Goal: Task Accomplishment & Management: Manage account settings

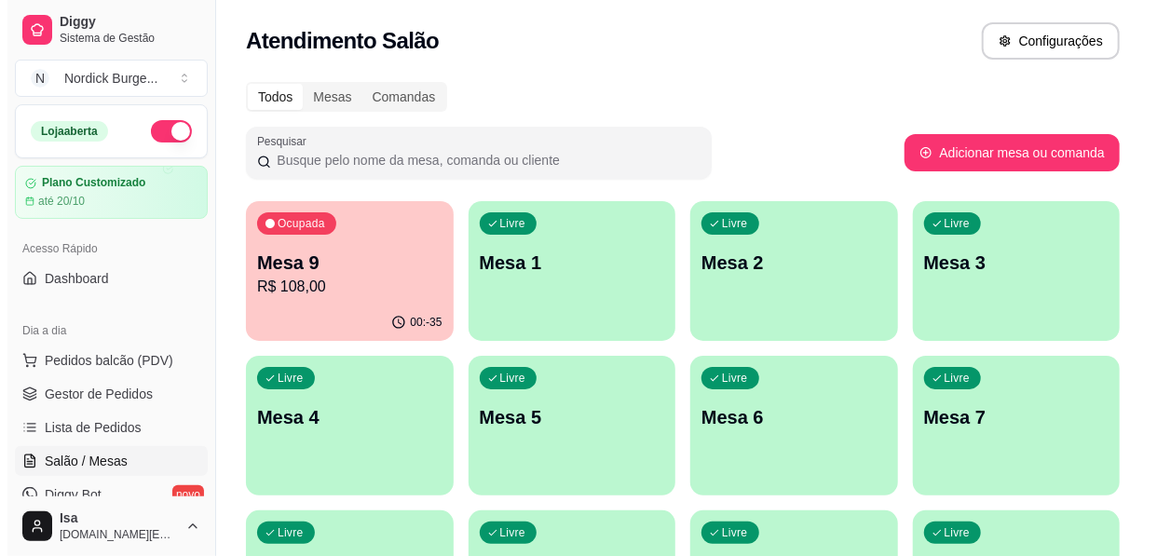
scroll to position [84, 0]
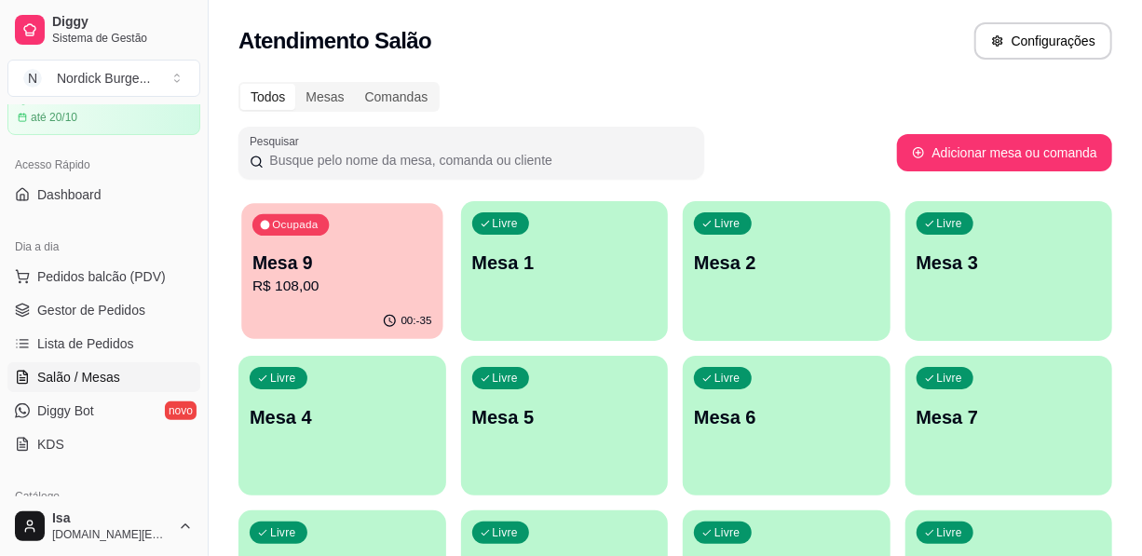
click at [293, 313] on div "00:-35" at bounding box center [341, 321] width 201 height 35
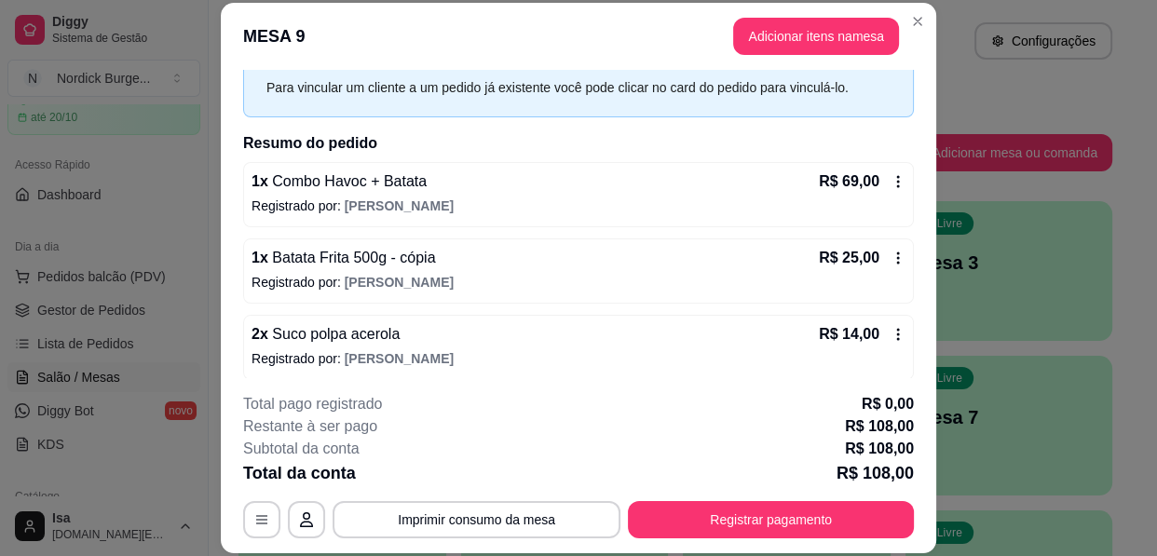
scroll to position [91, 0]
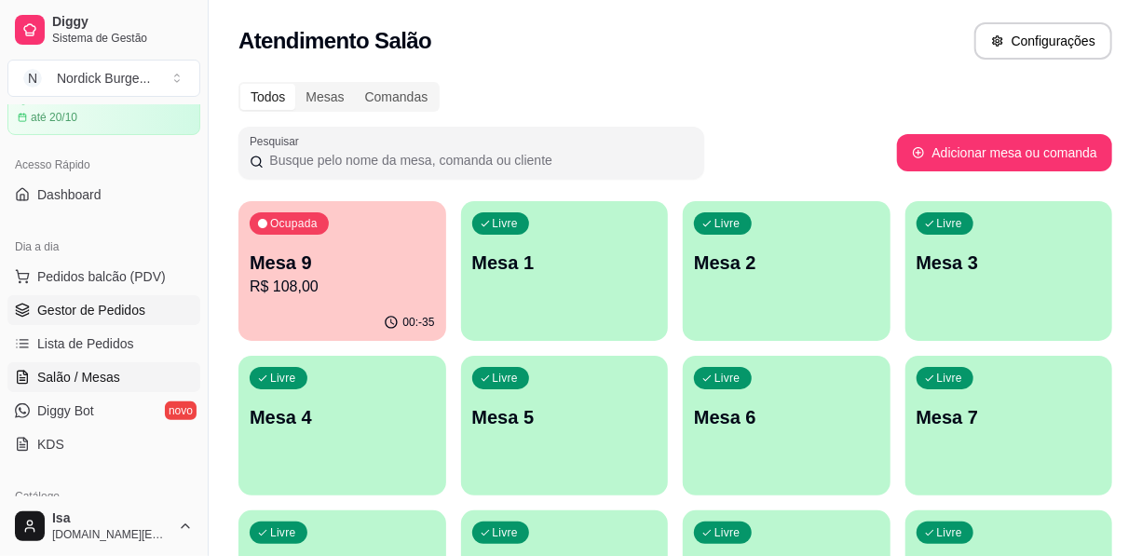
click at [97, 308] on span "Gestor de Pedidos" at bounding box center [91, 310] width 108 height 19
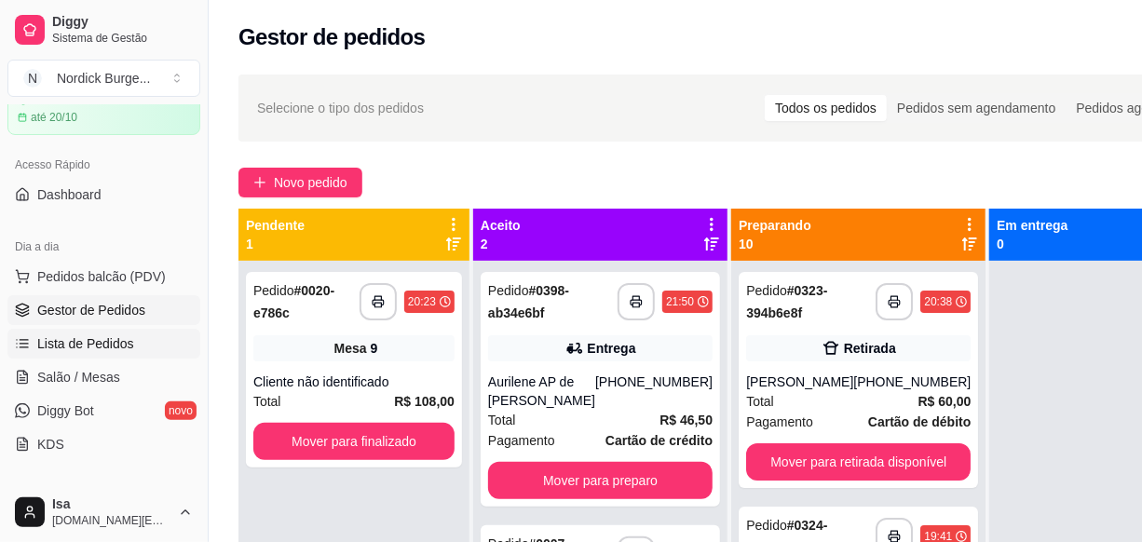
click at [82, 341] on span "Lista de Pedidos" at bounding box center [85, 343] width 97 height 19
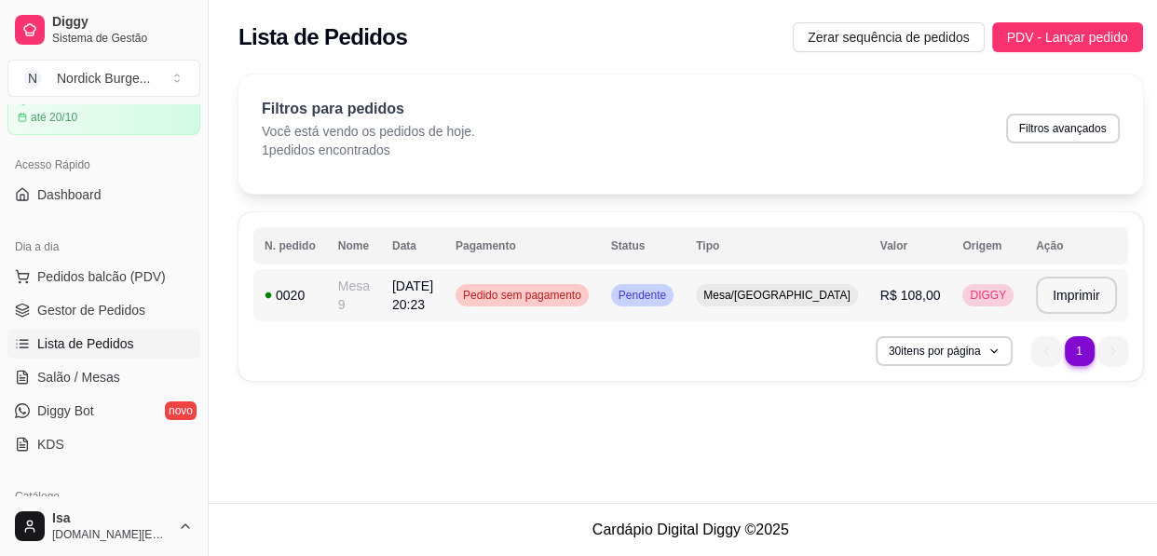
click at [290, 290] on div "0020" at bounding box center [290, 295] width 51 height 19
click at [444, 293] on td "[DATE] 20:23" at bounding box center [412, 295] width 63 height 52
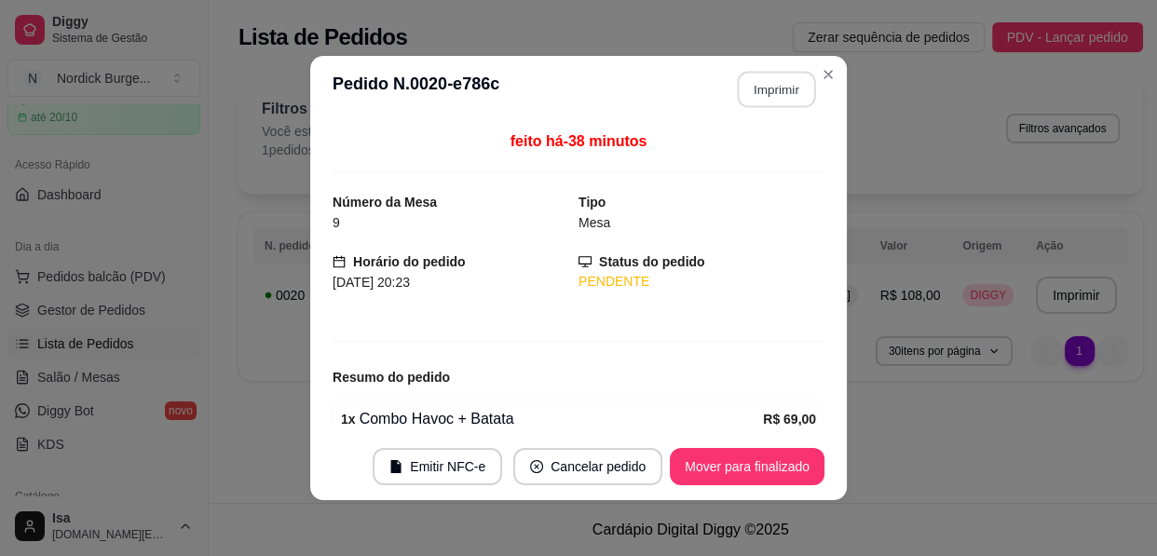
click at [751, 93] on button "Imprimir" at bounding box center [777, 90] width 78 height 36
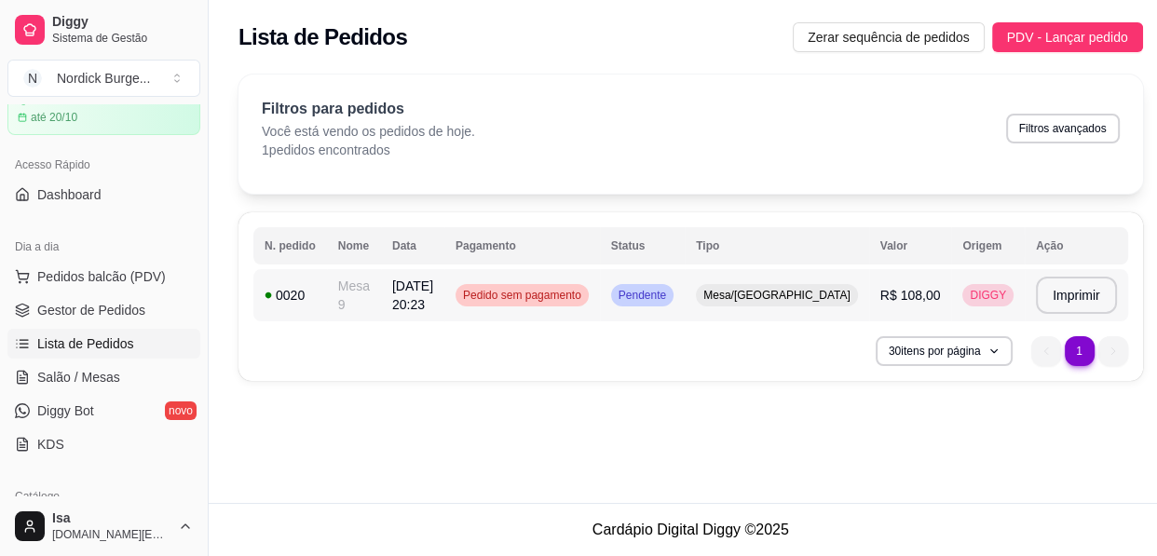
click at [299, 298] on div "0020" at bounding box center [290, 295] width 51 height 19
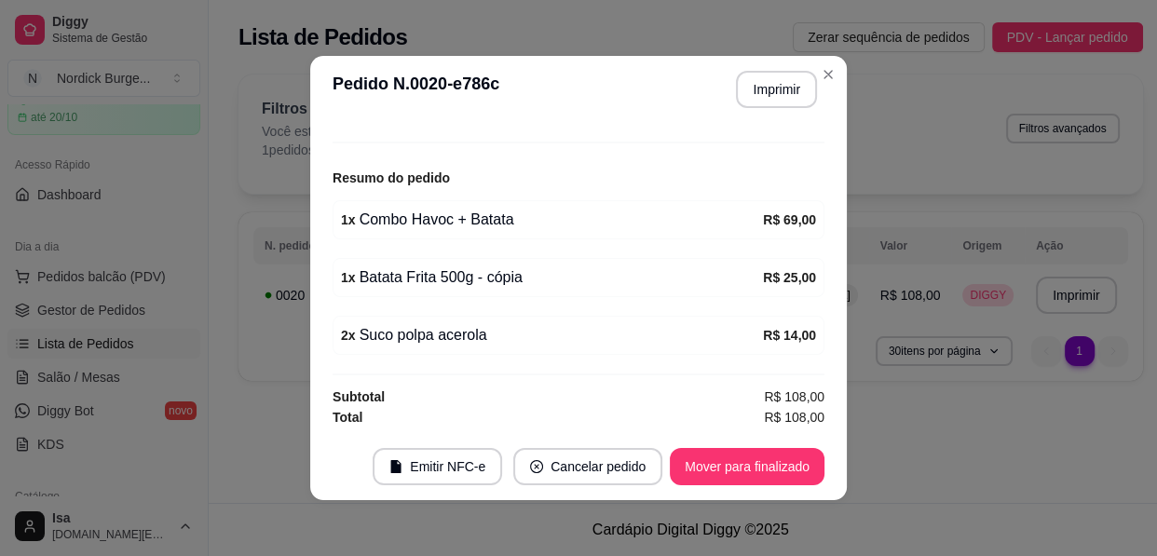
scroll to position [3, 0]
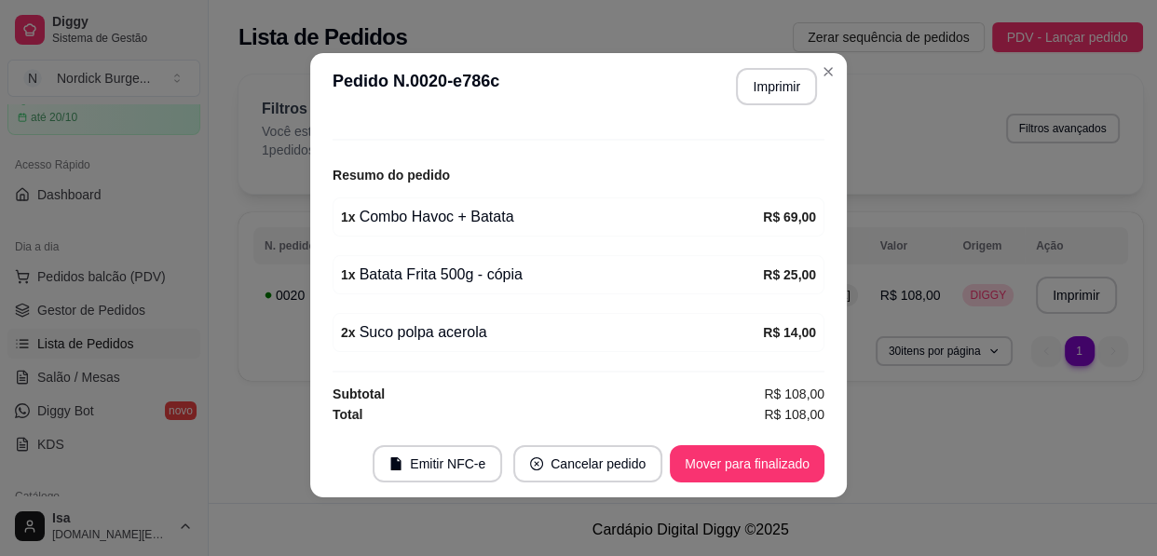
click at [525, 223] on div "1 x Combo Havoc + Batata" at bounding box center [552, 217] width 422 height 22
drag, startPoint x: 523, startPoint y: 223, endPoint x: 578, endPoint y: 192, distance: 63.0
click at [578, 192] on div "feito há -34 minutos Número da Mesa 9 Tipo Mesa Horário do pedido [DATE] 20:23 …" at bounding box center [579, 275] width 492 height 295
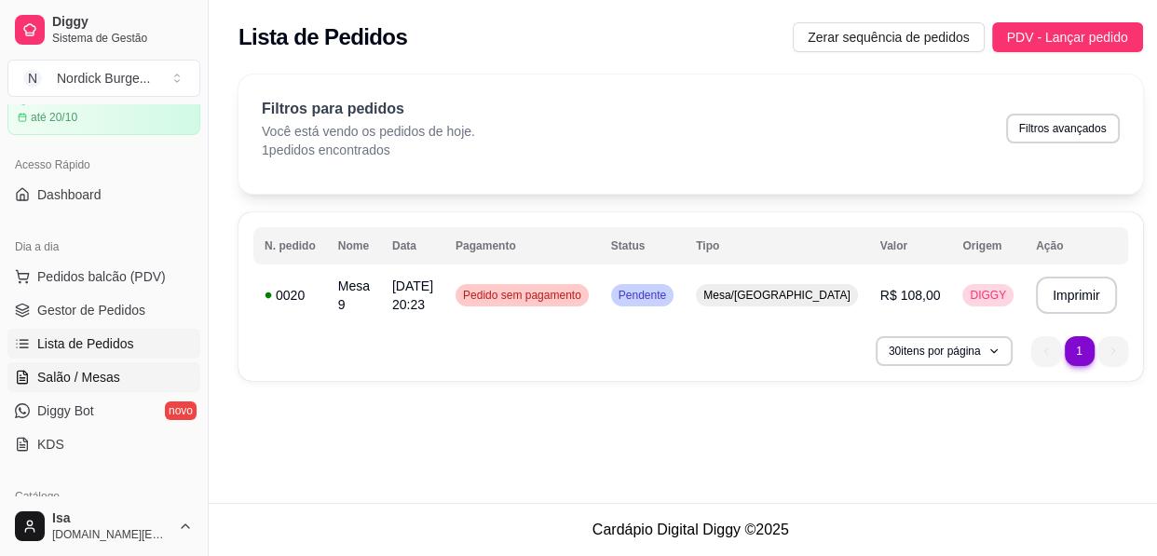
click at [84, 373] on span "Salão / Mesas" at bounding box center [78, 377] width 83 height 19
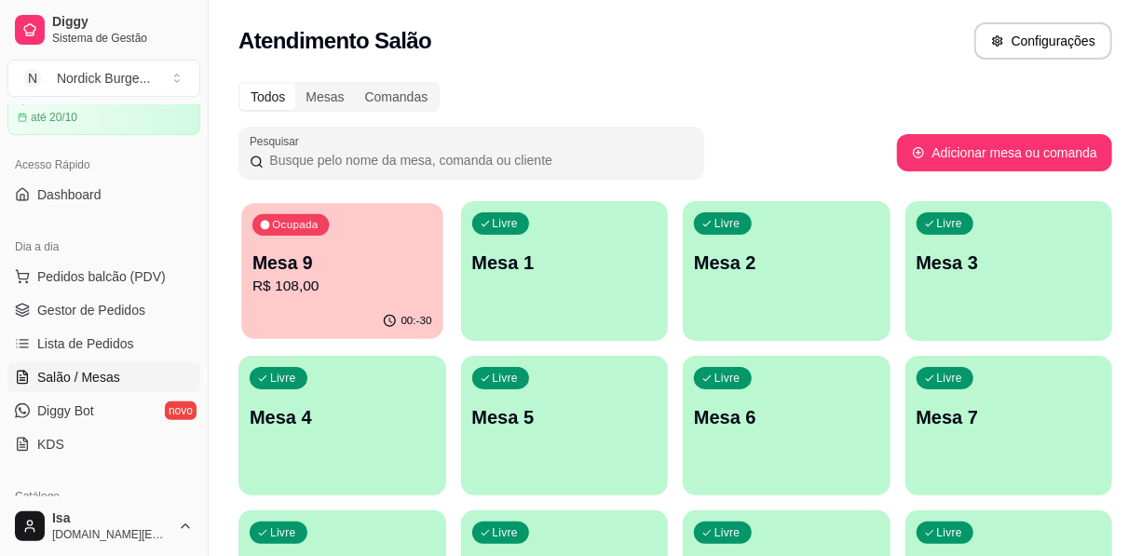
click at [336, 246] on div "Ocupada Mesa 9 R$ 108,00" at bounding box center [341, 253] width 201 height 101
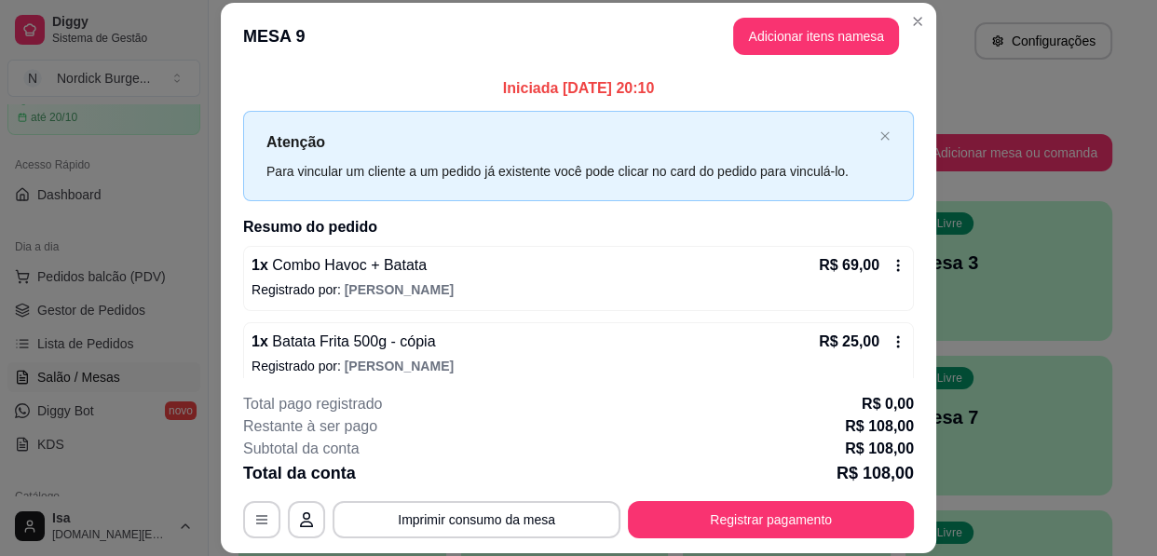
click at [861, 260] on div "R$ 69,00" at bounding box center [862, 265] width 87 height 22
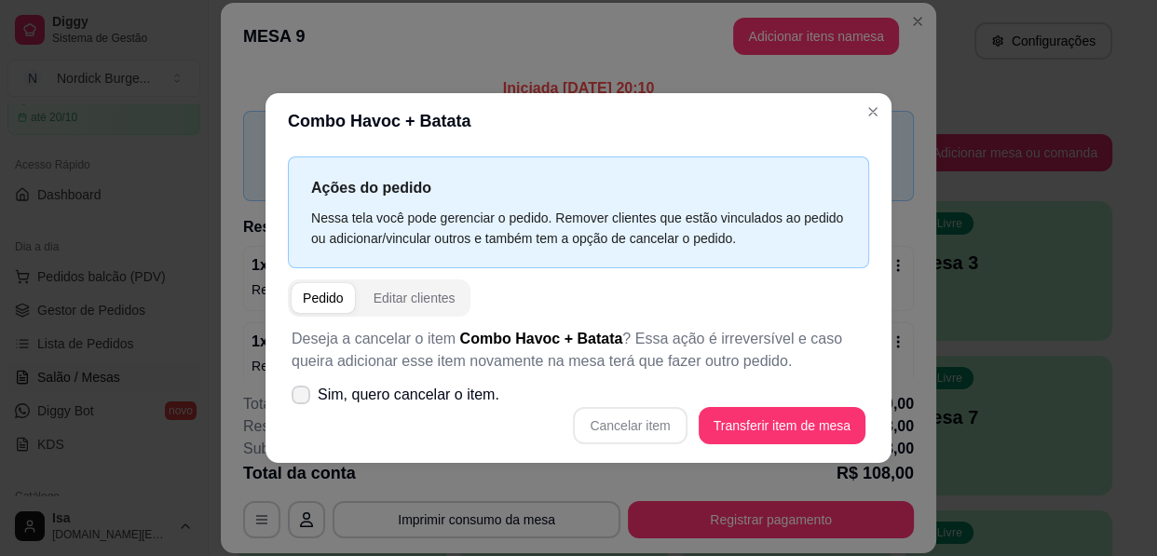
click at [296, 400] on icon at bounding box center [300, 394] width 15 height 11
click at [296, 400] on input "Sim, quero cancelar o item." at bounding box center [297, 404] width 12 height 12
checkbox input "true"
click at [611, 431] on button "Cancelar item" at bounding box center [630, 425] width 111 height 36
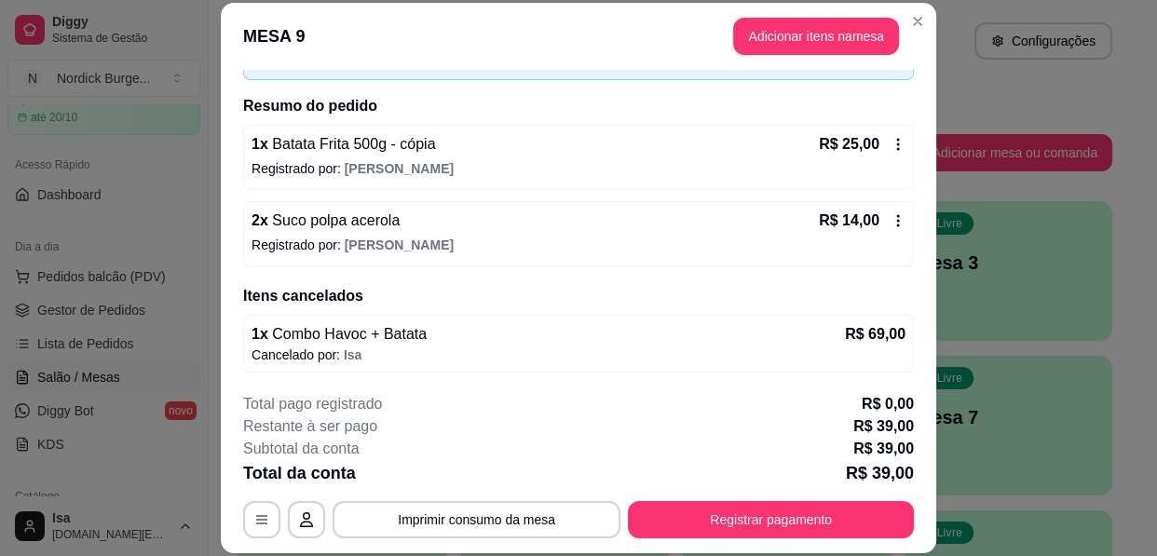
scroll to position [56, 0]
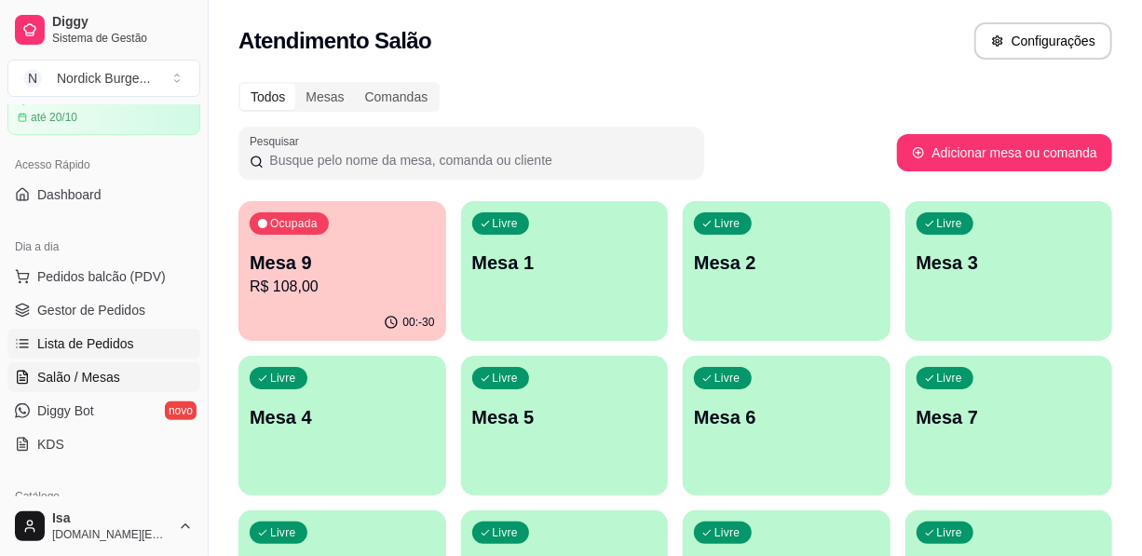
click at [73, 343] on span "Lista de Pedidos" at bounding box center [85, 343] width 97 height 19
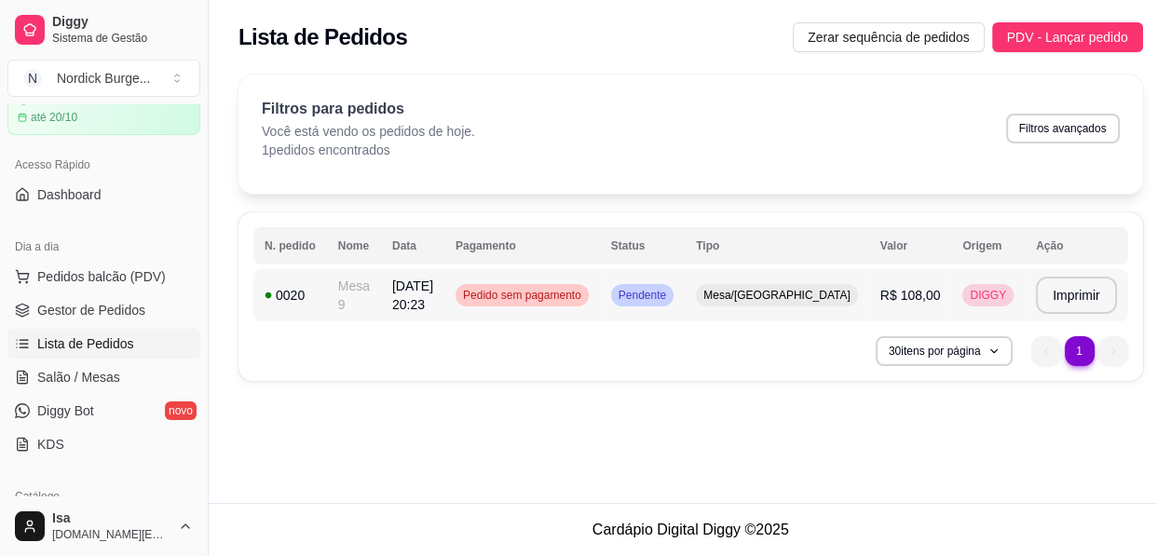
click at [287, 306] on td "0020" at bounding box center [290, 295] width 74 height 52
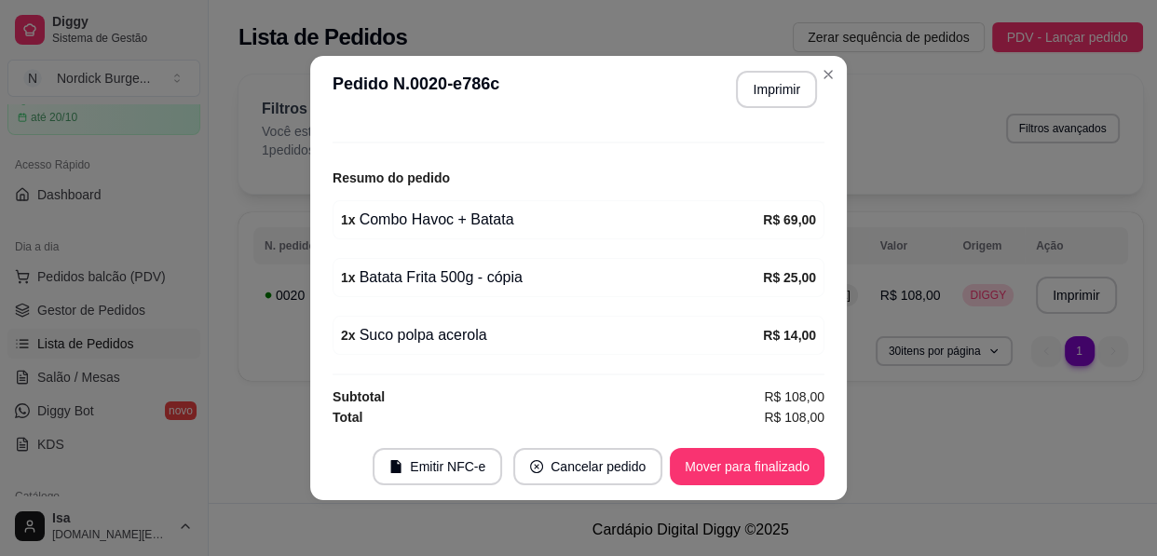
scroll to position [3, 0]
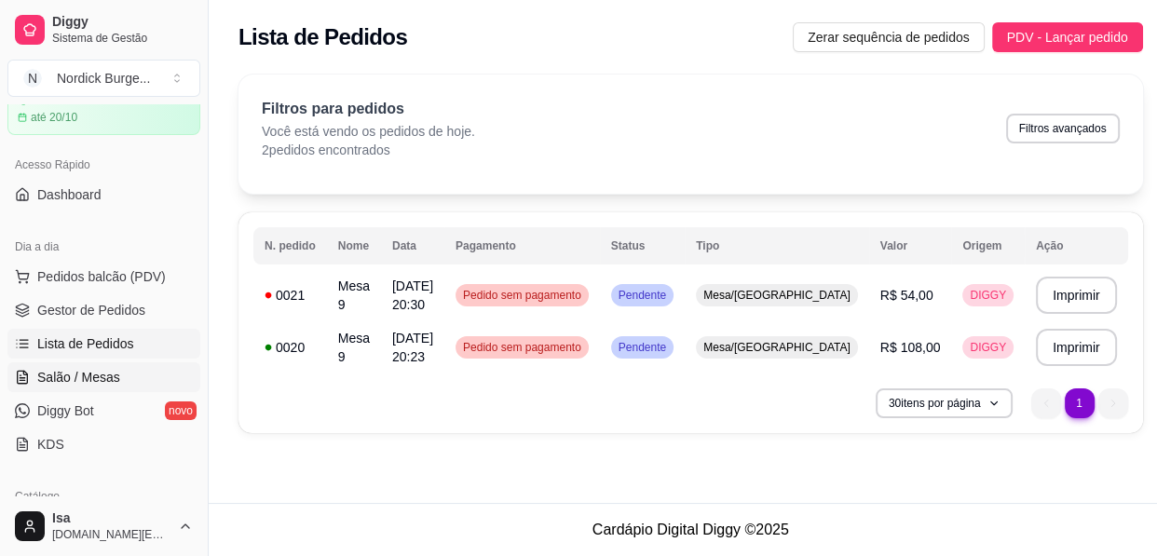
click at [24, 363] on link "Salão / Mesas" at bounding box center [103, 377] width 193 height 30
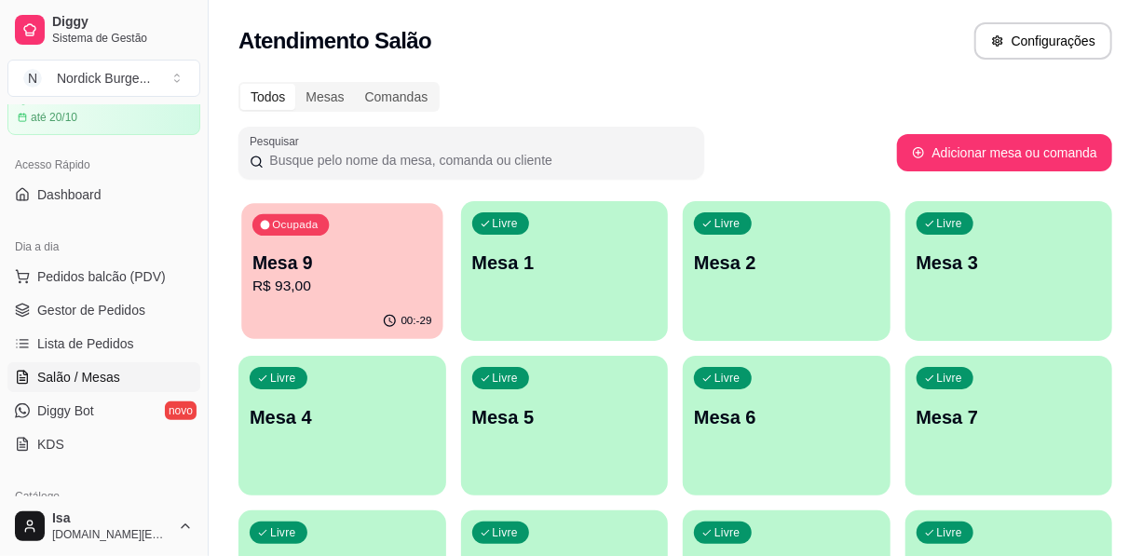
click at [311, 294] on p "R$ 93,00" at bounding box center [342, 286] width 180 height 21
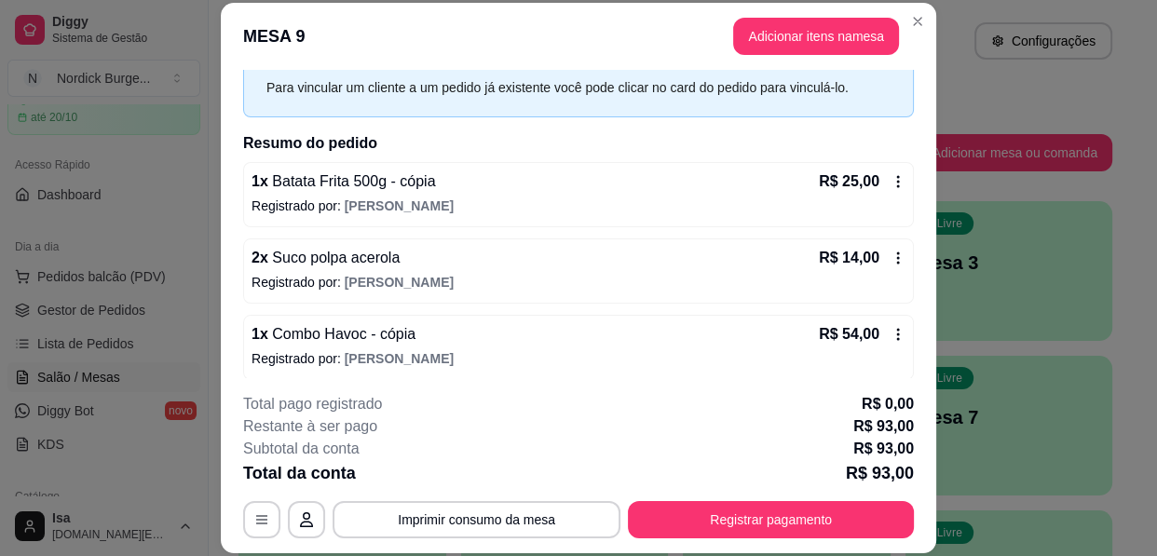
scroll to position [198, 0]
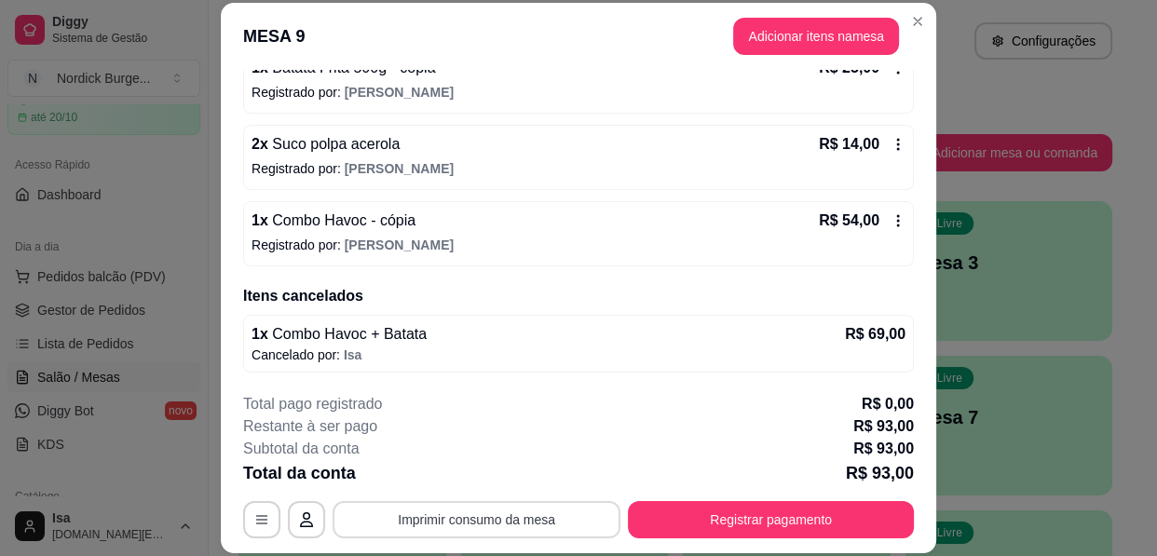
click at [480, 528] on button "Imprimir consumo da mesa" at bounding box center [477, 519] width 288 height 37
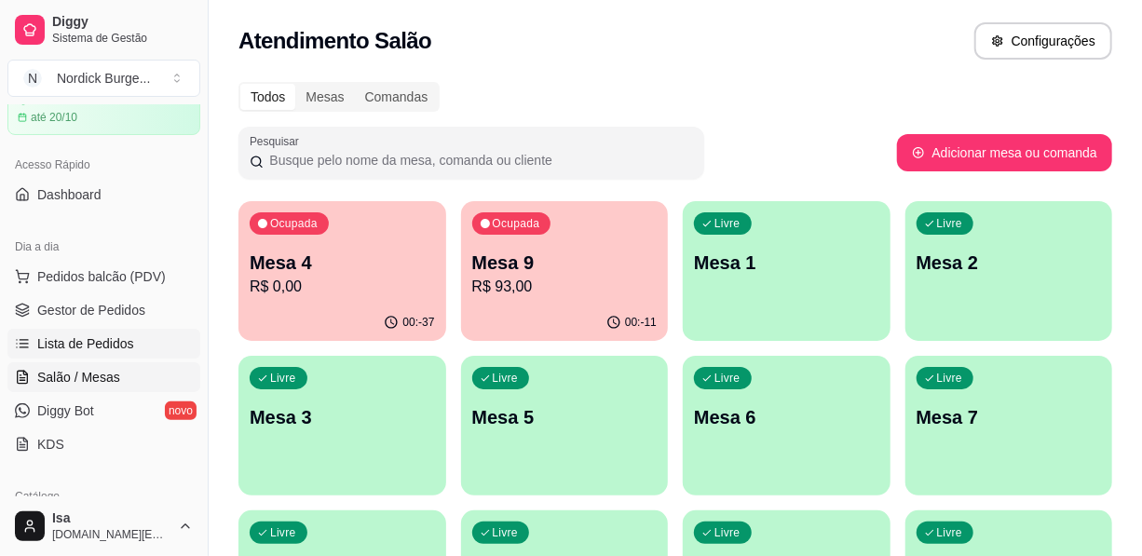
click at [28, 336] on icon at bounding box center [22, 343] width 15 height 15
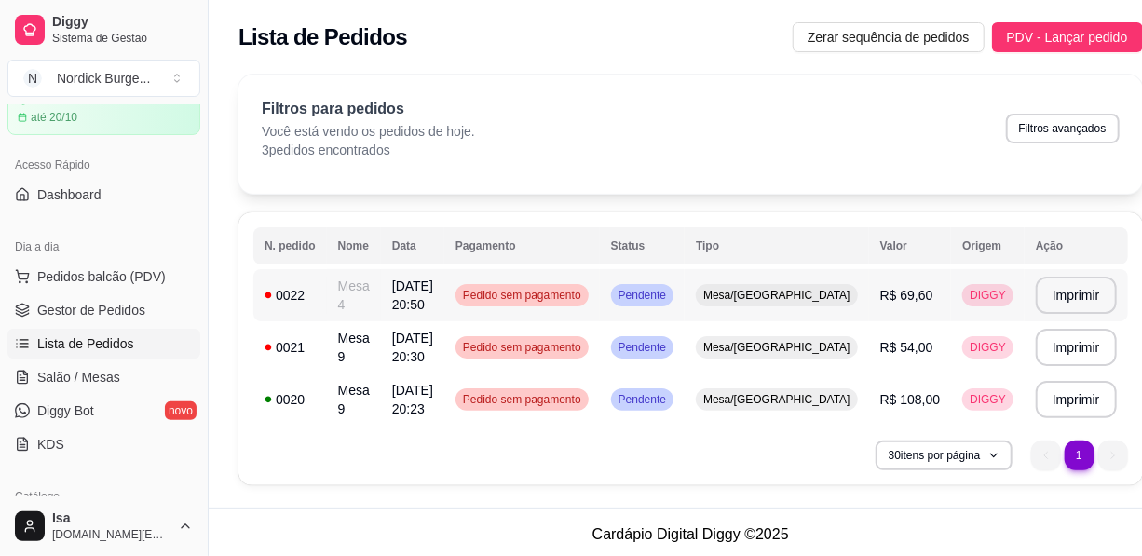
click at [297, 389] on tbody "**********" at bounding box center [690, 347] width 875 height 157
click at [316, 279] on td "0022" at bounding box center [290, 295] width 74 height 52
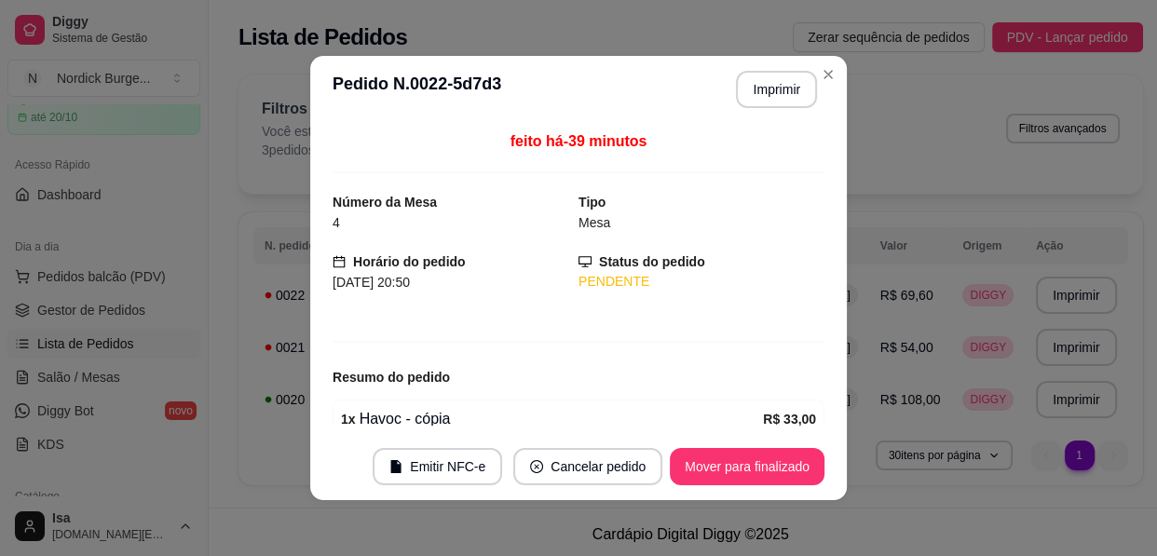
click at [313, 285] on div "feito há -39 minutos Número da Mesa 4 Tipo Mesa Horário do pedido [DATE] 20:50 …" at bounding box center [578, 278] width 537 height 310
click at [756, 474] on button "Mover para finalizado" at bounding box center [748, 467] width 150 height 36
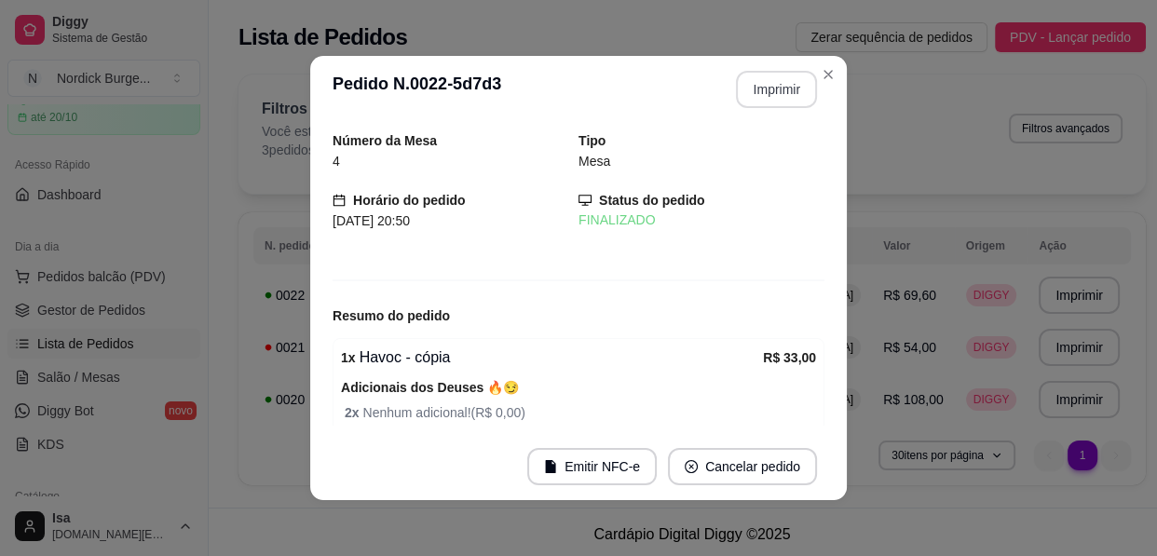
click at [755, 88] on button "Imprimir" at bounding box center [776, 89] width 81 height 37
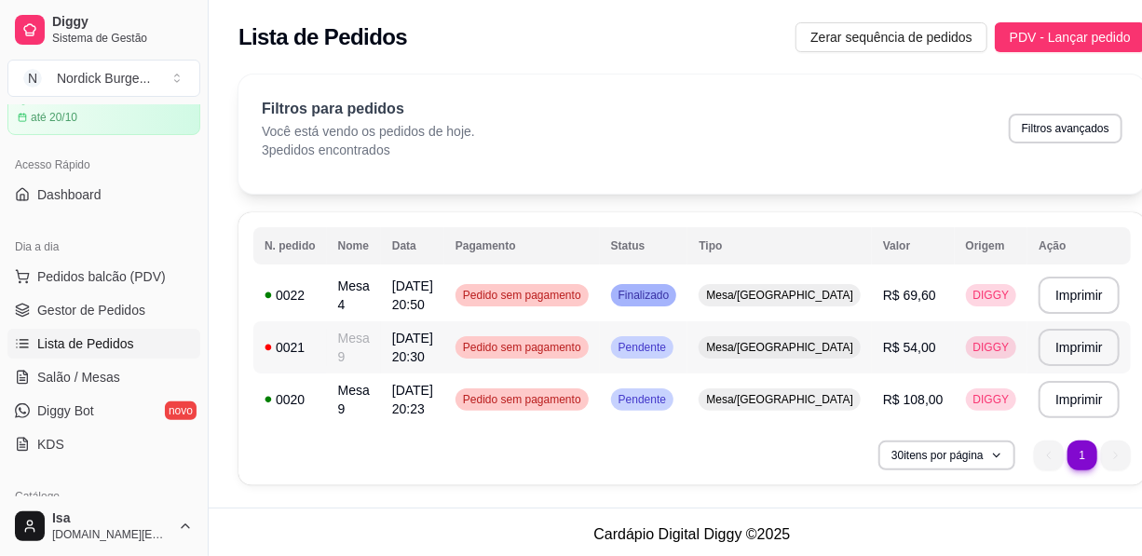
click at [407, 363] on span "[DATE] 20:30" at bounding box center [412, 348] width 41 height 34
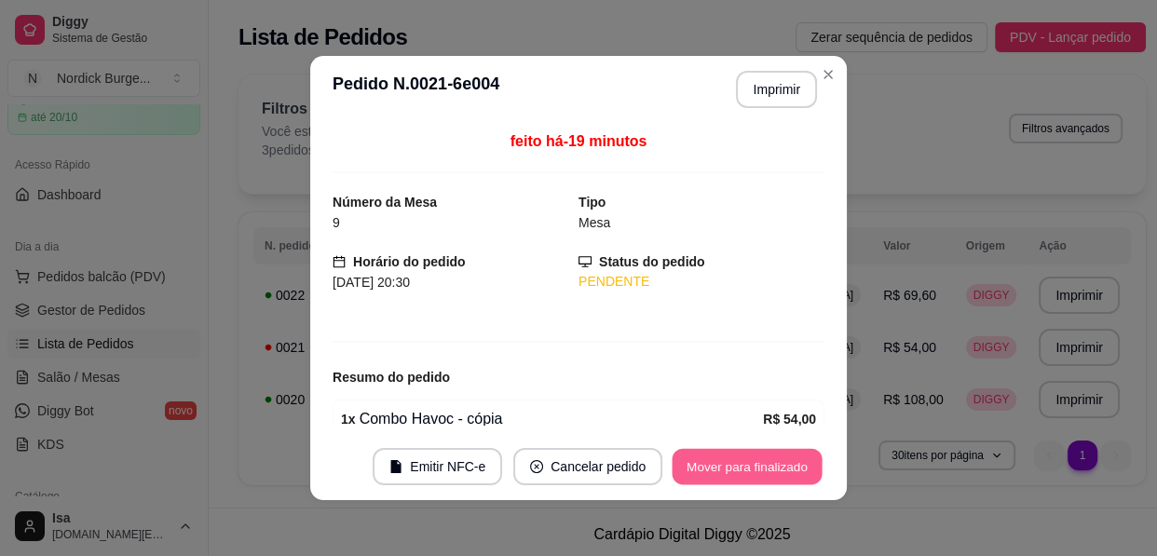
click at [707, 453] on button "Mover para finalizado" at bounding box center [748, 467] width 150 height 36
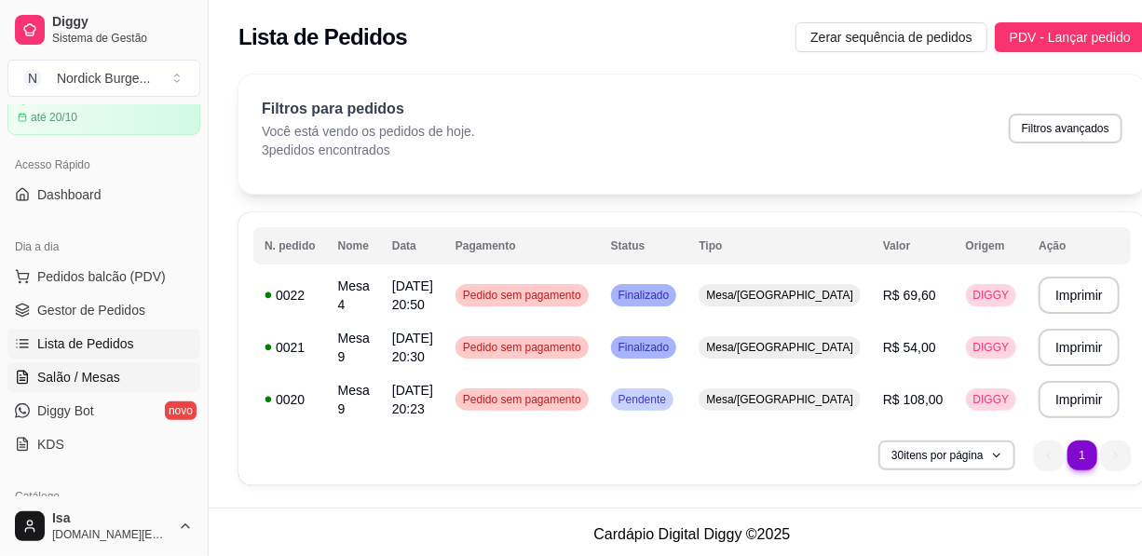
click at [82, 378] on span "Salão / Mesas" at bounding box center [78, 377] width 83 height 19
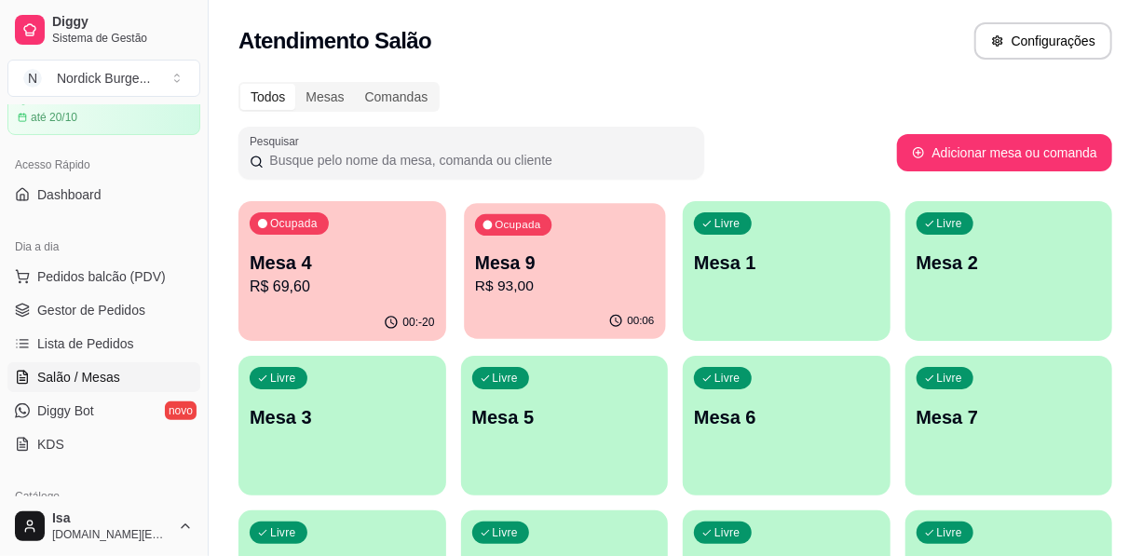
click at [587, 276] on p "R$ 93,00" at bounding box center [564, 286] width 180 height 21
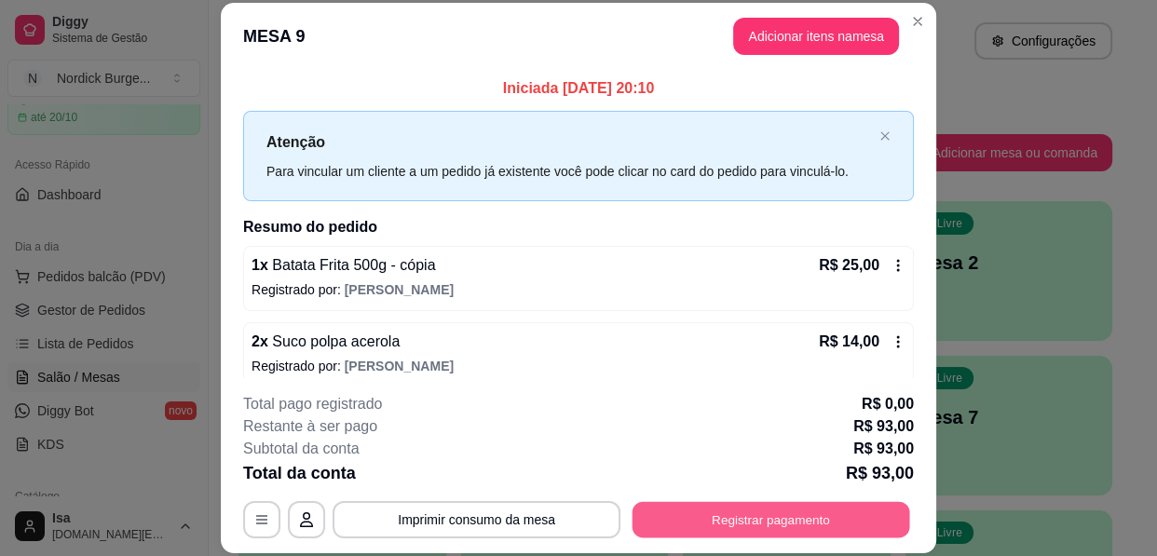
click at [817, 518] on button "Registrar pagamento" at bounding box center [772, 520] width 278 height 36
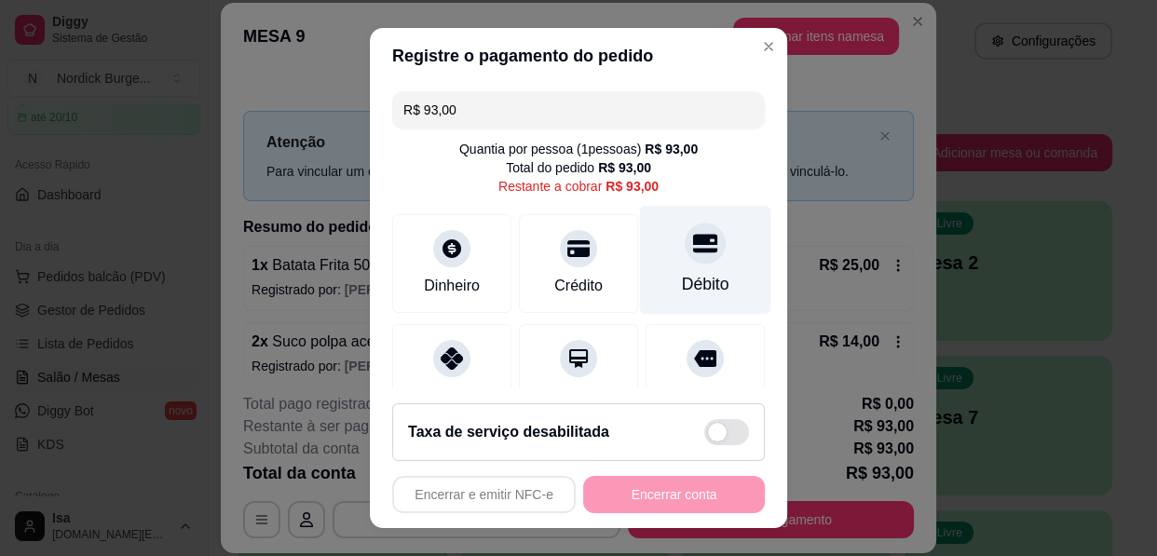
click at [693, 251] on icon at bounding box center [705, 243] width 24 height 19
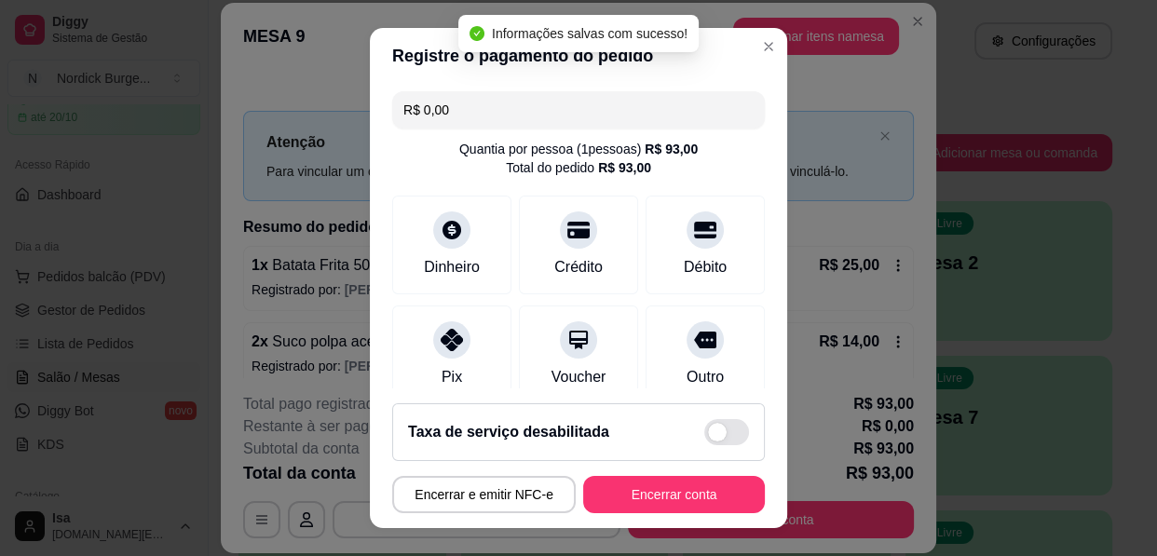
type input "R$ 0,00"
click at [711, 486] on button "Encerrar conta" at bounding box center [674, 495] width 176 height 36
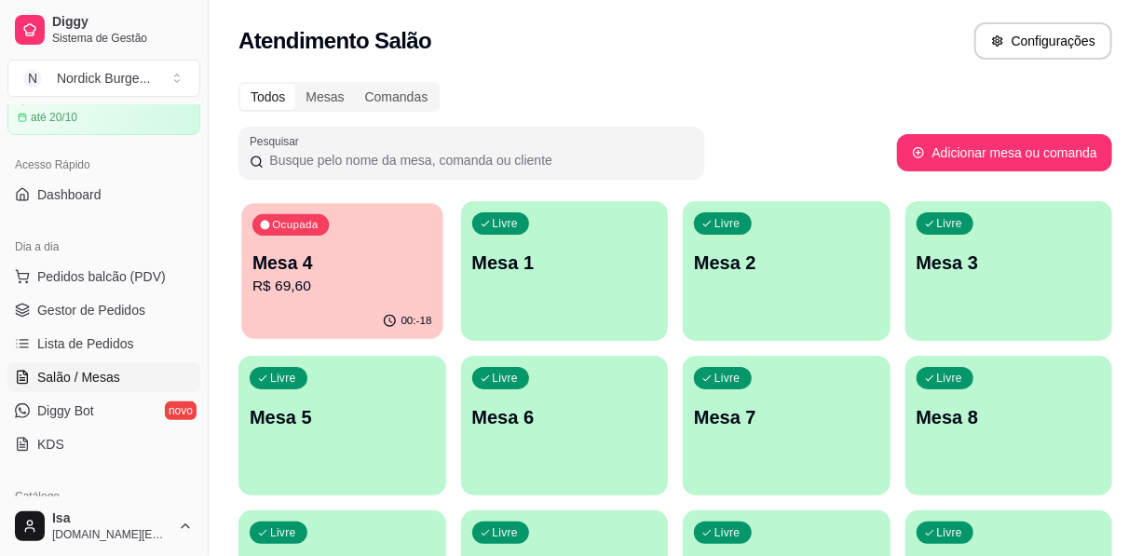
click at [346, 289] on p "R$ 69,60" at bounding box center [342, 286] width 180 height 21
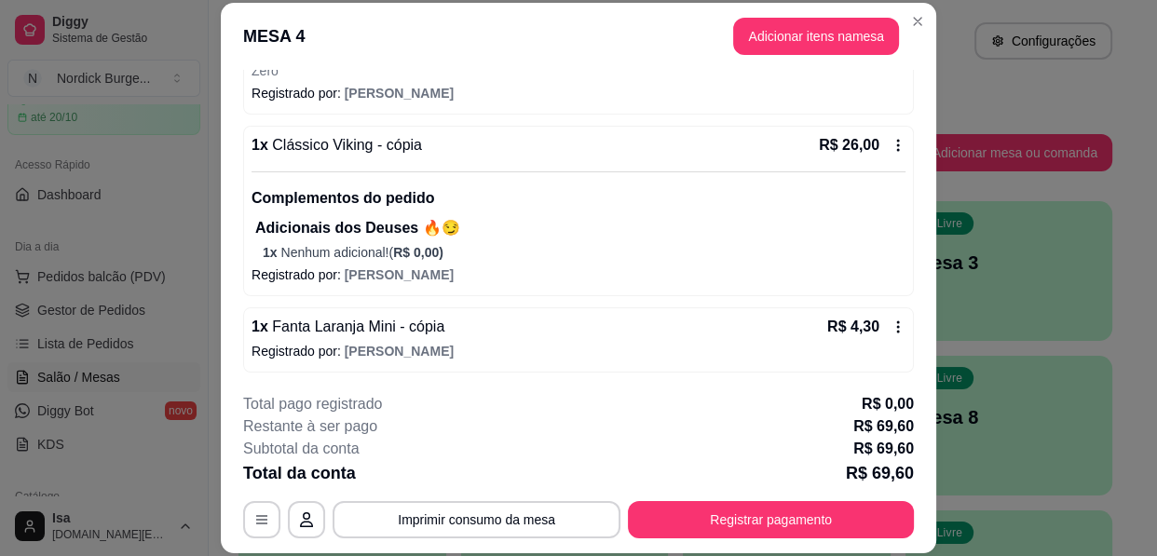
scroll to position [56, 0]
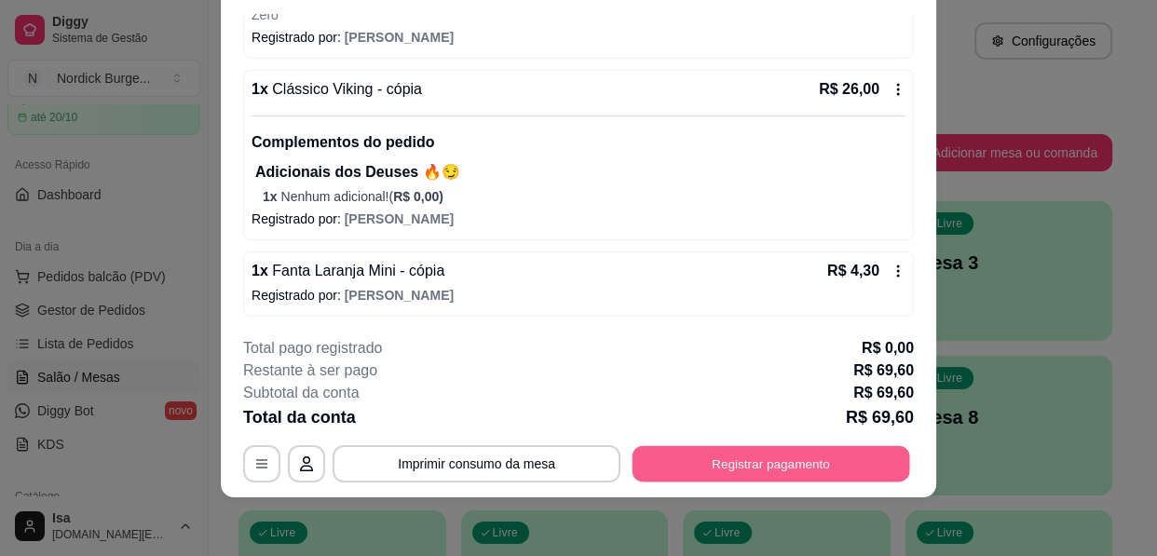
click at [752, 463] on button "Registrar pagamento" at bounding box center [772, 464] width 278 height 36
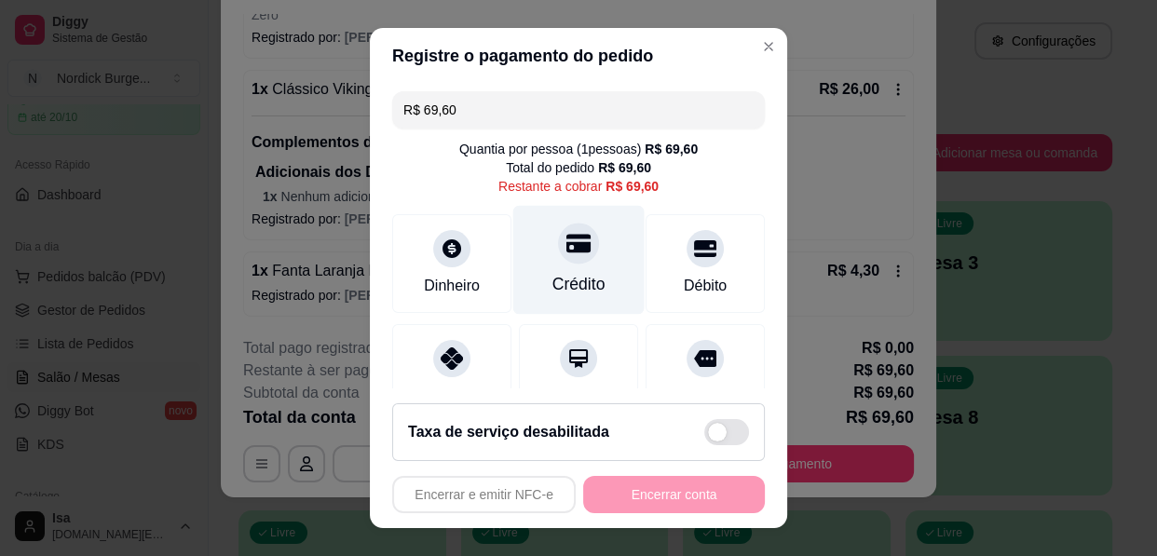
scroll to position [84, 0]
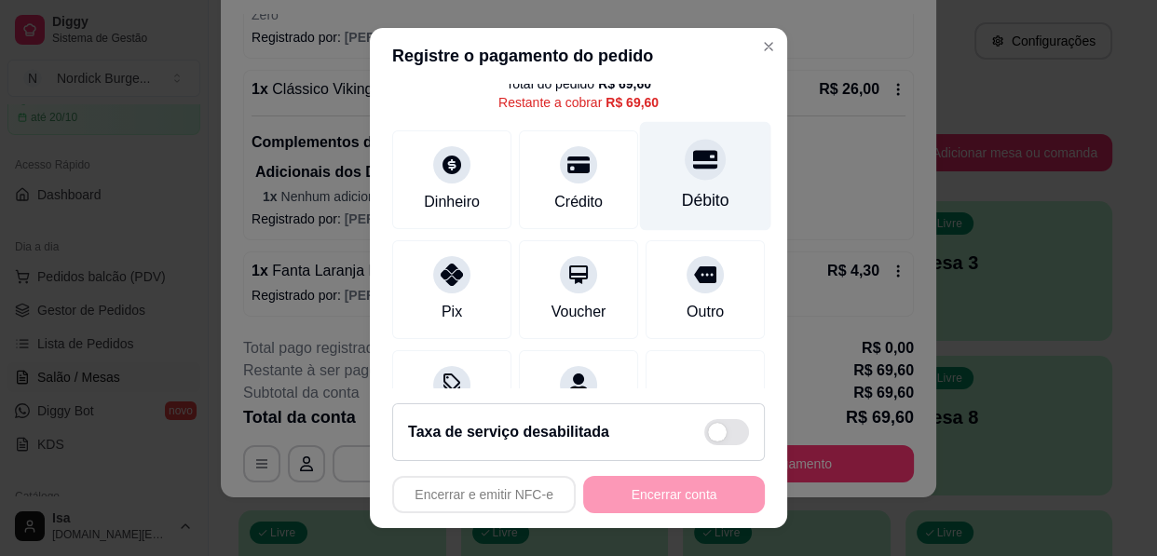
click at [685, 181] on div "Débito" at bounding box center [705, 176] width 131 height 109
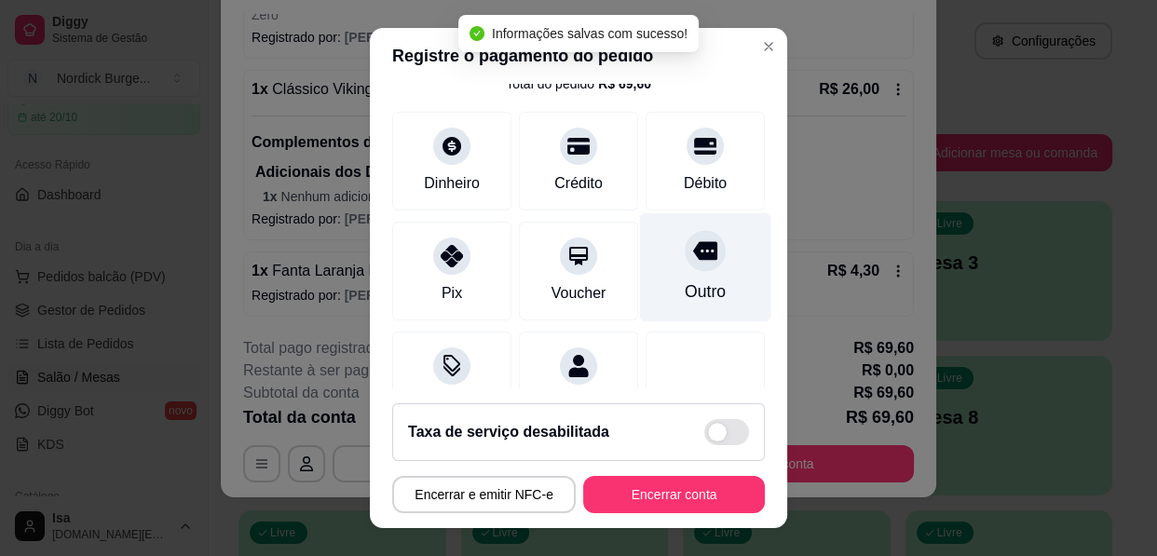
type input "R$ 0,00"
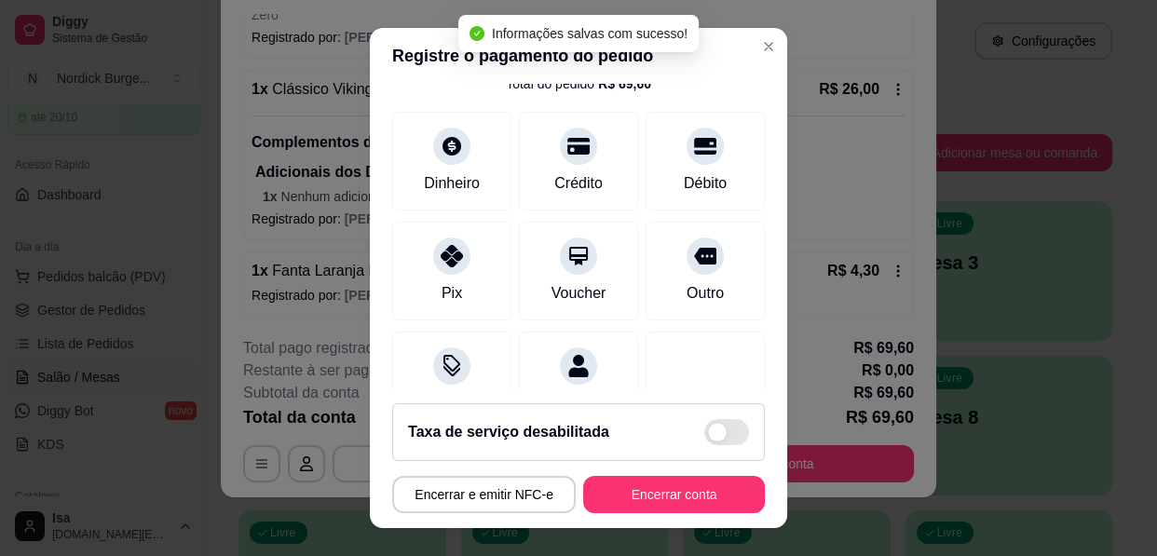
click at [704, 466] on footer "Taxa de serviço desabilitada Encerrar e emitir NFC-e Encerrar conta" at bounding box center [578, 459] width 417 height 140
click at [712, 482] on button "Encerrar conta" at bounding box center [674, 495] width 176 height 36
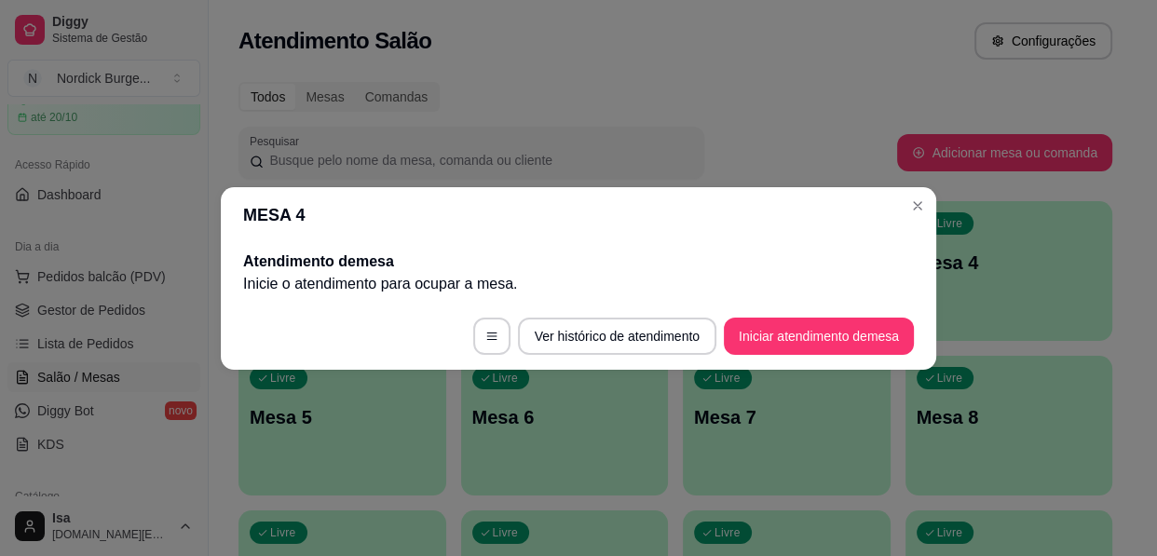
scroll to position [0, 0]
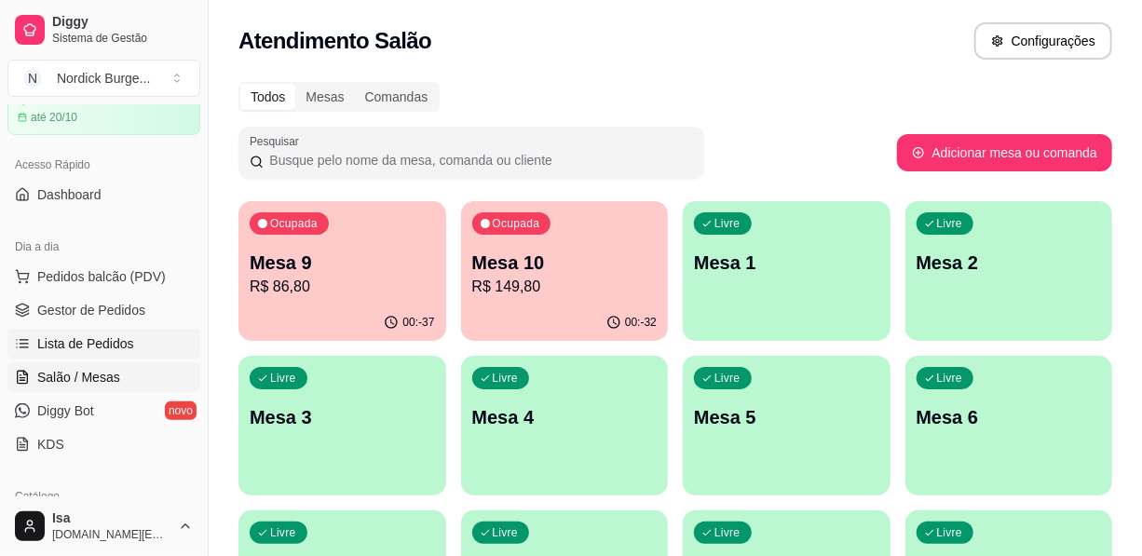
click at [82, 331] on link "Lista de Pedidos" at bounding box center [103, 344] width 193 height 30
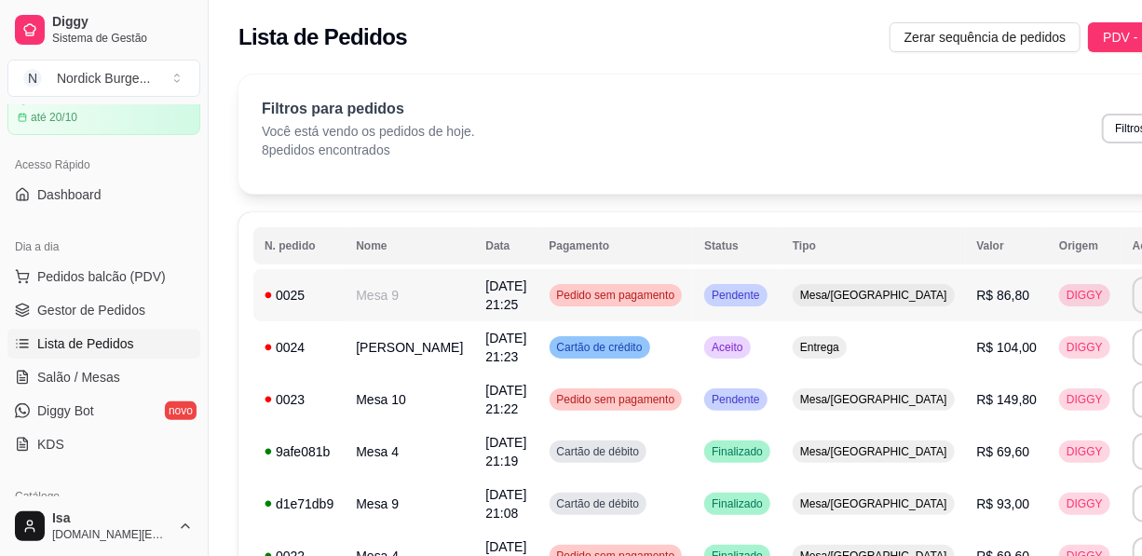
click at [304, 293] on div "0025" at bounding box center [299, 295] width 69 height 19
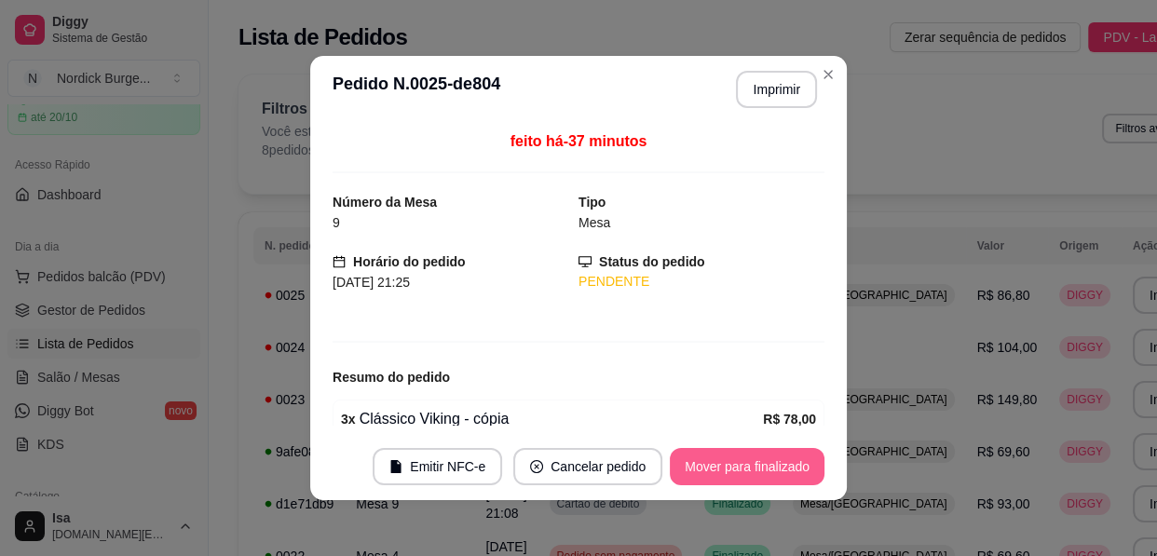
click at [713, 467] on button "Mover para finalizado" at bounding box center [747, 466] width 155 height 37
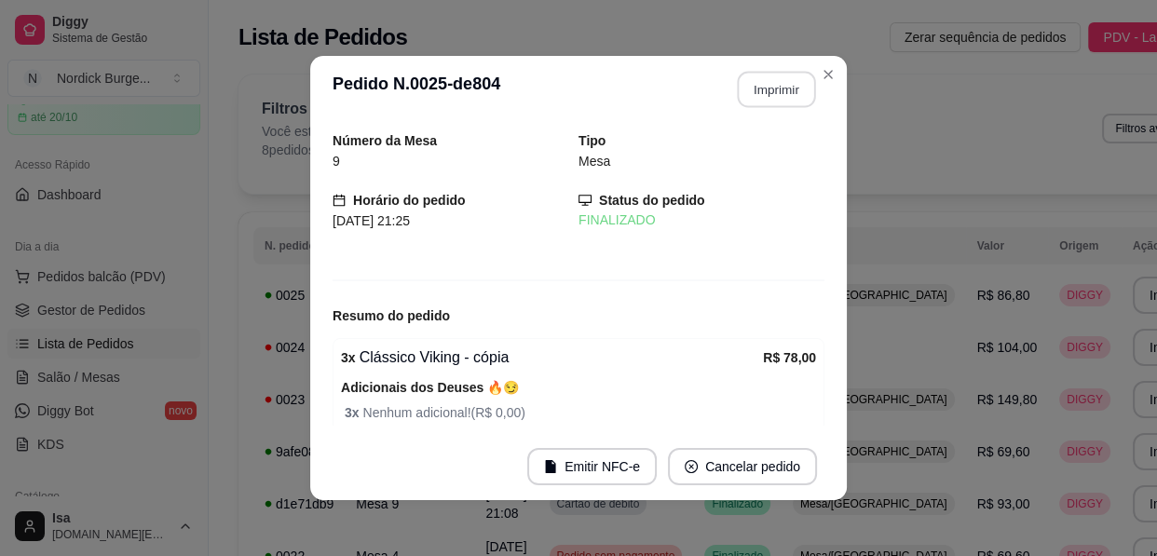
click at [756, 91] on button "Imprimir" at bounding box center [777, 90] width 78 height 36
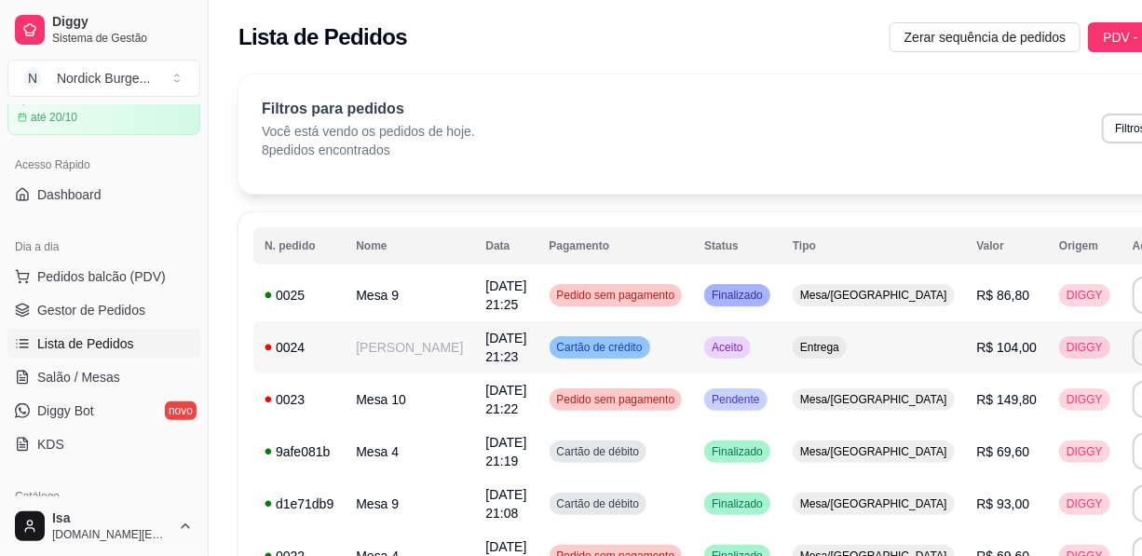
click at [359, 360] on td "[PERSON_NAME]" at bounding box center [410, 347] width 130 height 52
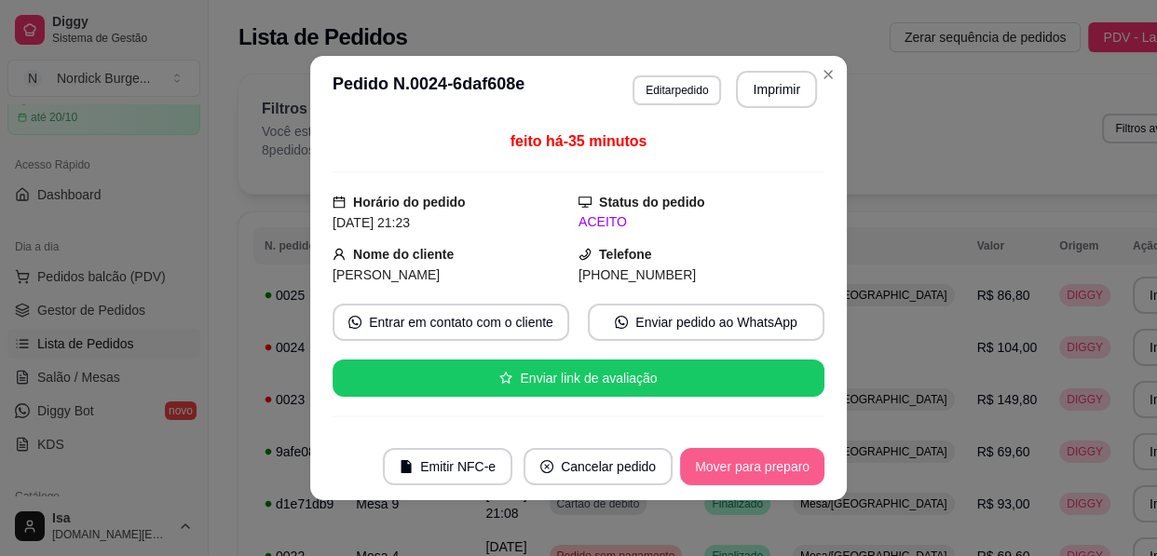
click at [680, 468] on button "Mover para preparo" at bounding box center [752, 466] width 144 height 37
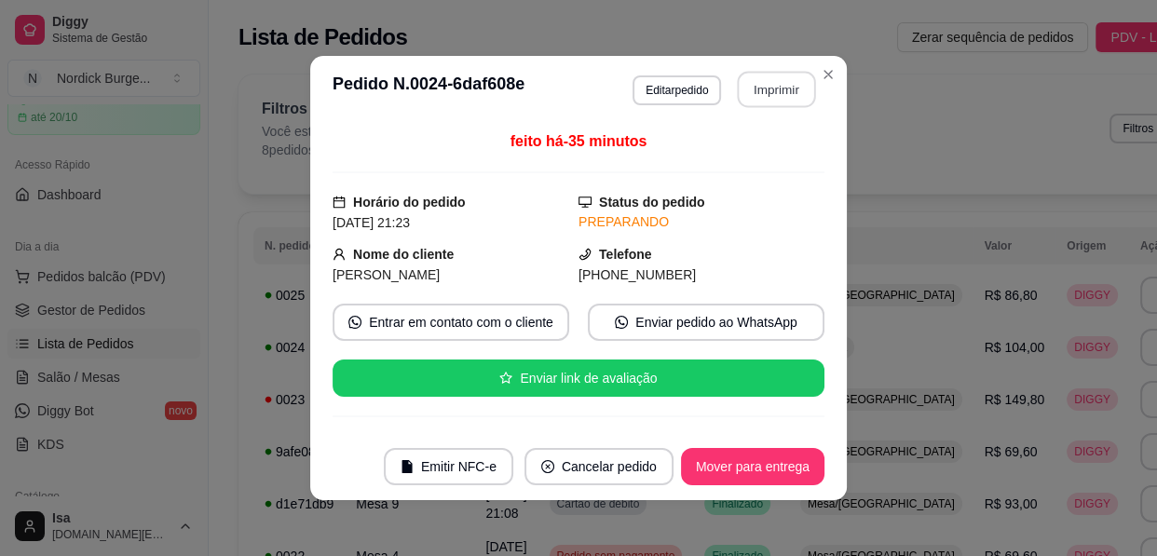
click at [759, 104] on button "Imprimir" at bounding box center [777, 90] width 78 height 36
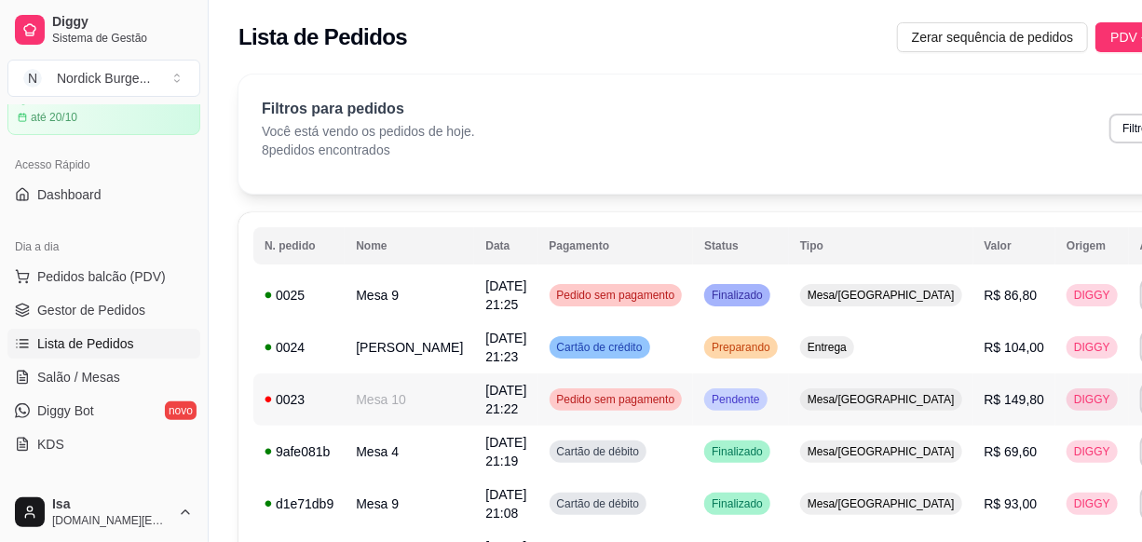
click at [335, 402] on td "0023" at bounding box center [298, 400] width 91 height 52
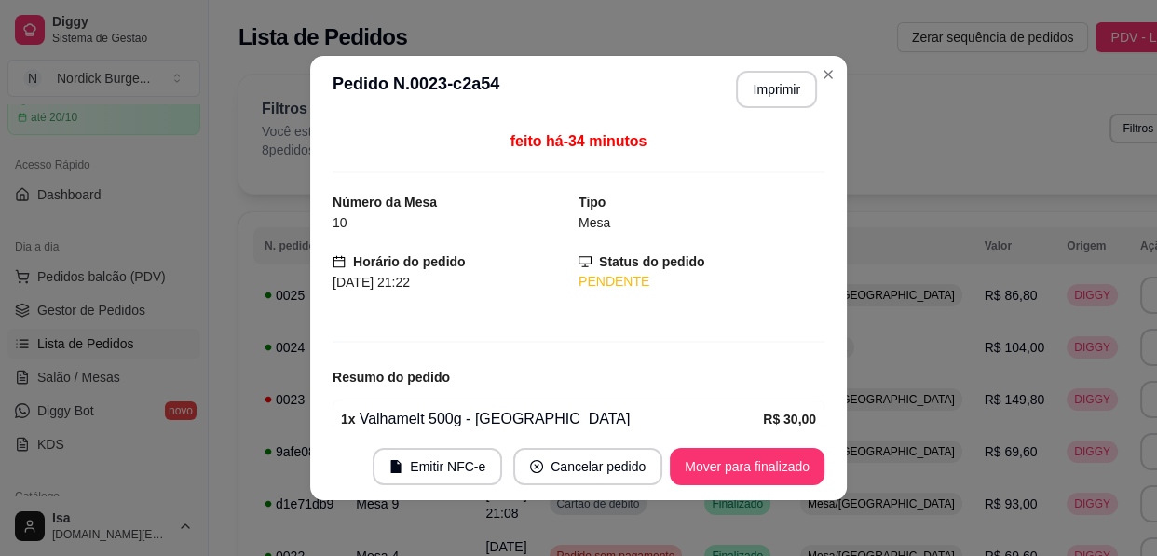
scroll to position [253, 0]
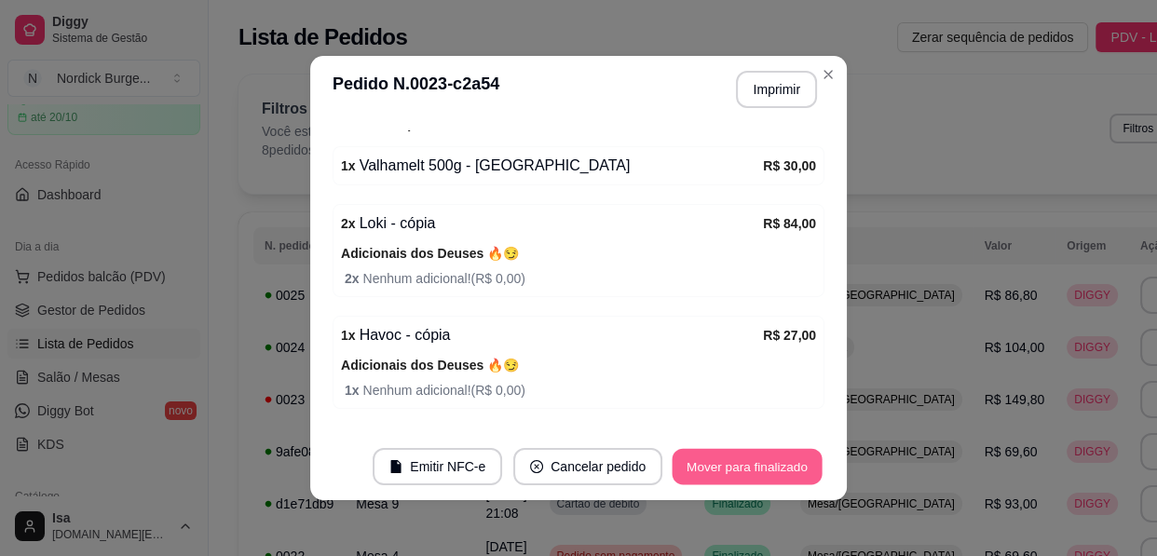
click at [721, 467] on button "Mover para finalizado" at bounding box center [748, 467] width 150 height 36
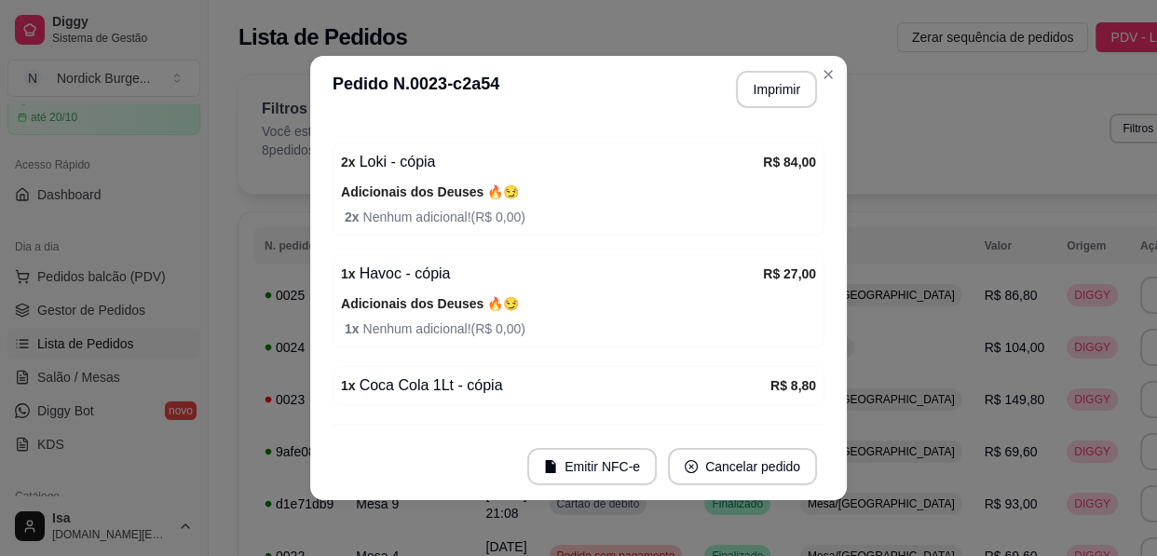
scroll to position [192, 0]
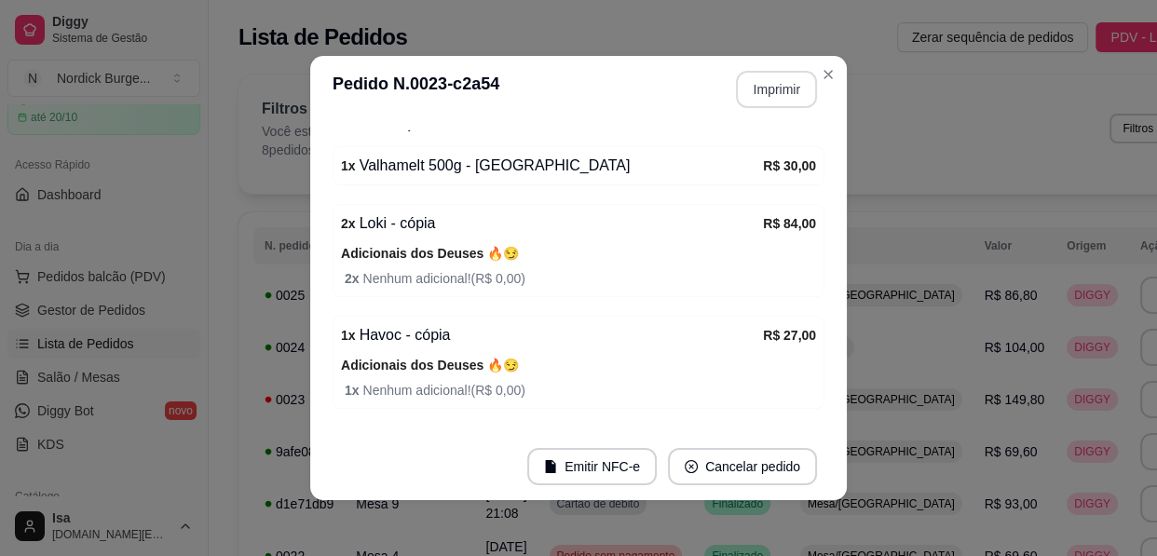
click at [771, 89] on button "Imprimir" at bounding box center [776, 89] width 81 height 37
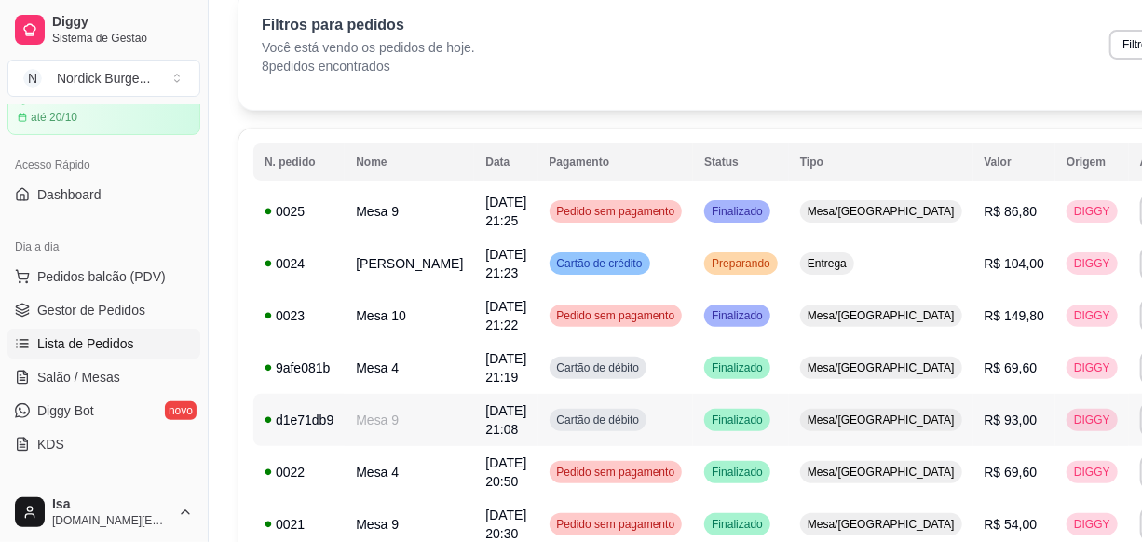
scroll to position [0, 0]
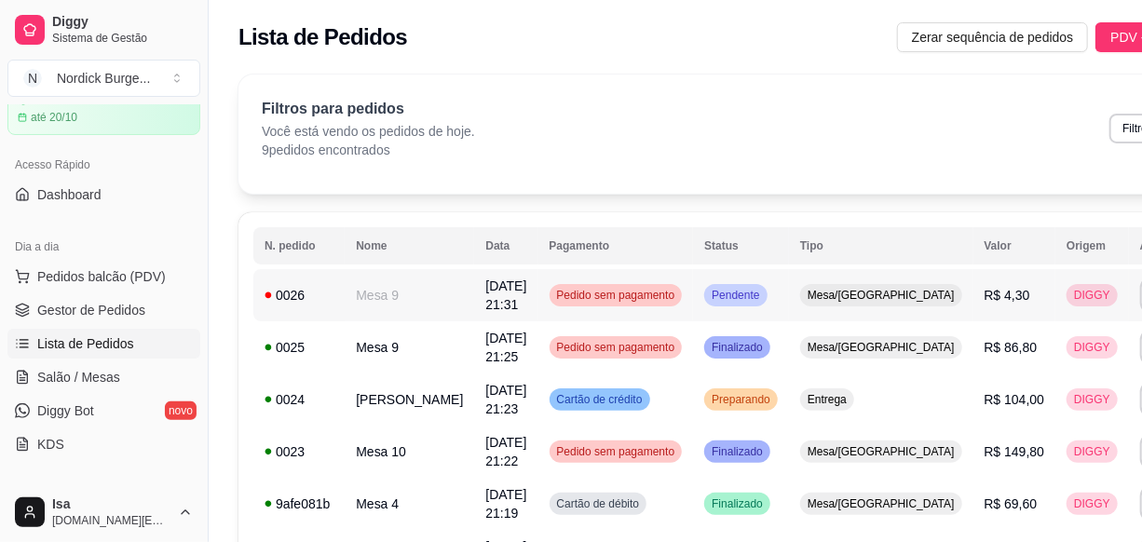
click at [310, 281] on td "0026" at bounding box center [298, 295] width 91 height 52
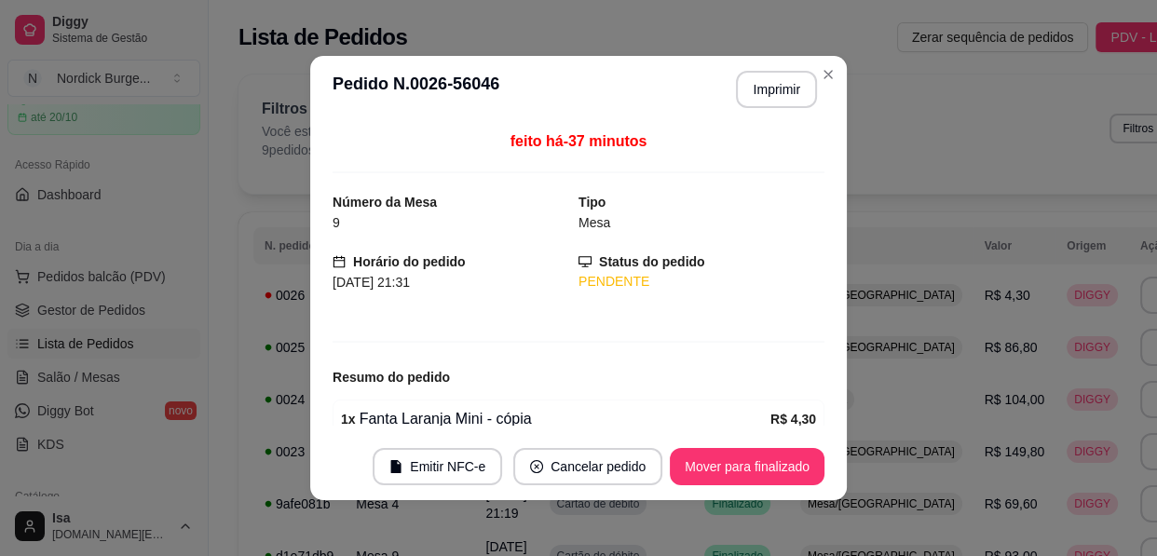
click at [334, 294] on div "feito há -37 minutos Número da Mesa 9 Tipo Mesa Horário do pedido [DATE] 21:31 …" at bounding box center [579, 277] width 492 height 295
click at [764, 481] on button "Mover para finalizado" at bounding box center [748, 467] width 150 height 36
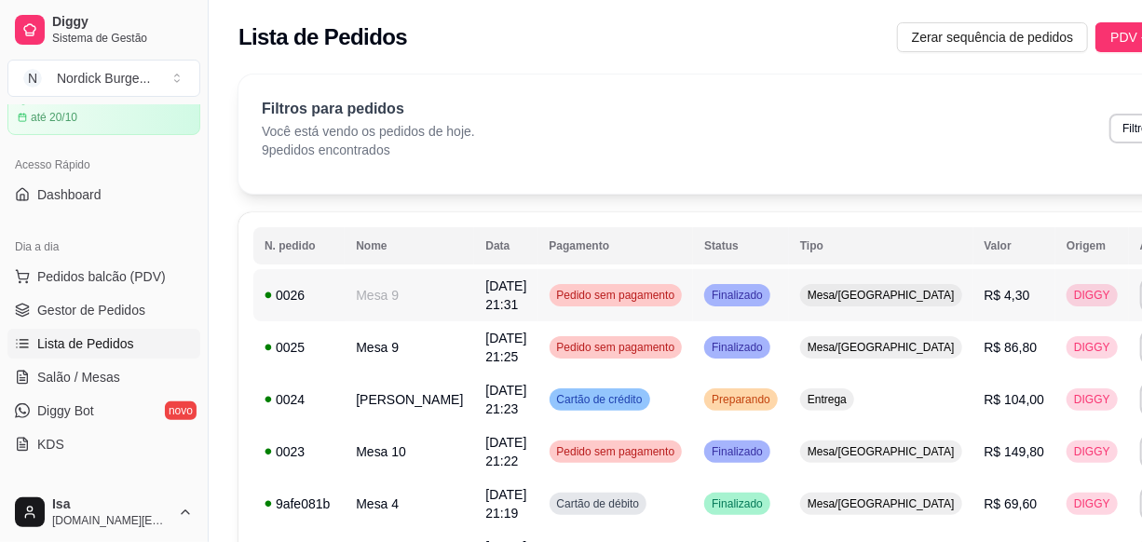
scroll to position [84, 0]
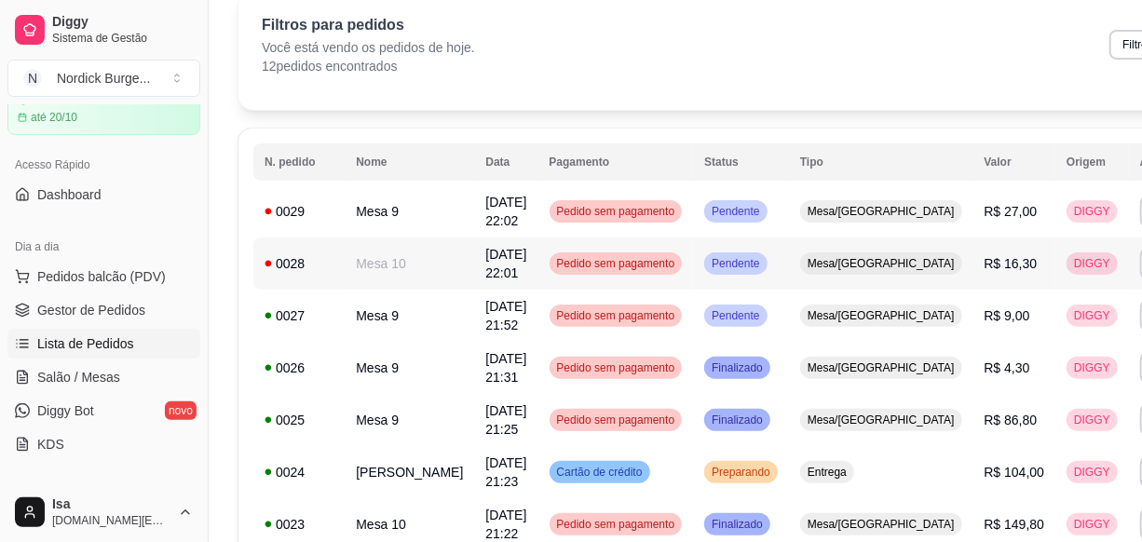
click at [367, 252] on td "Mesa 10" at bounding box center [410, 264] width 130 height 52
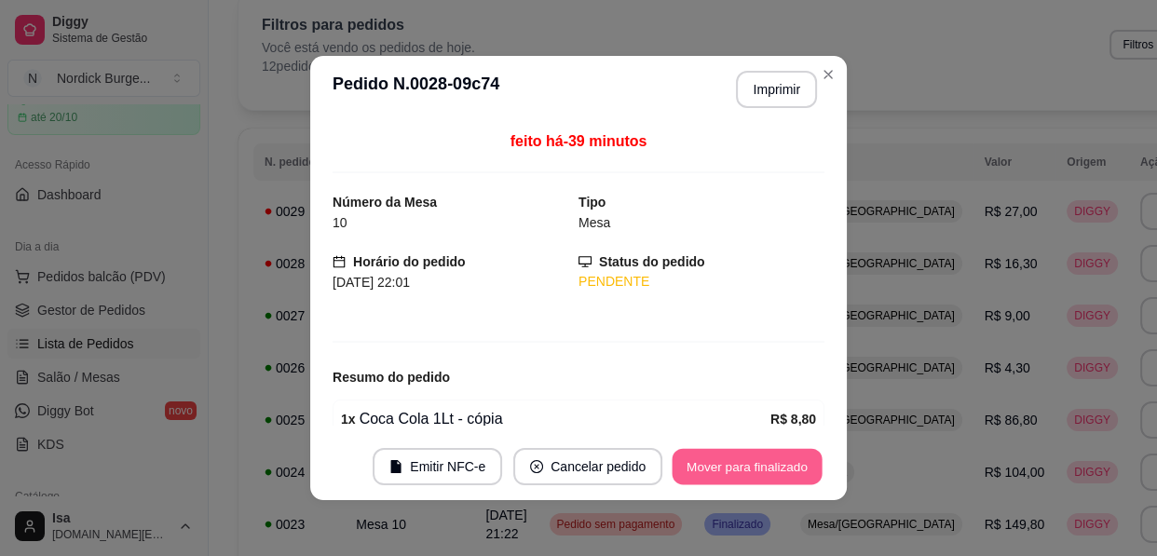
click at [770, 465] on button "Mover para finalizado" at bounding box center [748, 467] width 150 height 36
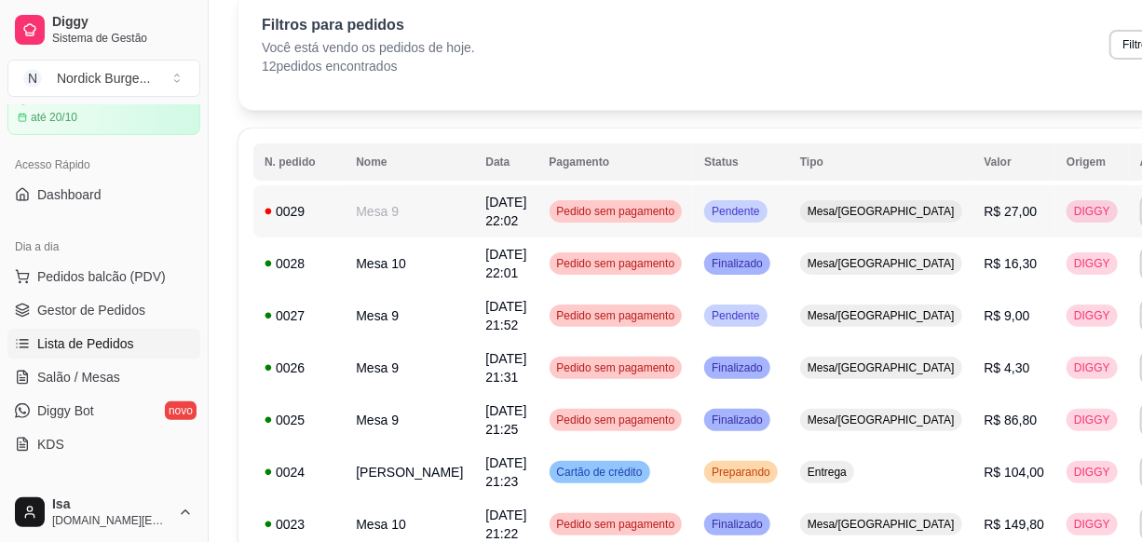
click at [348, 216] on td "Mesa 9" at bounding box center [410, 211] width 130 height 52
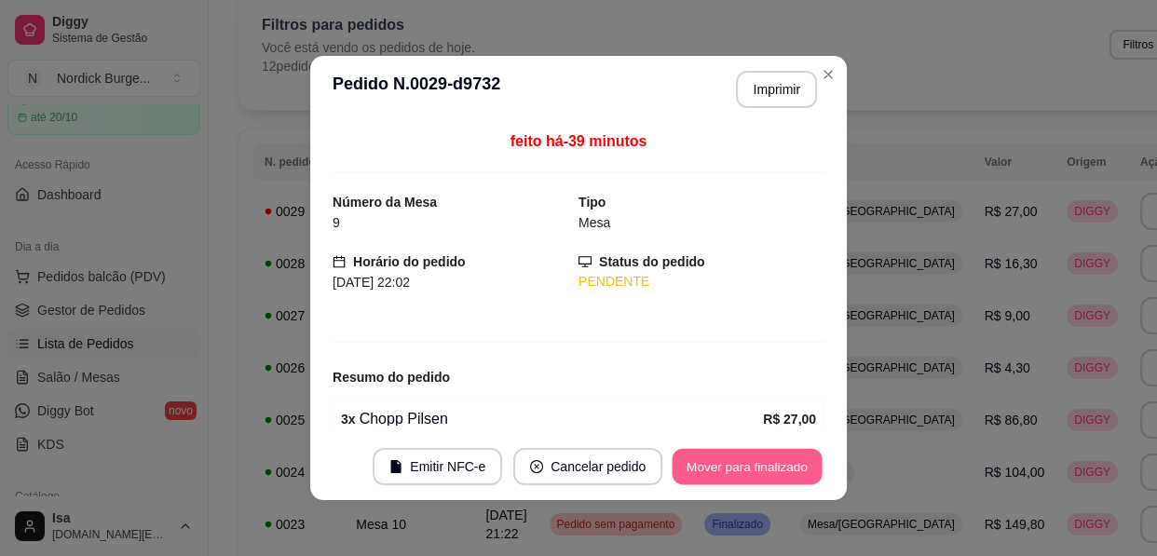
click at [711, 459] on button "Mover para finalizado" at bounding box center [748, 467] width 150 height 36
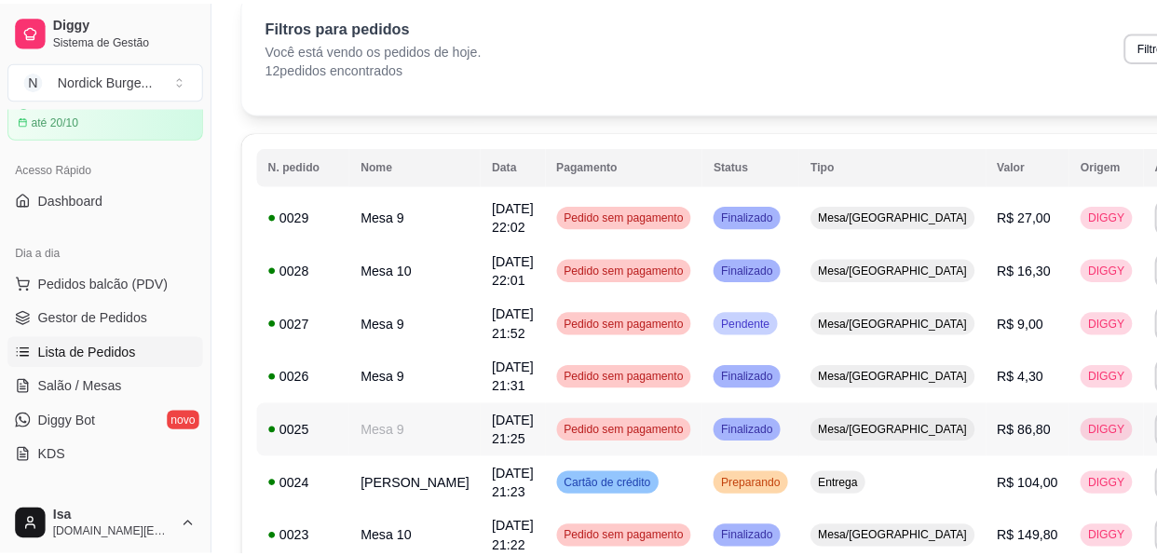
scroll to position [0, 0]
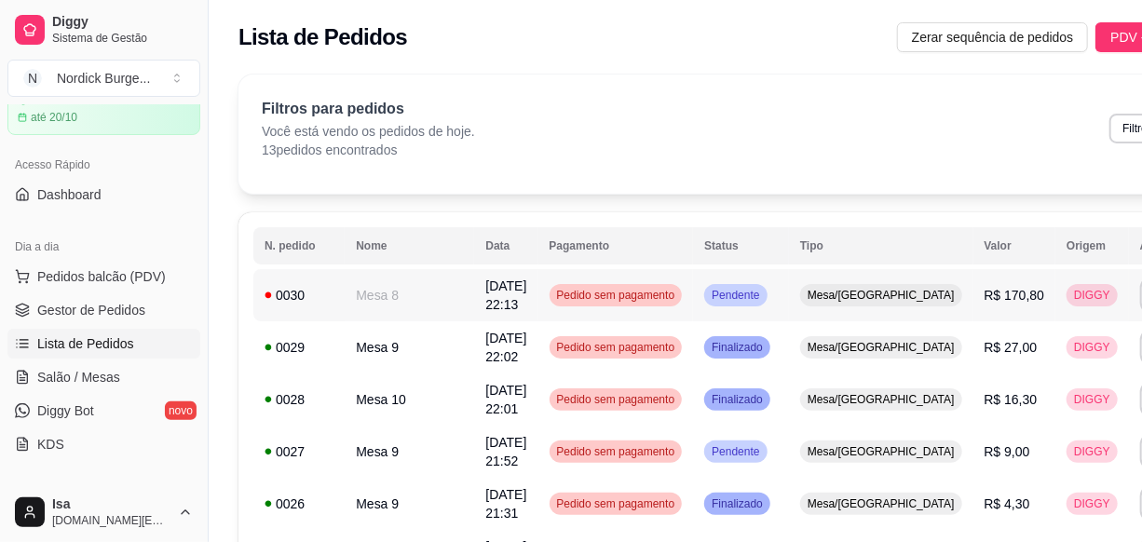
click at [292, 302] on div "0030" at bounding box center [299, 295] width 69 height 19
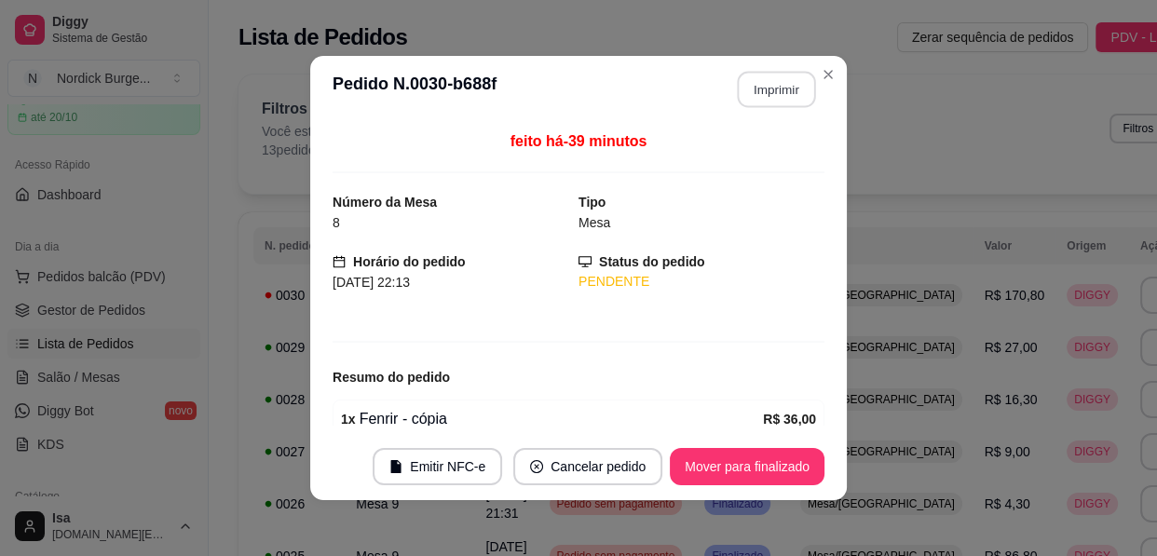
click at [764, 94] on button "Imprimir" at bounding box center [777, 90] width 78 height 36
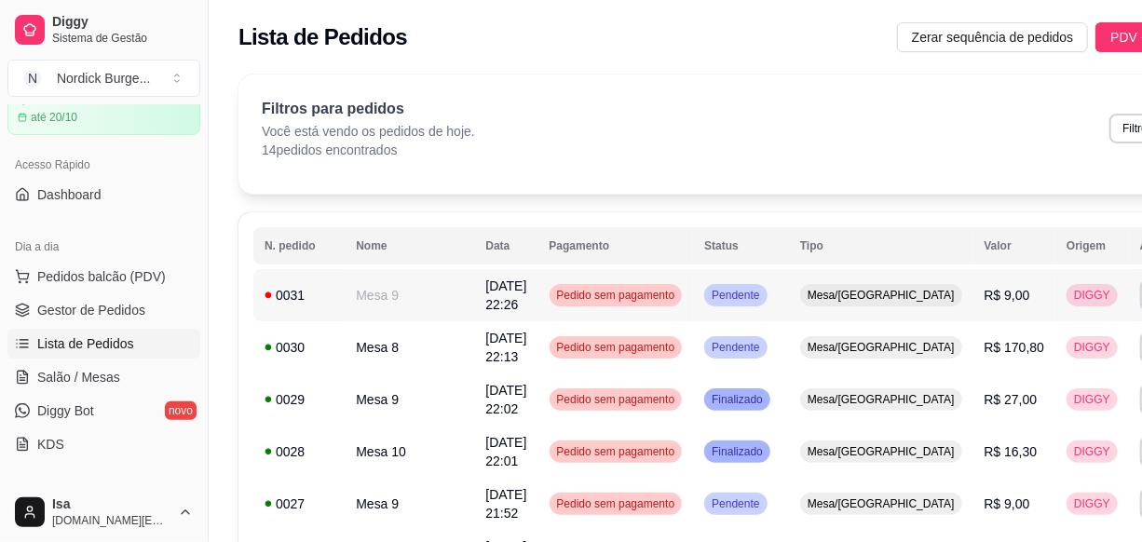
click at [306, 296] on div "0031" at bounding box center [299, 295] width 69 height 19
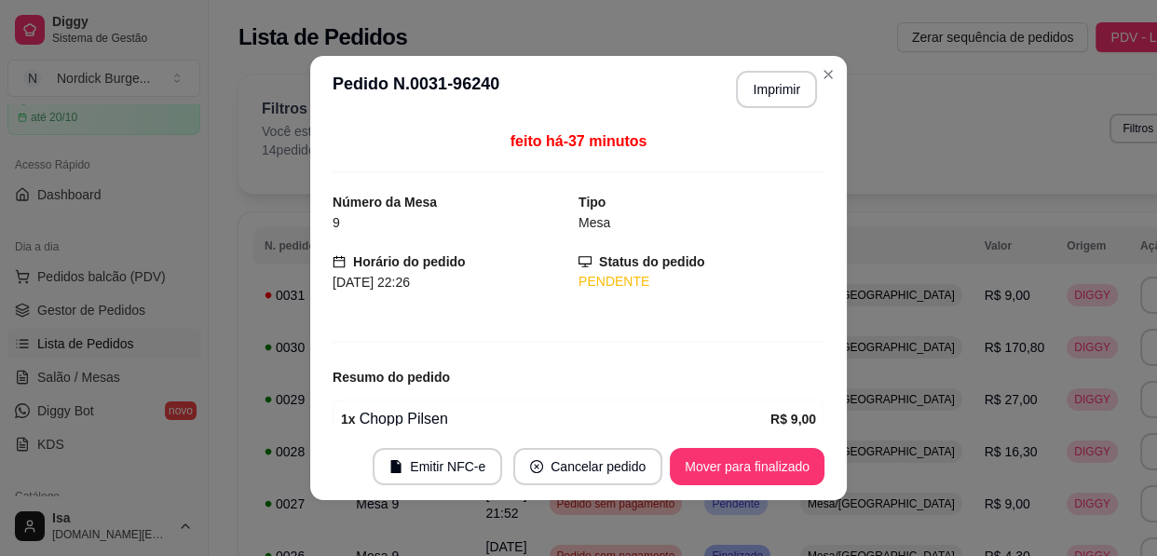
scroll to position [84, 0]
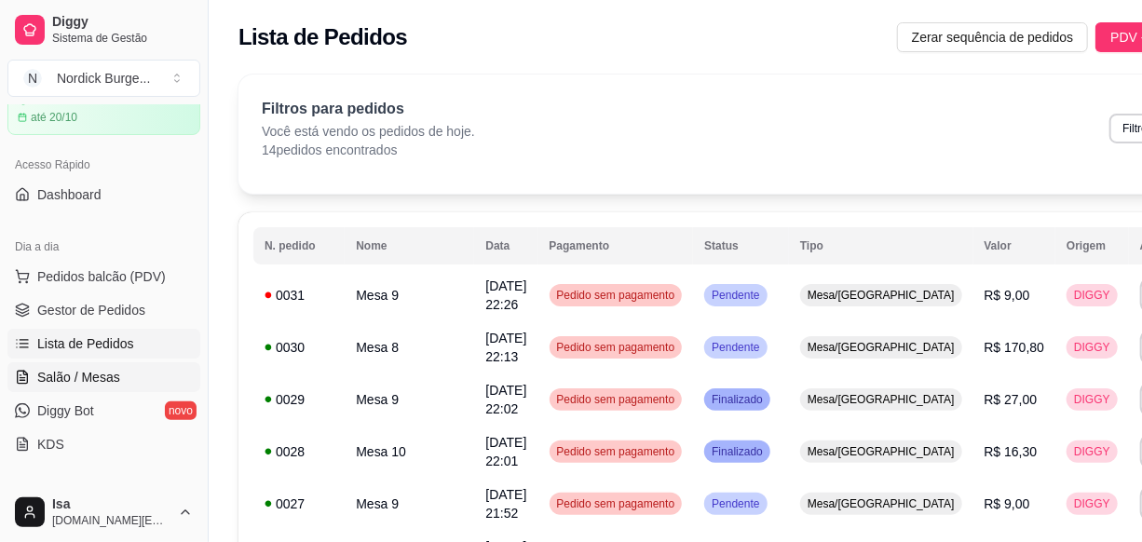
click at [90, 373] on span "Salão / Mesas" at bounding box center [78, 377] width 83 height 19
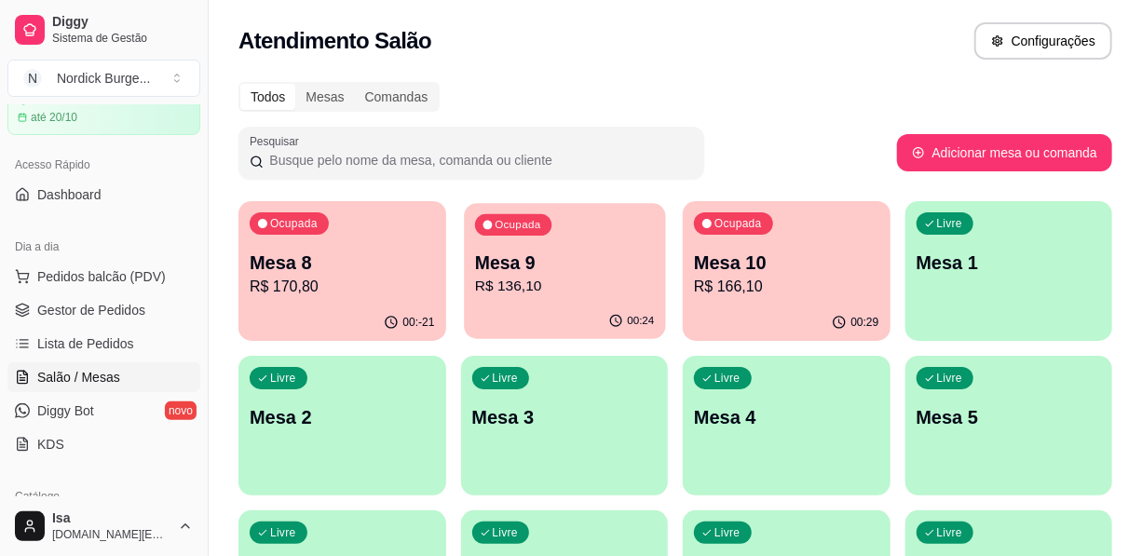
click at [528, 287] on p "R$ 136,10" at bounding box center [564, 286] width 180 height 21
click at [742, 269] on div "Mesa 10 R$ 166,10" at bounding box center [786, 274] width 185 height 48
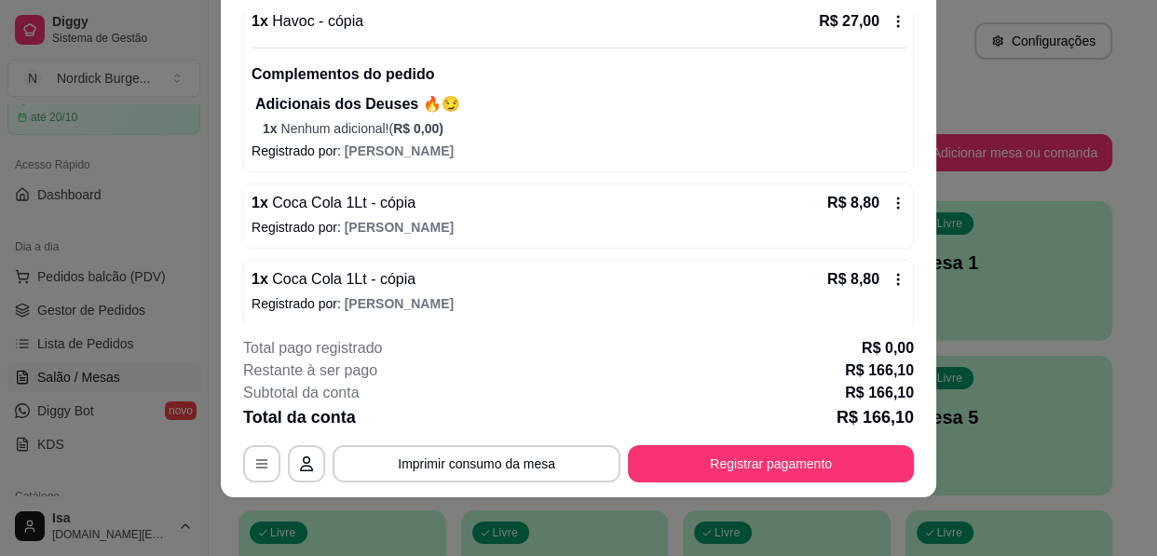
scroll to position [531, 0]
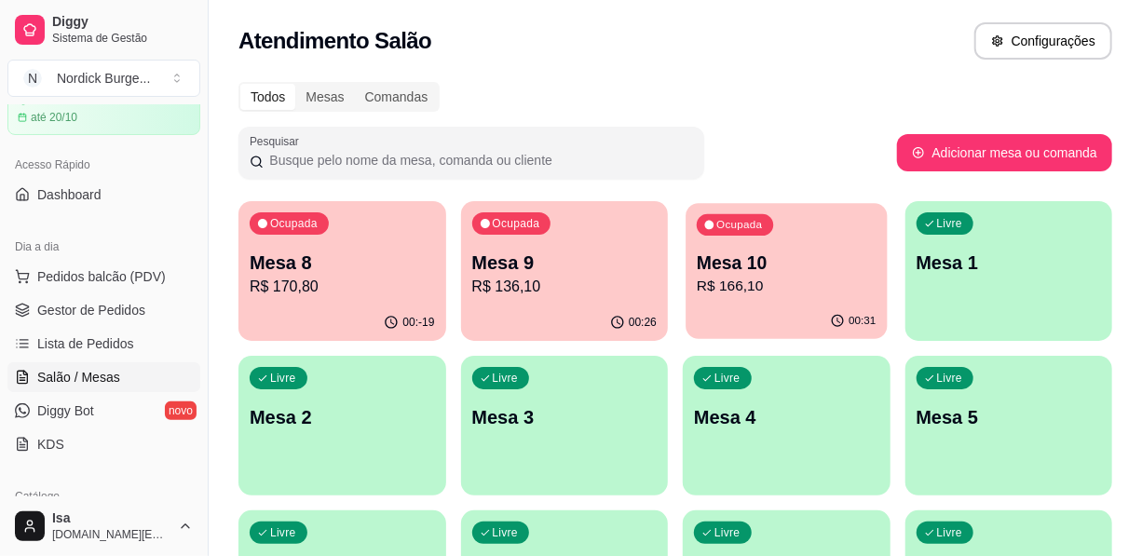
click at [784, 293] on p "R$ 166,10" at bounding box center [787, 286] width 180 height 21
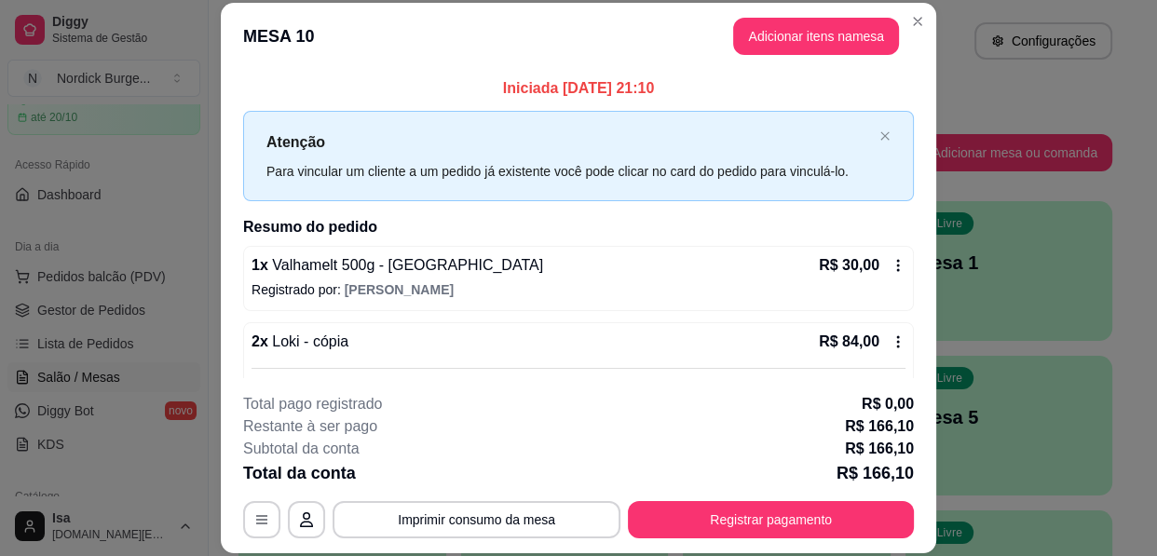
scroll to position [56, 0]
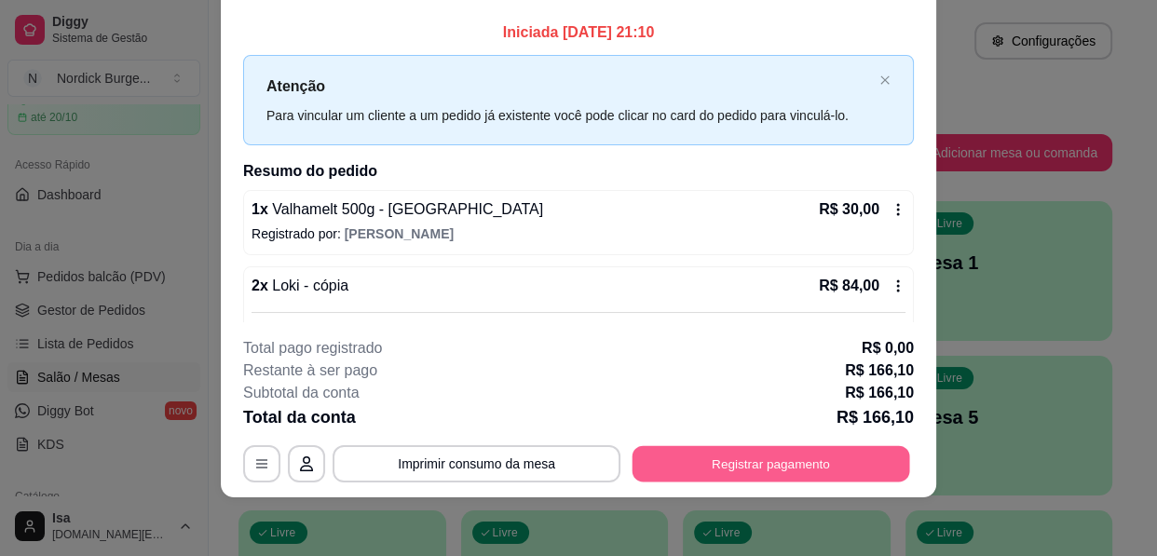
click at [820, 467] on button "Registrar pagamento" at bounding box center [772, 464] width 278 height 36
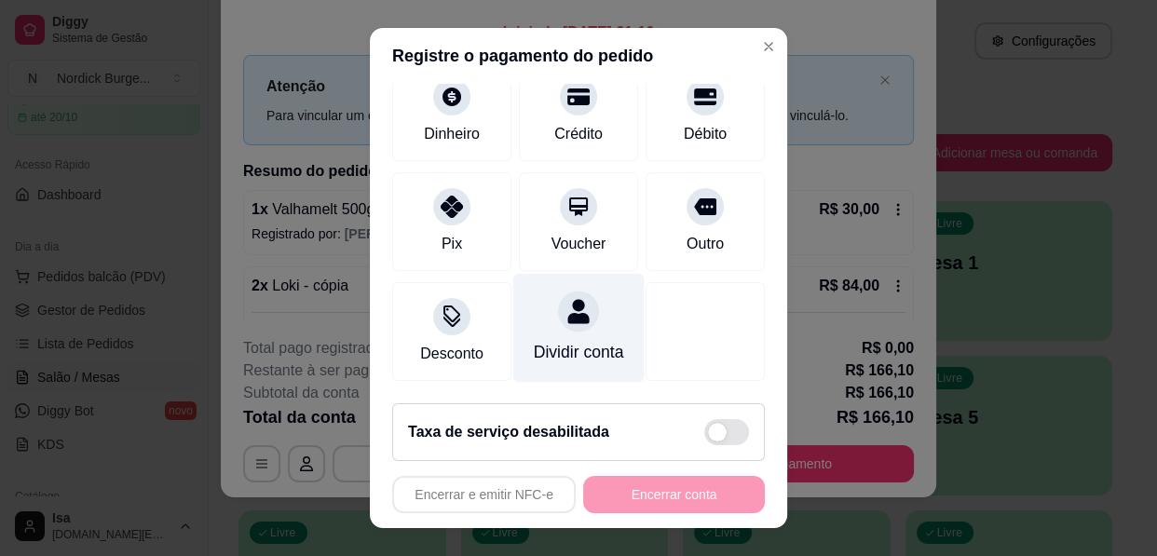
scroll to position [32, 0]
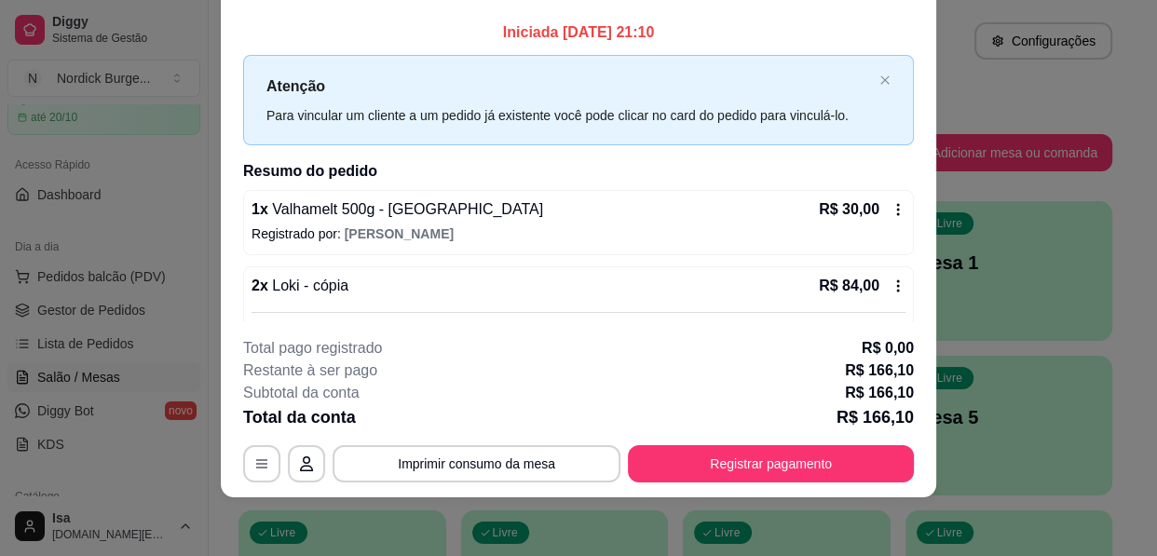
click at [862, 299] on div "2 x Loki - cópia R$ 84,00 Complementos do pedido Adicionais dos Deuses 🔥😏 2 x N…" at bounding box center [579, 339] width 654 height 128
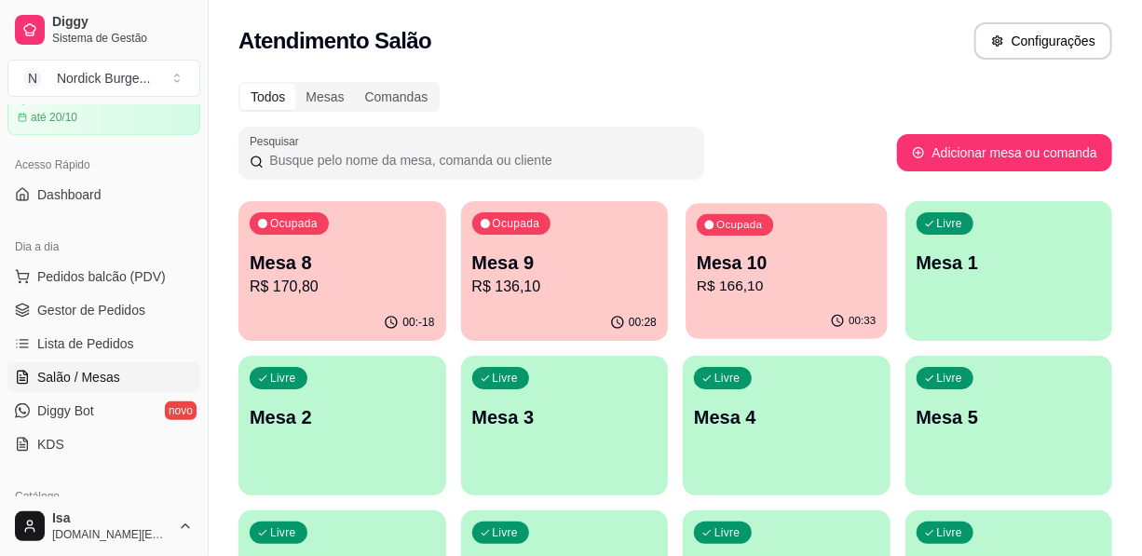
click at [802, 312] on div "00:33" at bounding box center [786, 321] width 201 height 35
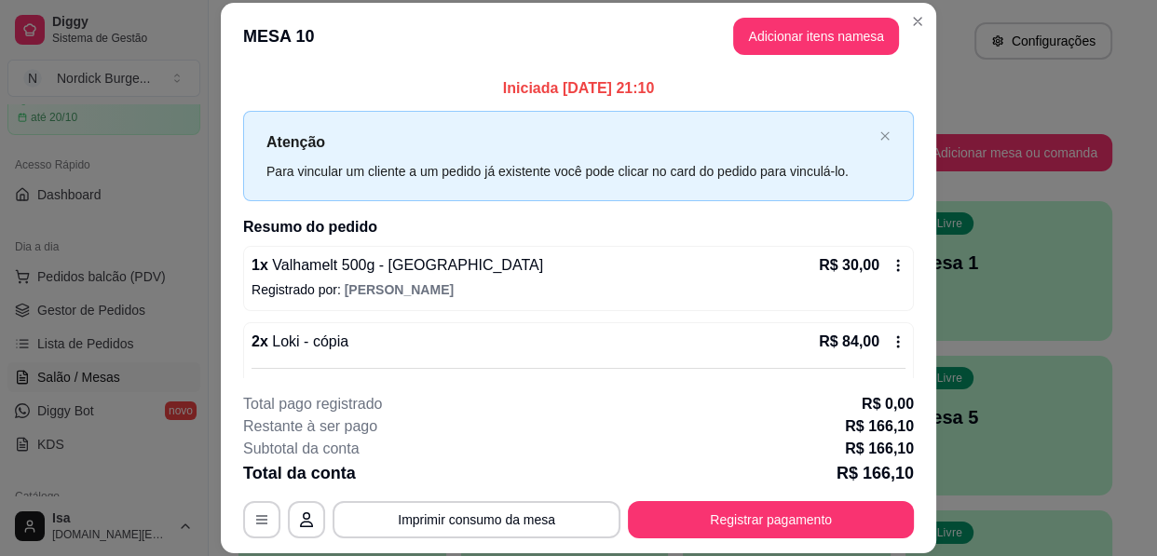
scroll to position [84, 0]
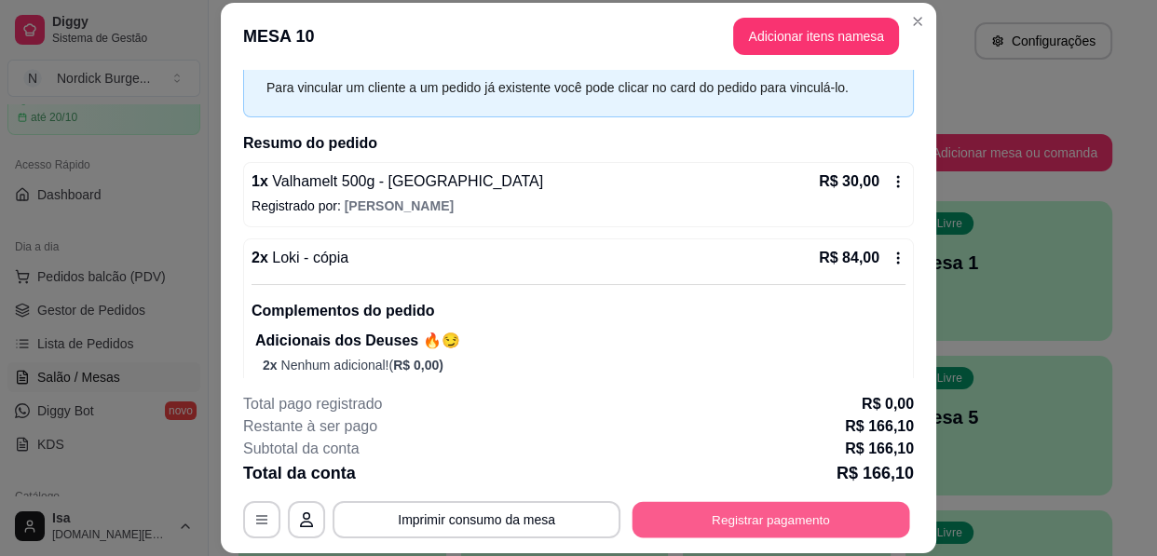
click at [840, 511] on button "Registrar pagamento" at bounding box center [772, 520] width 278 height 36
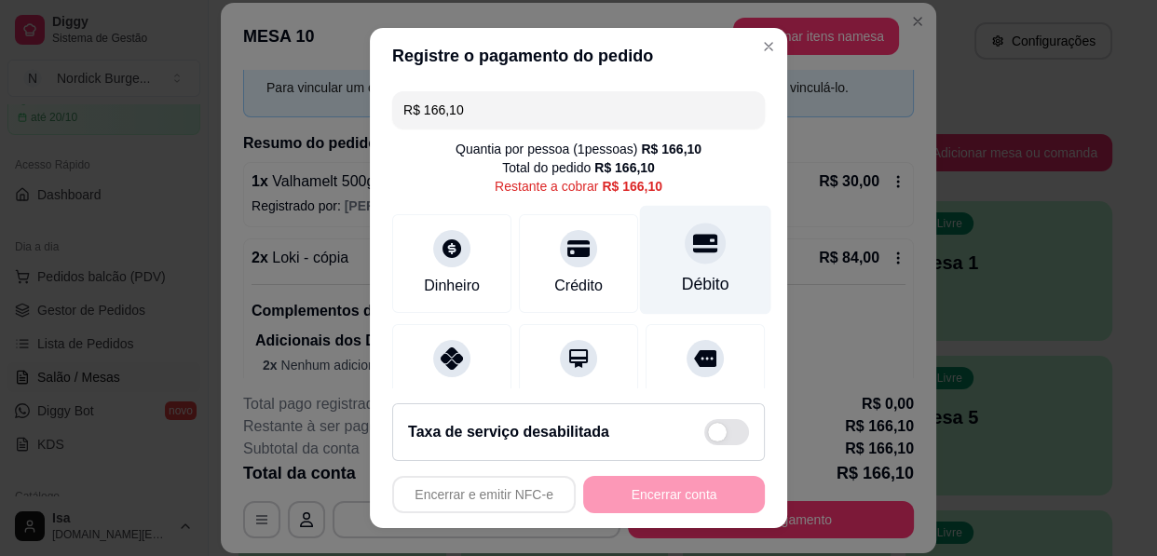
click at [685, 262] on div at bounding box center [705, 243] width 41 height 41
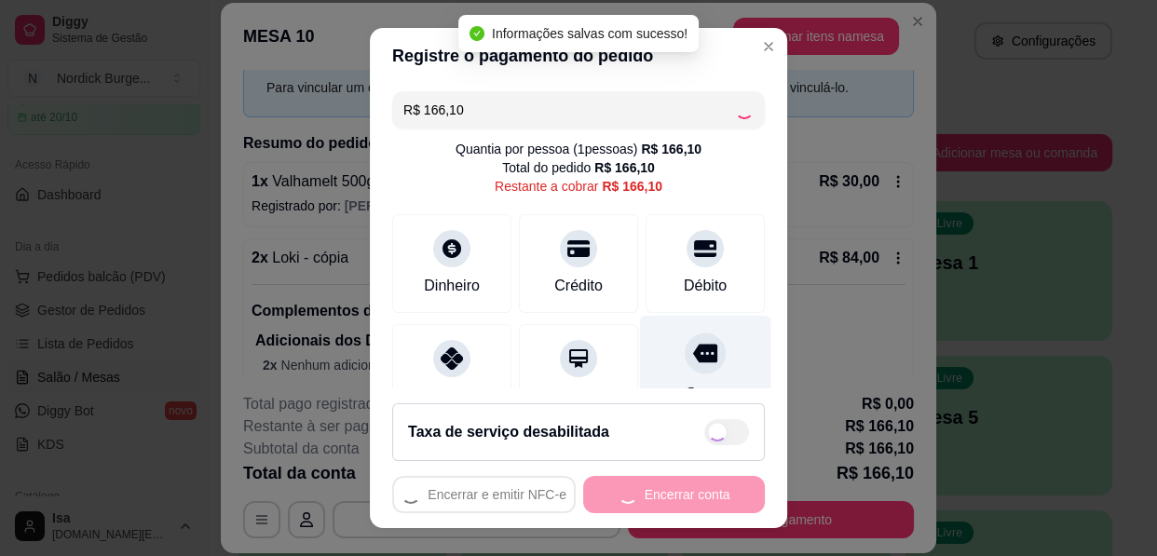
type input "R$ 0,00"
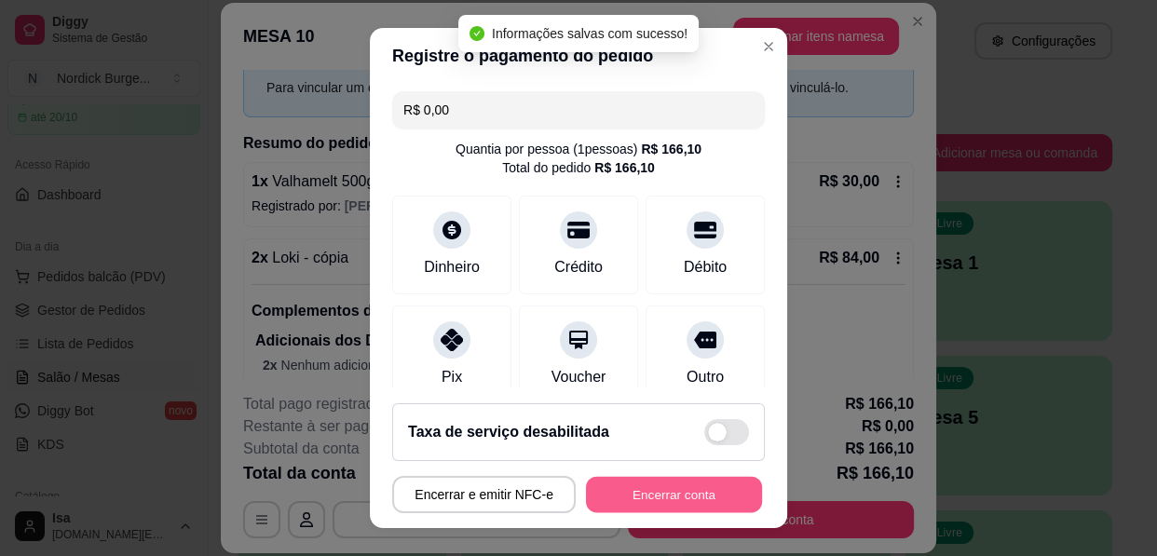
click at [705, 490] on button "Encerrar conta" at bounding box center [674, 495] width 176 height 36
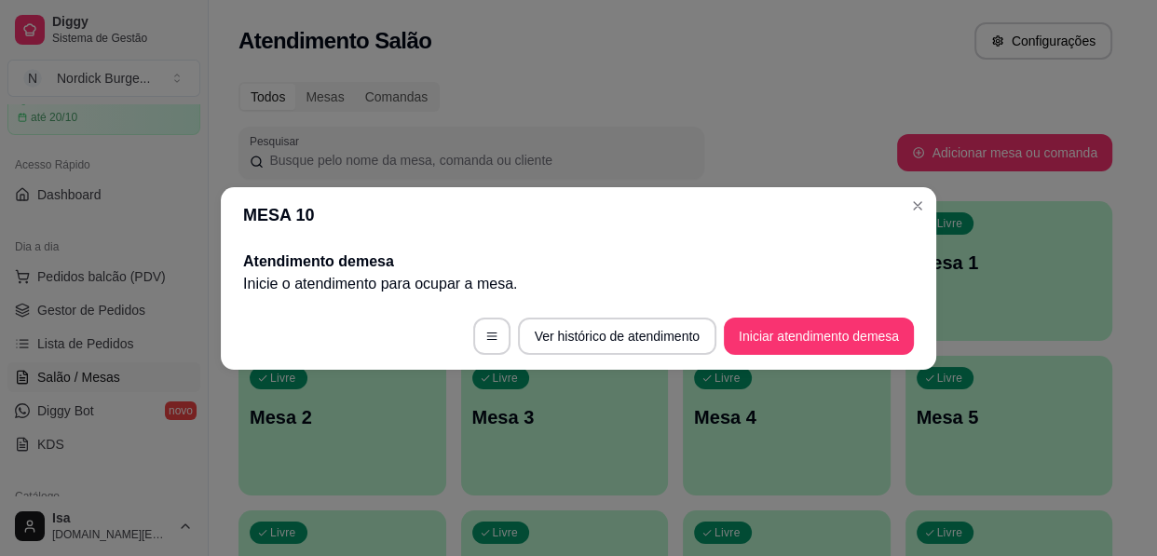
scroll to position [0, 0]
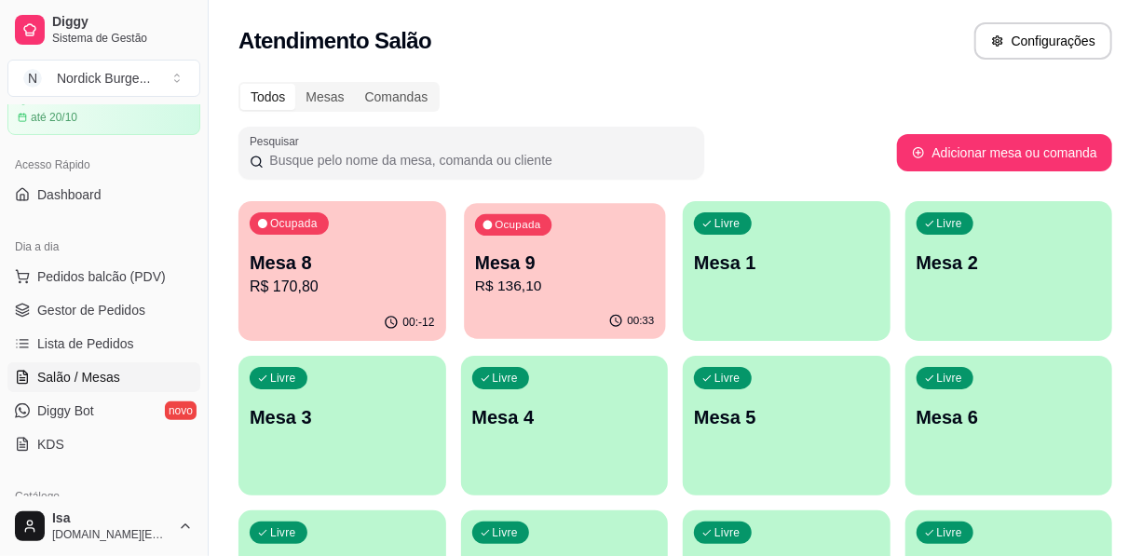
click at [547, 312] on div "00:33" at bounding box center [564, 321] width 201 height 35
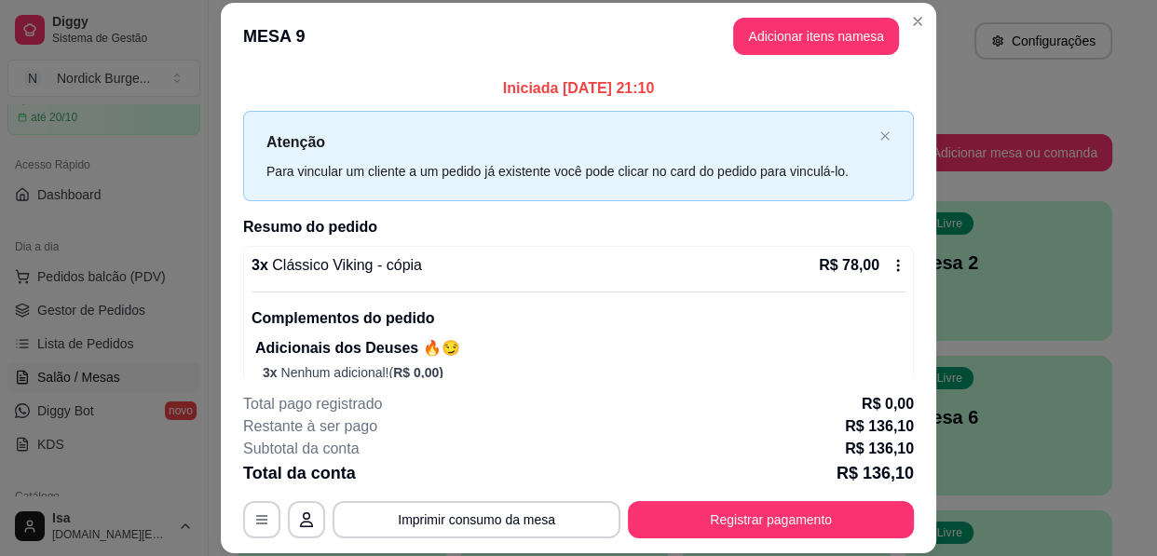
scroll to position [56, 0]
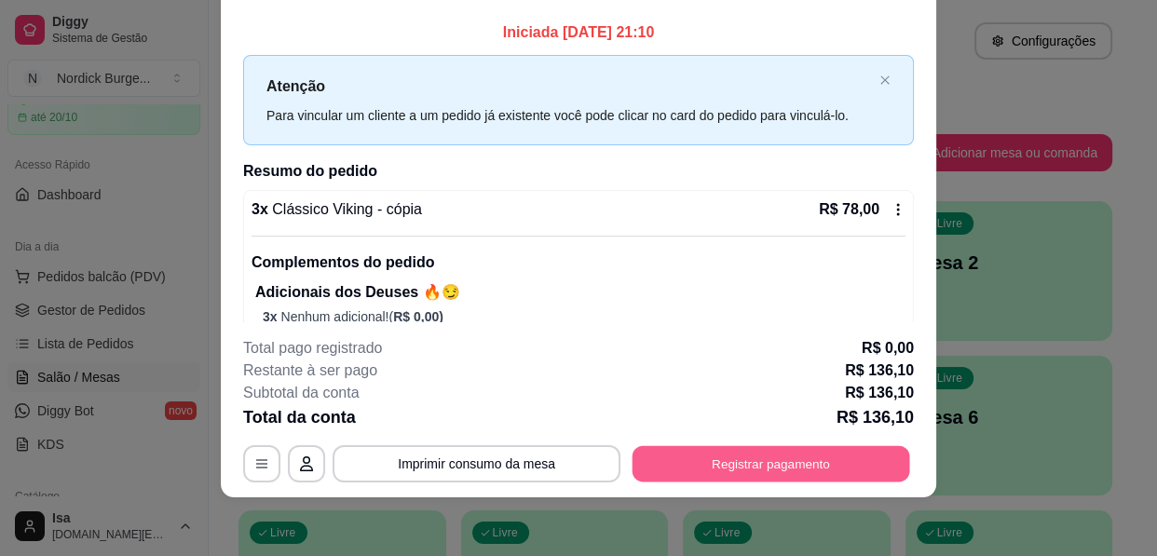
click at [828, 461] on button "Registrar pagamento" at bounding box center [772, 464] width 278 height 36
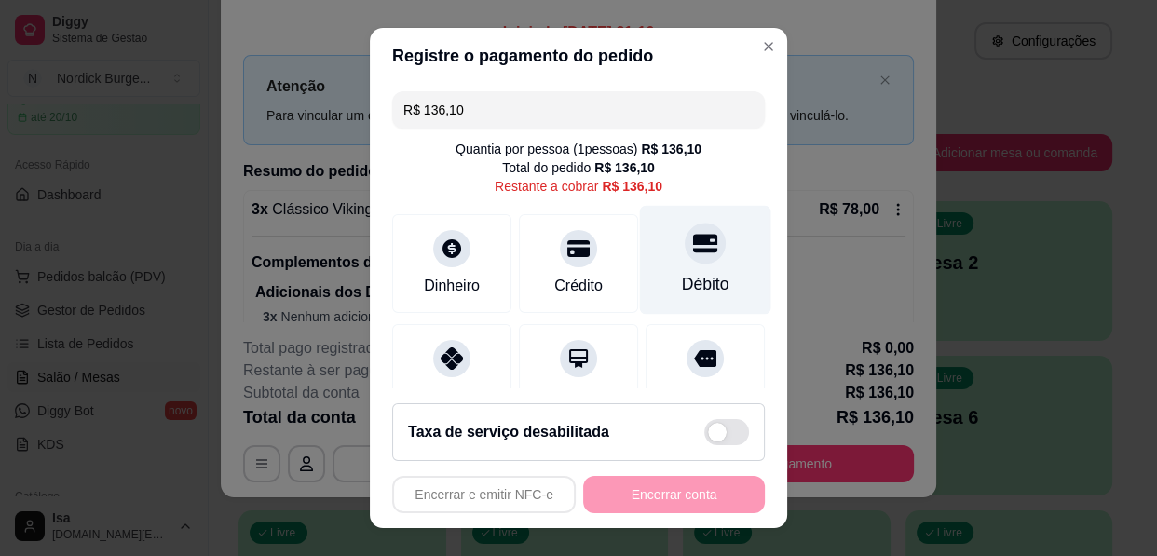
click at [693, 236] on icon at bounding box center [705, 243] width 24 height 19
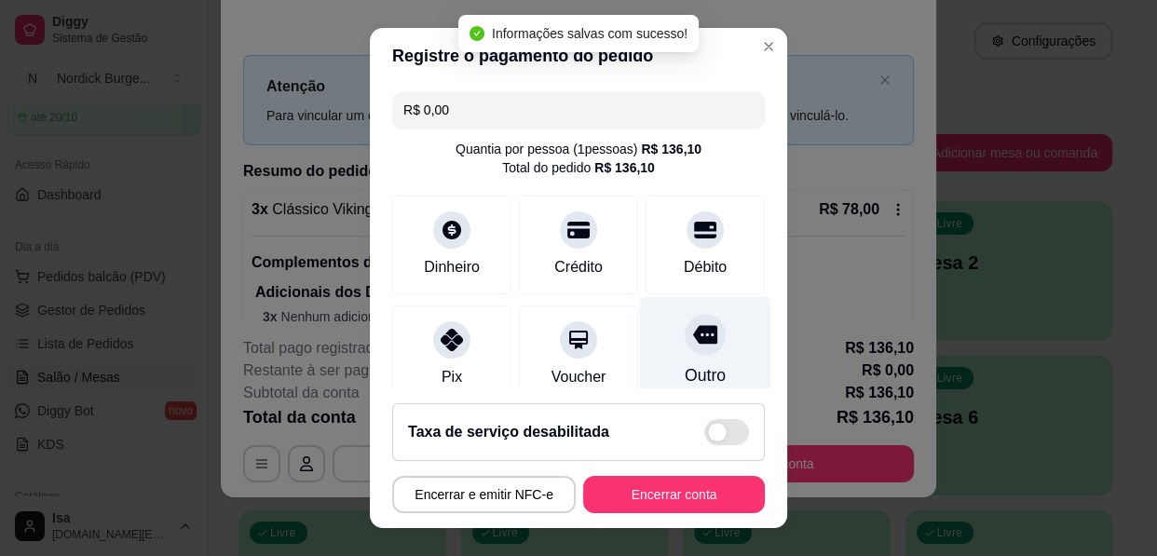
type input "R$ 0,00"
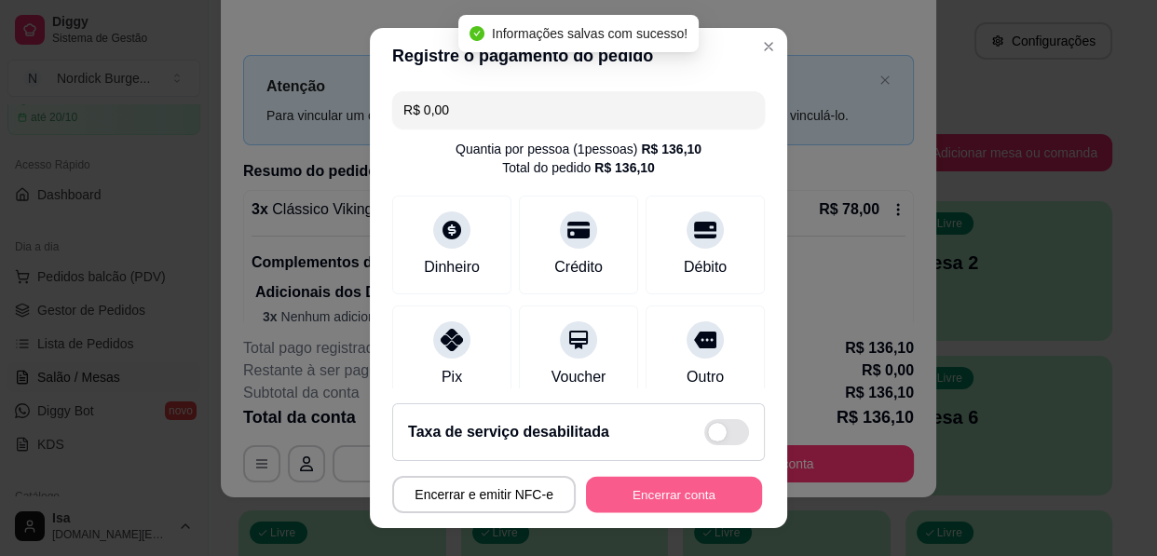
click at [675, 502] on button "Encerrar conta" at bounding box center [674, 495] width 176 height 36
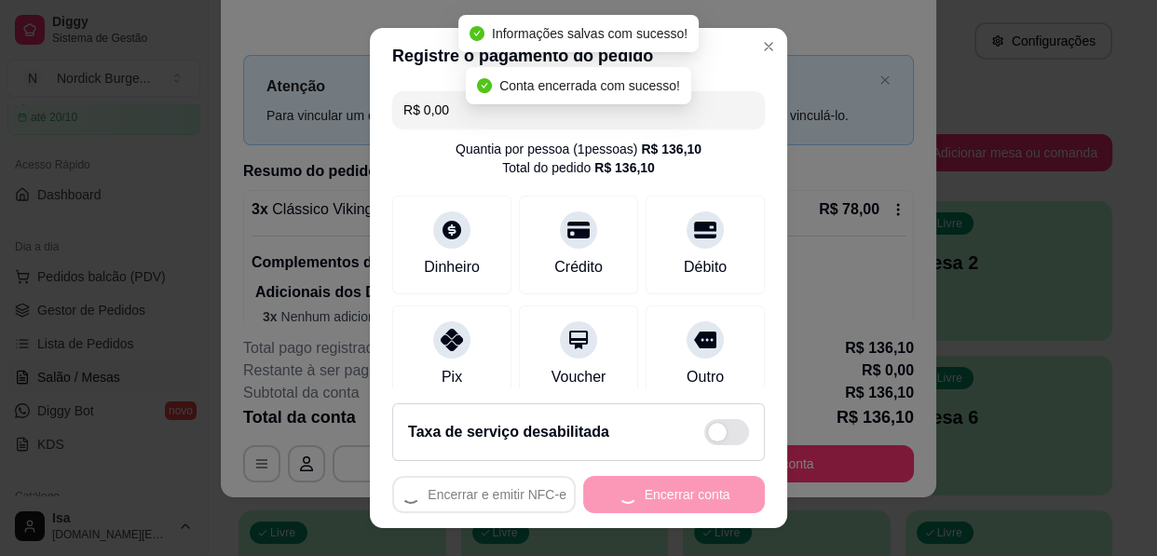
scroll to position [0, 0]
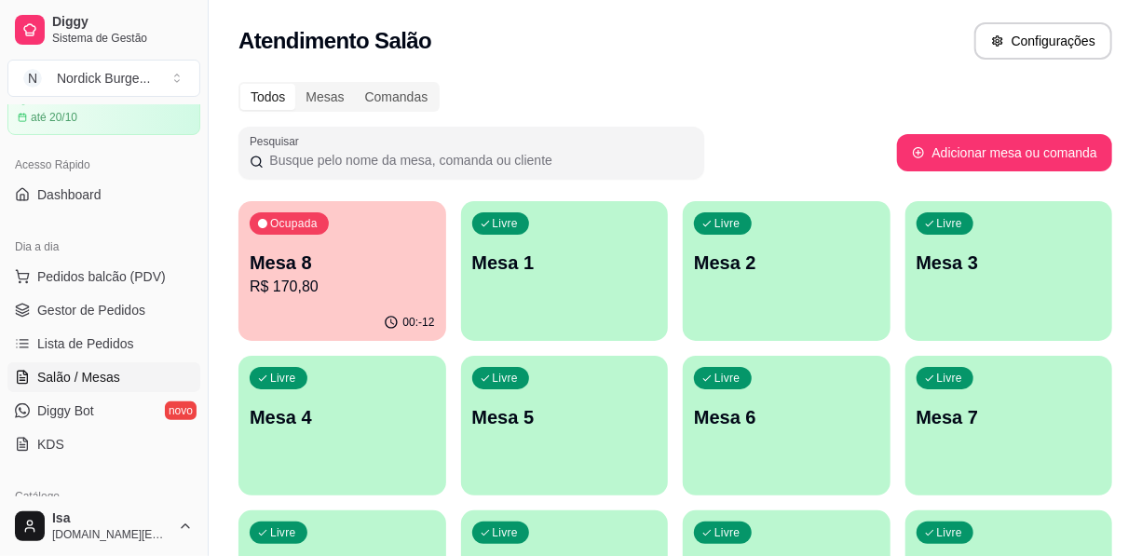
click at [359, 301] on div "Ocupada Mesa 8 R$ 170,80" at bounding box center [343, 252] width 208 height 103
click at [105, 335] on span "Lista de Pedidos" at bounding box center [85, 343] width 97 height 19
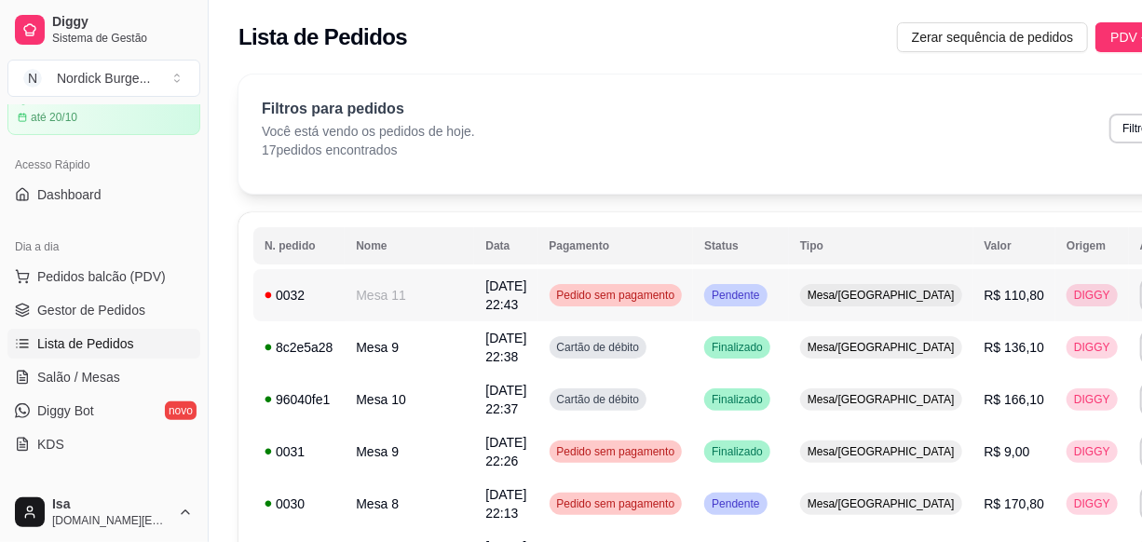
click at [292, 303] on div "0032" at bounding box center [299, 295] width 69 height 19
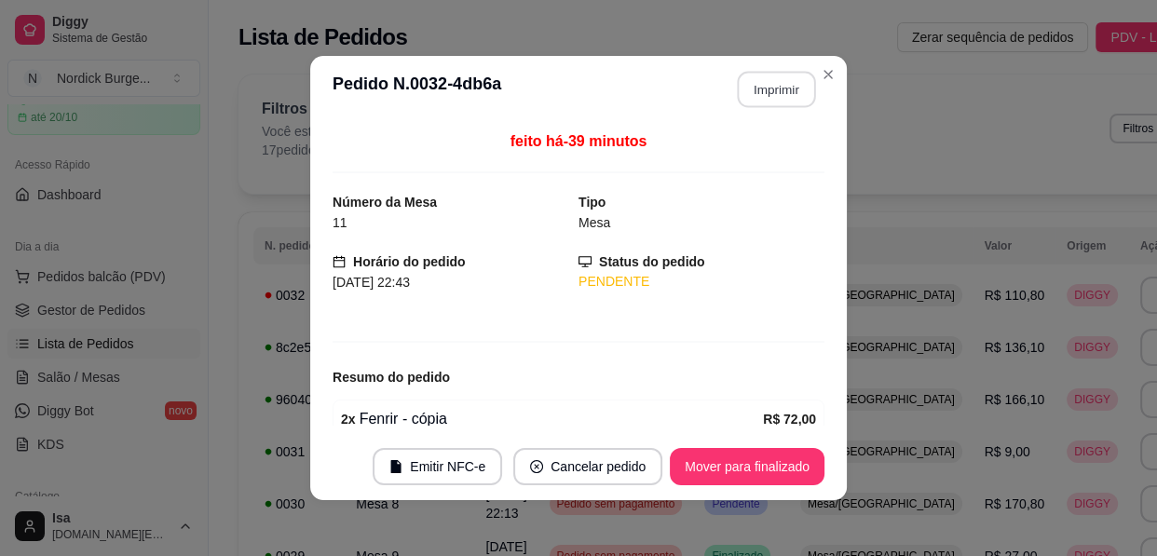
click at [768, 93] on button "Imprimir" at bounding box center [777, 90] width 78 height 36
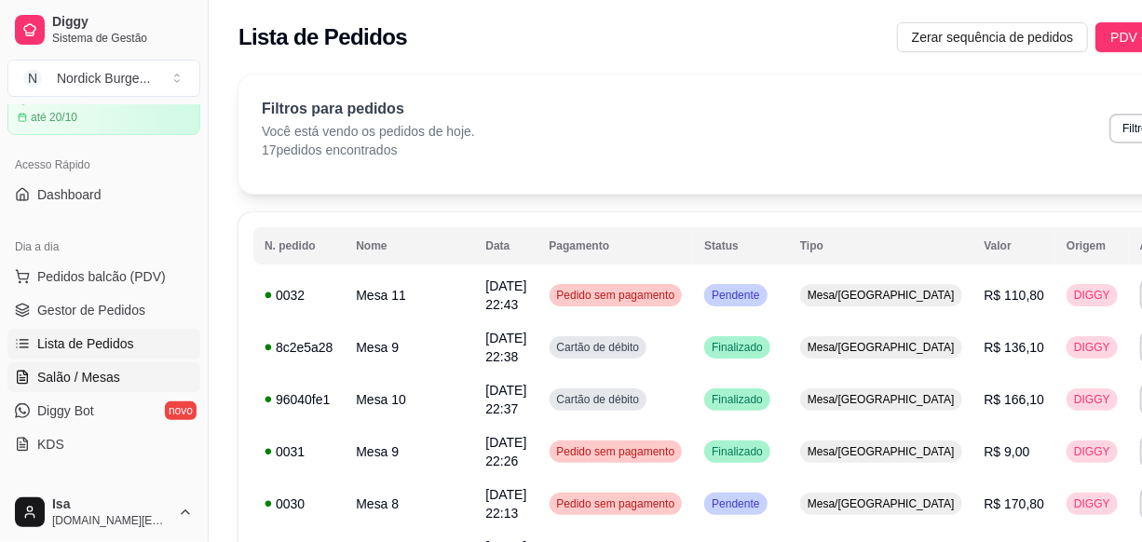
click at [47, 368] on span "Salão / Mesas" at bounding box center [78, 377] width 83 height 19
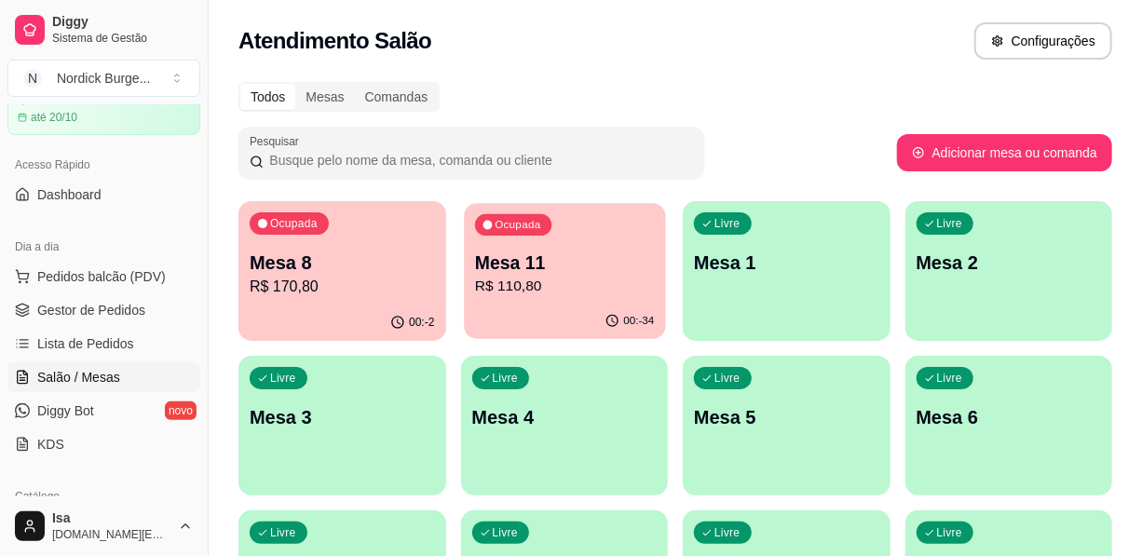
click at [522, 289] on p "R$ 110,80" at bounding box center [564, 286] width 180 height 21
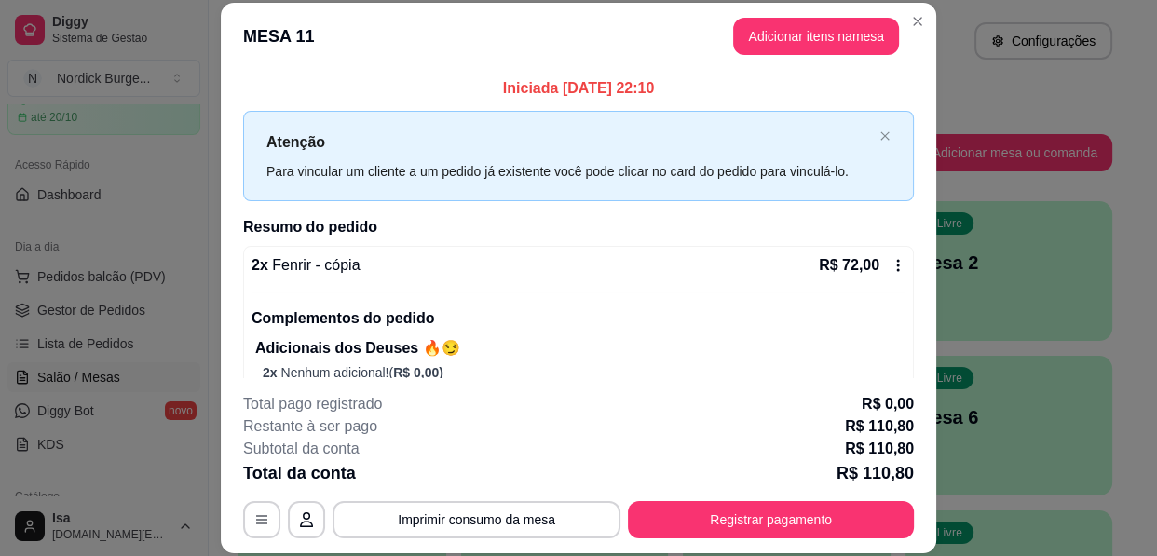
scroll to position [242, 0]
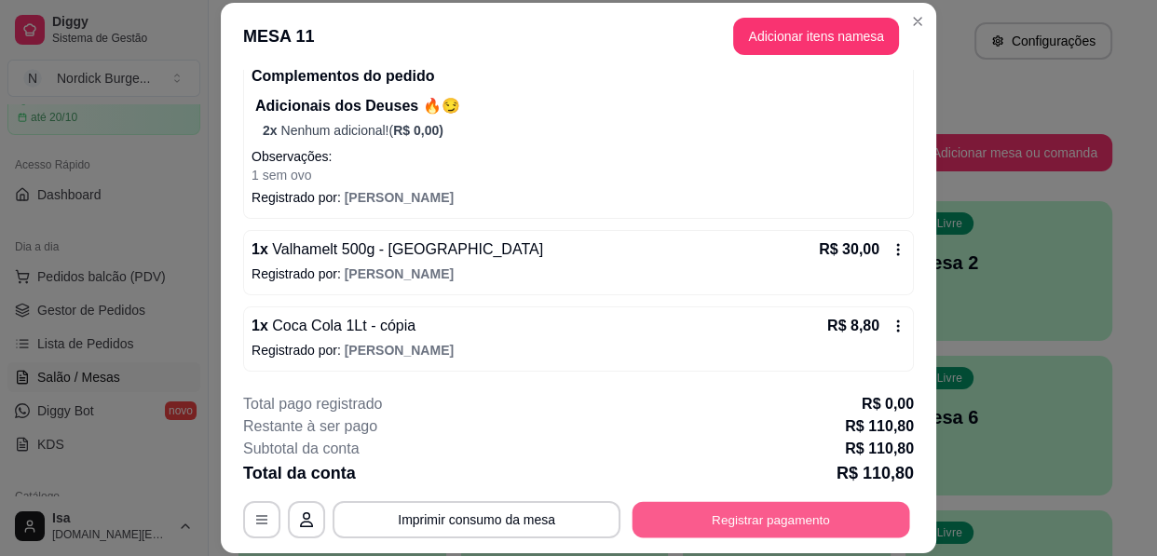
click at [730, 509] on button "Registrar pagamento" at bounding box center [772, 520] width 278 height 36
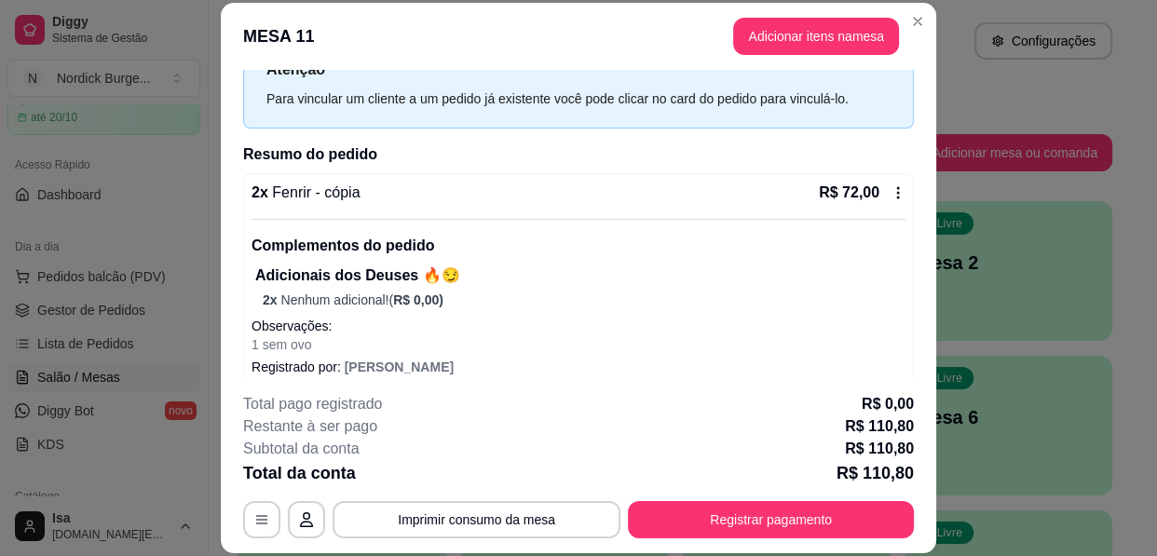
scroll to position [0, 0]
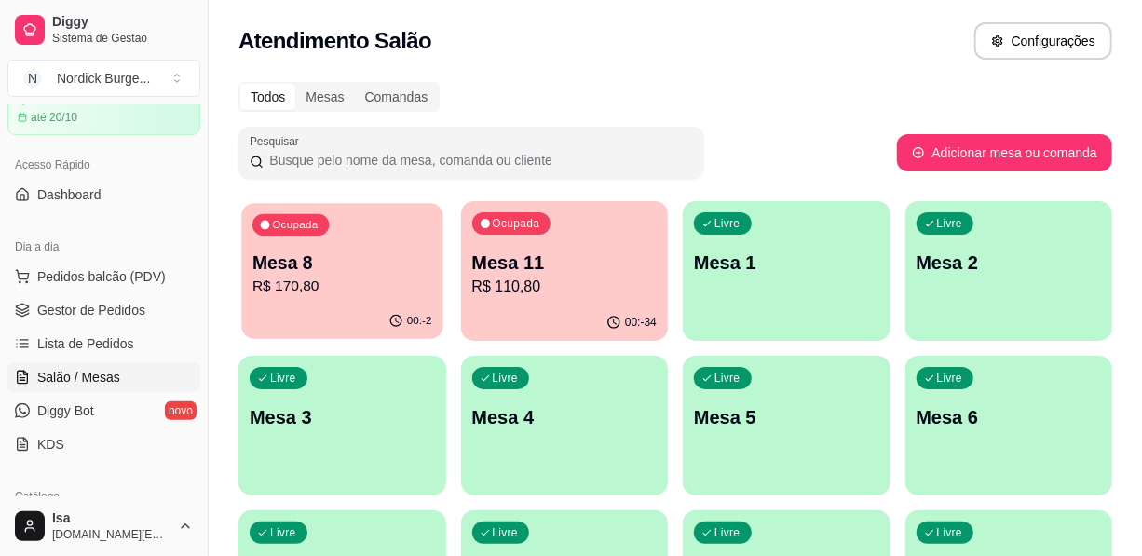
click at [357, 258] on p "Mesa 8" at bounding box center [342, 263] width 180 height 25
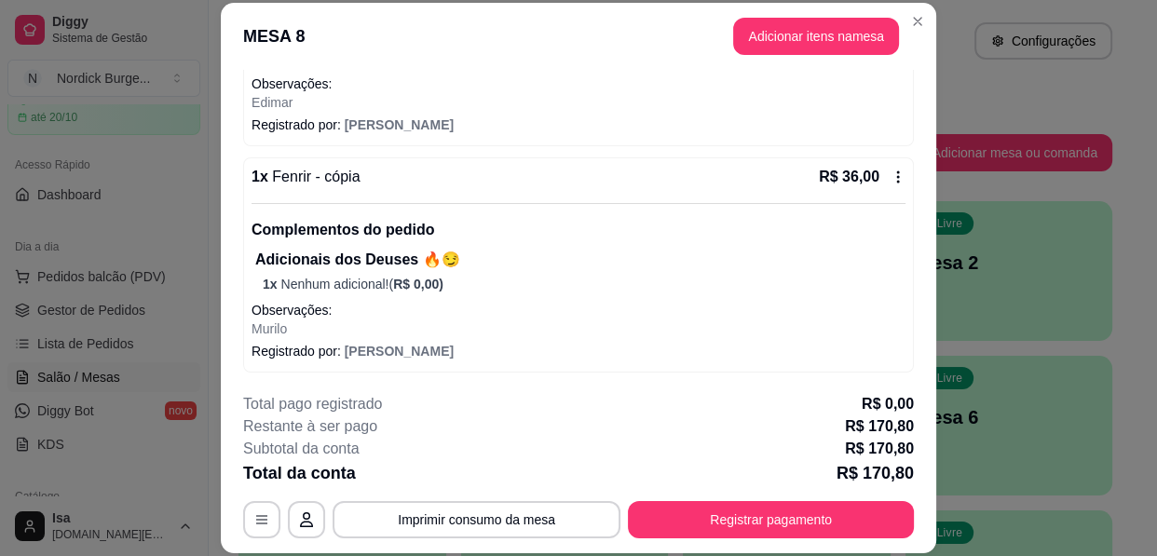
scroll to position [590, 0]
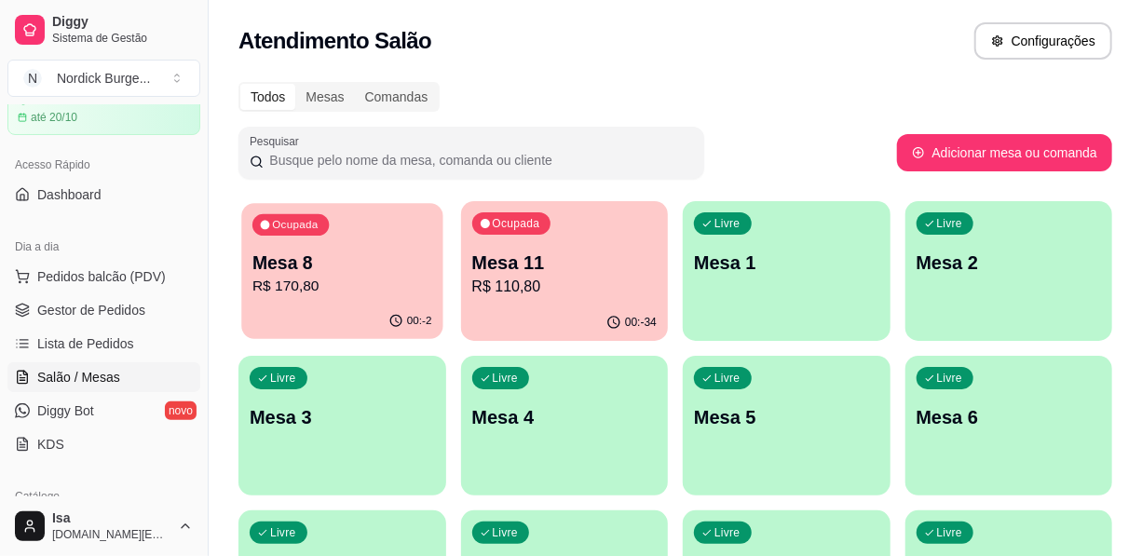
click at [292, 307] on div "00:-2" at bounding box center [341, 321] width 201 height 35
click at [396, 285] on p "R$ 170,80" at bounding box center [342, 286] width 180 height 21
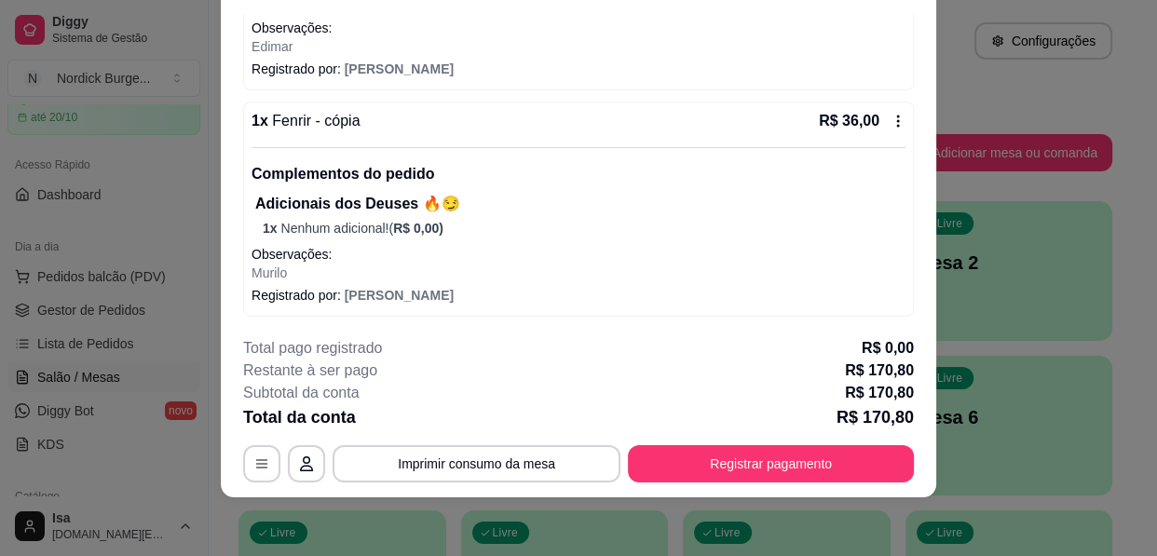
scroll to position [0, 0]
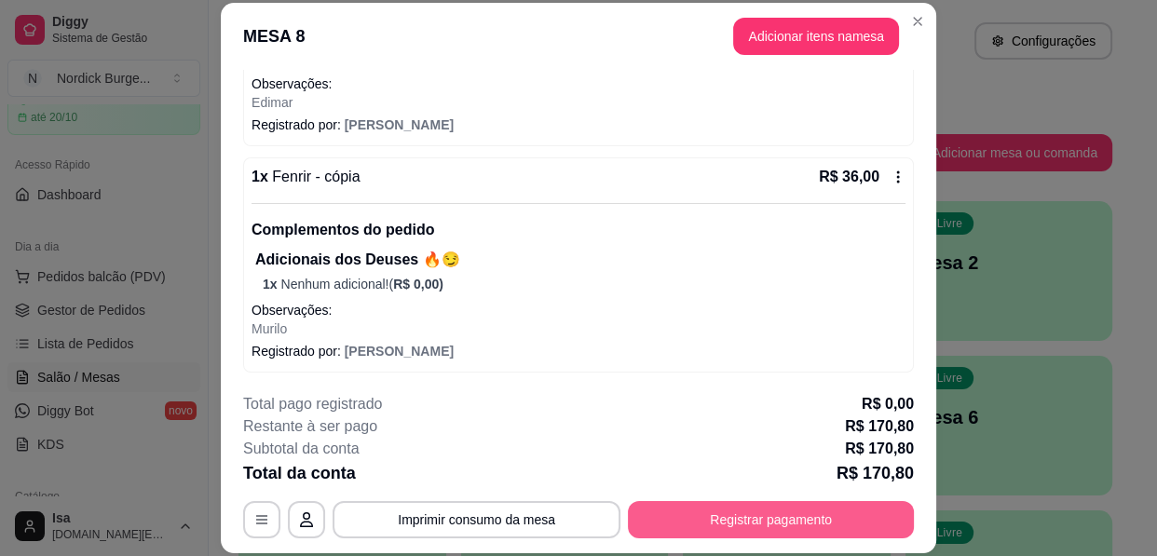
click at [805, 520] on button "Registrar pagamento" at bounding box center [771, 519] width 286 height 37
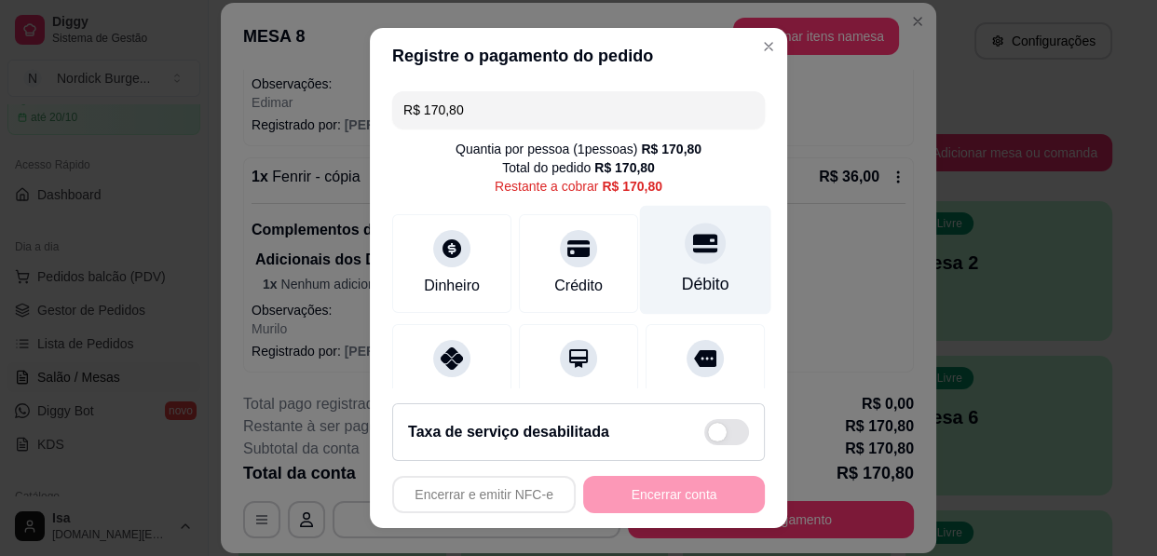
scroll to position [172, 0]
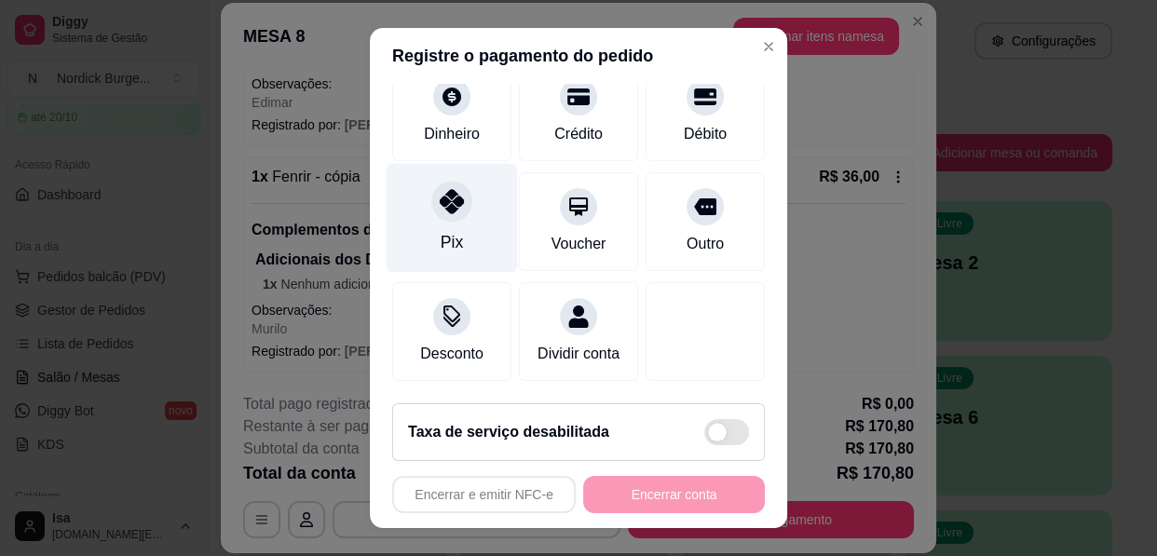
click at [452, 184] on div at bounding box center [451, 201] width 41 height 41
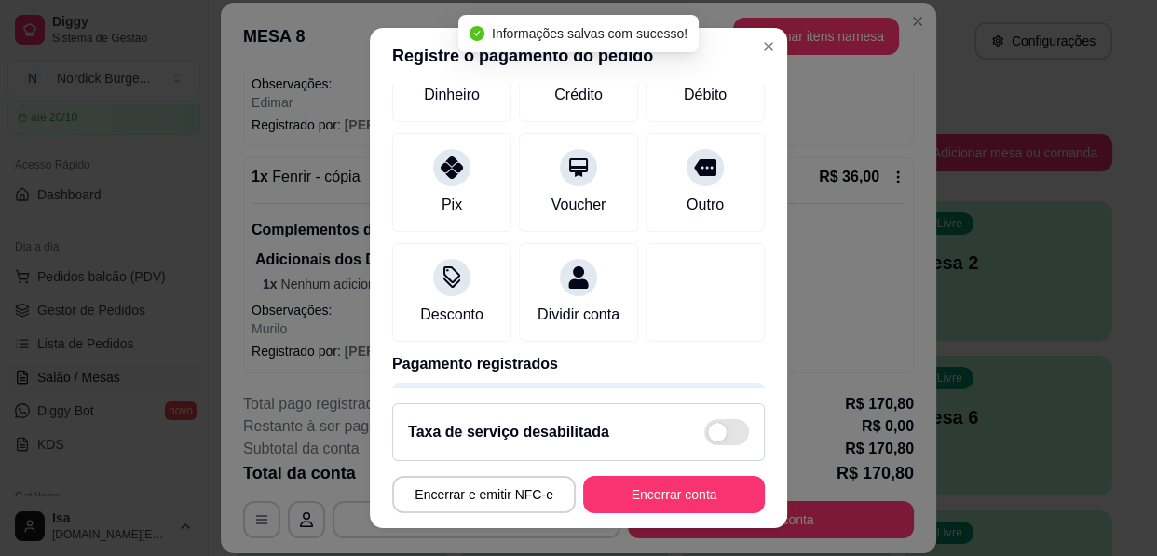
type input "R$ 0,00"
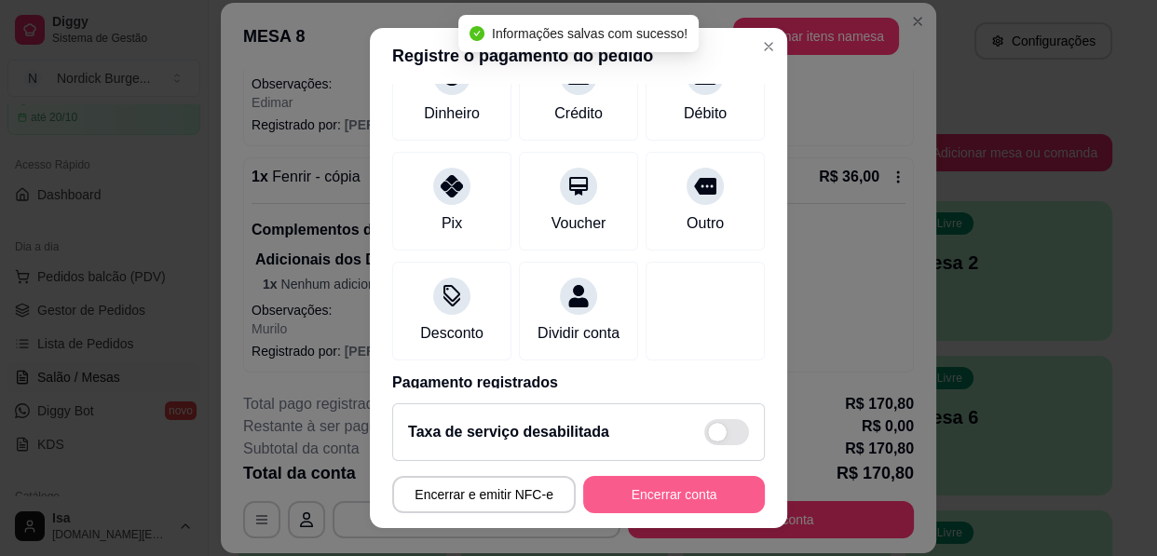
click at [649, 479] on button "Encerrar conta" at bounding box center [674, 494] width 182 height 37
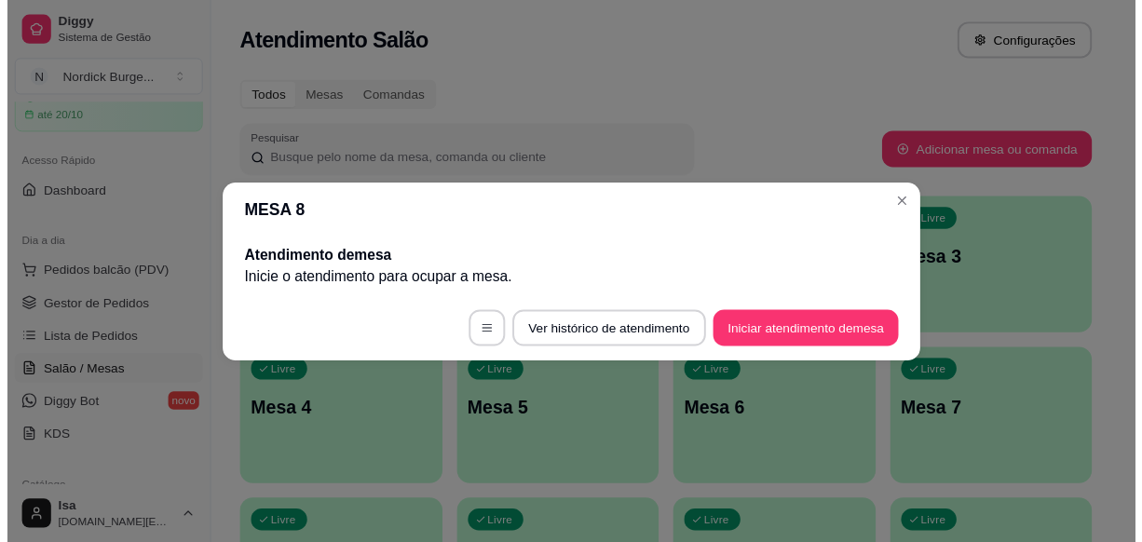
scroll to position [0, 0]
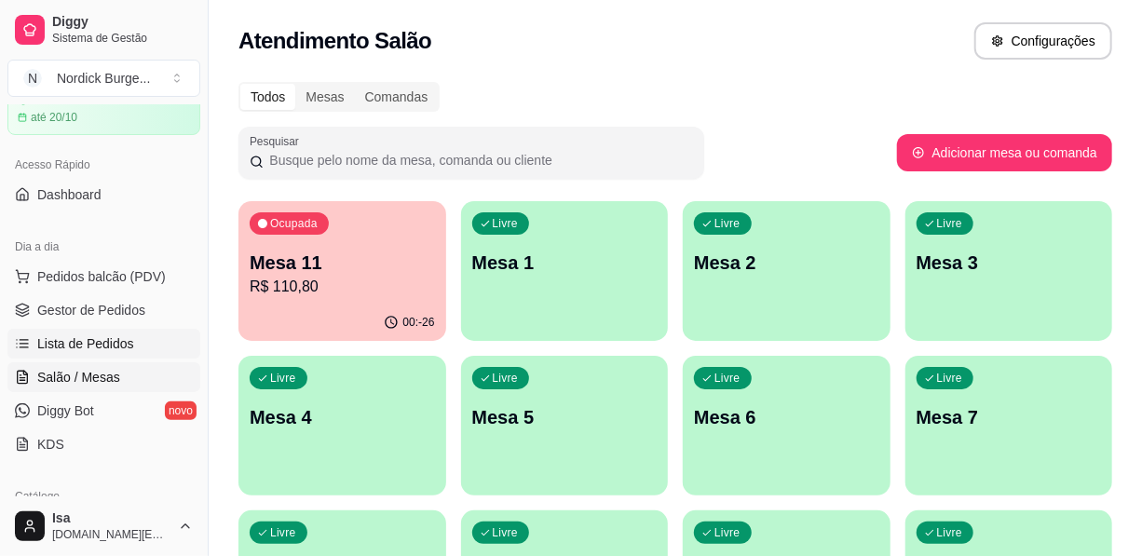
click at [64, 331] on link "Lista de Pedidos" at bounding box center [103, 344] width 193 height 30
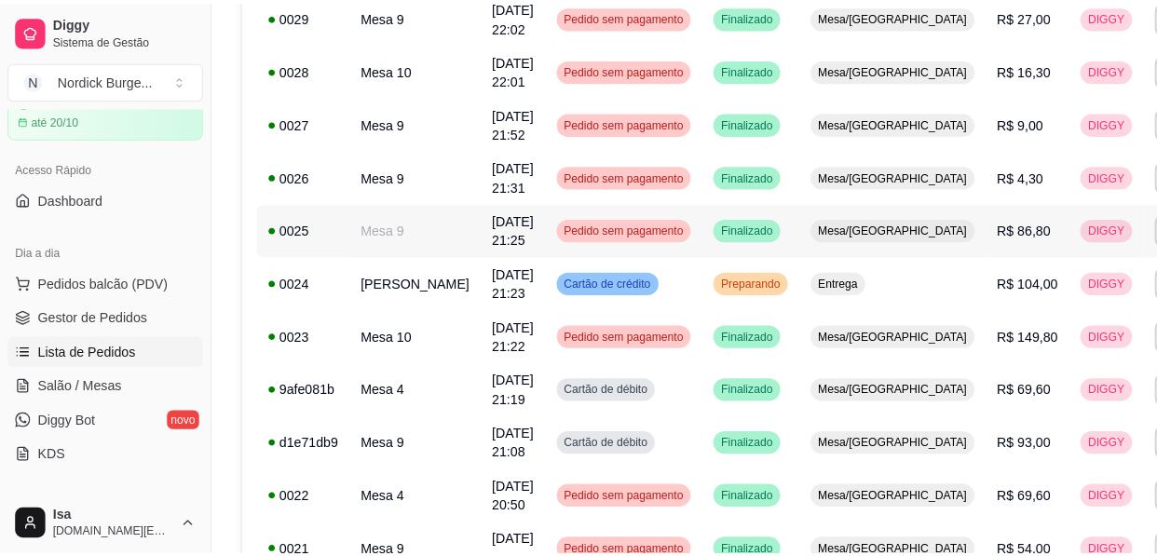
scroll to position [423, 0]
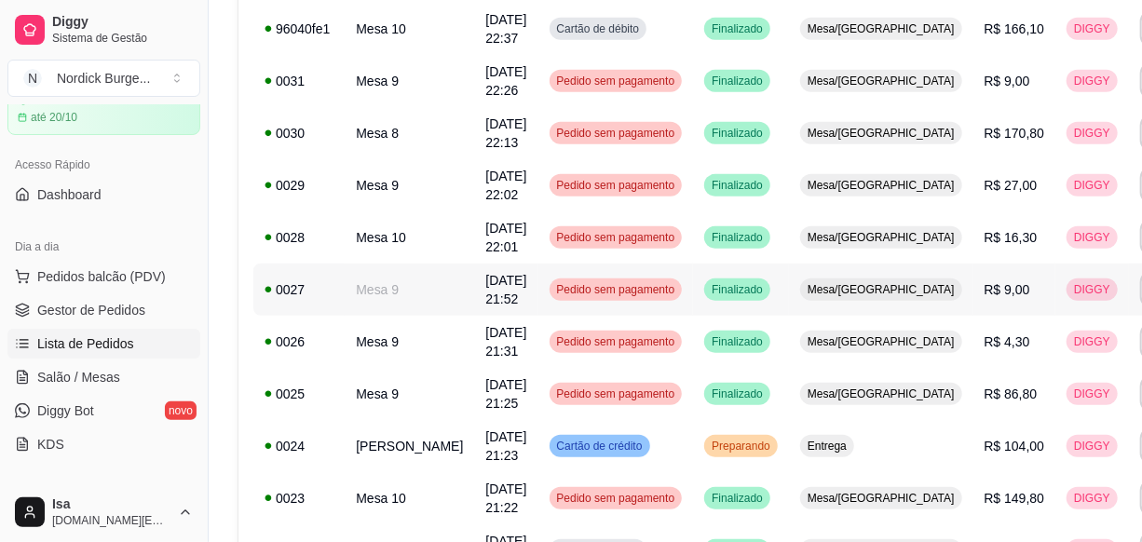
click at [382, 300] on td "Mesa 9" at bounding box center [410, 290] width 130 height 52
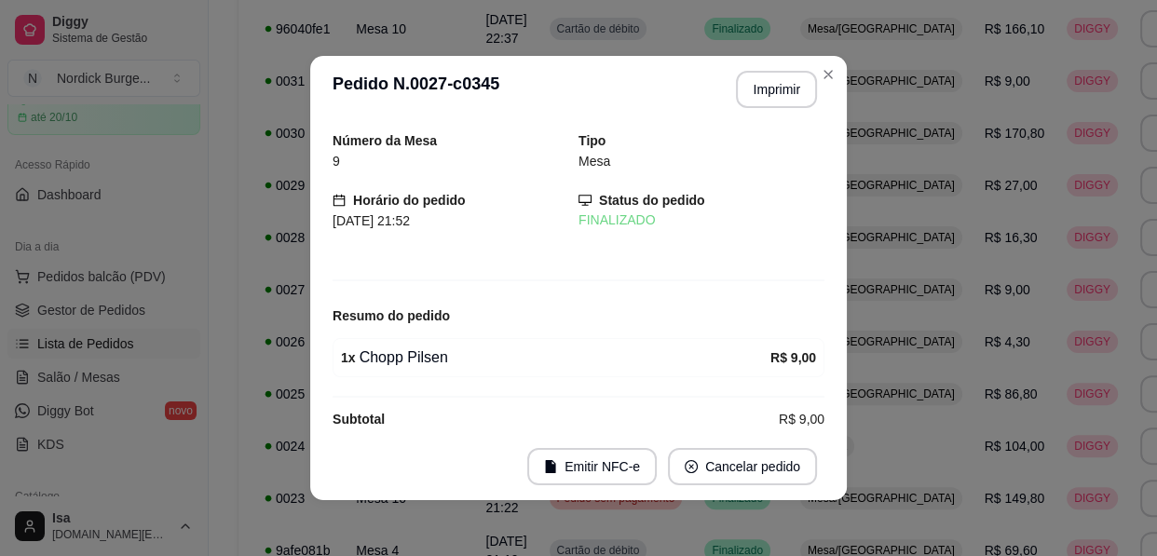
scroll to position [22, 0]
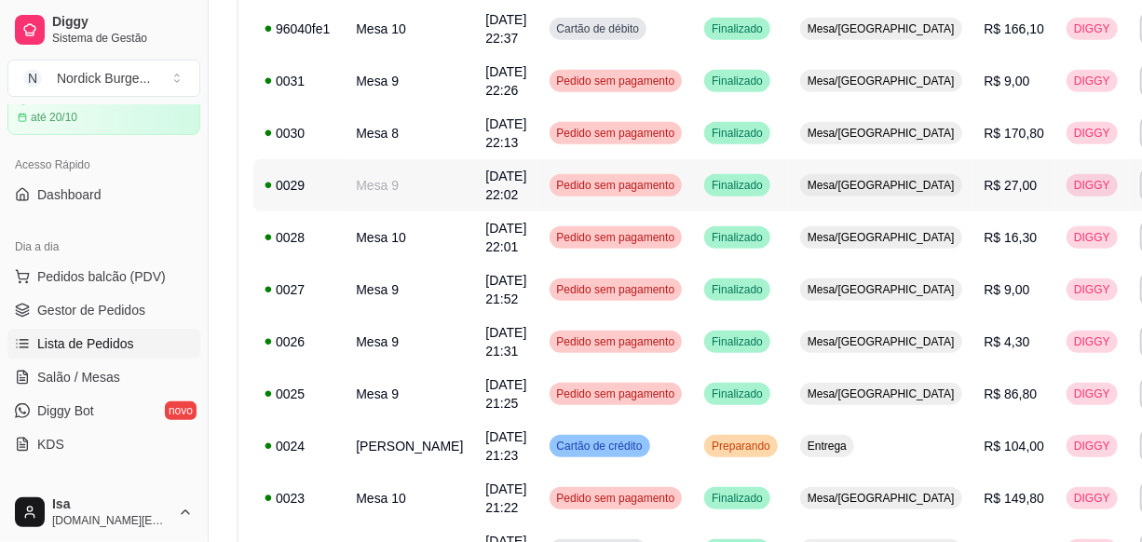
click at [364, 193] on td "Mesa 9" at bounding box center [410, 185] width 130 height 52
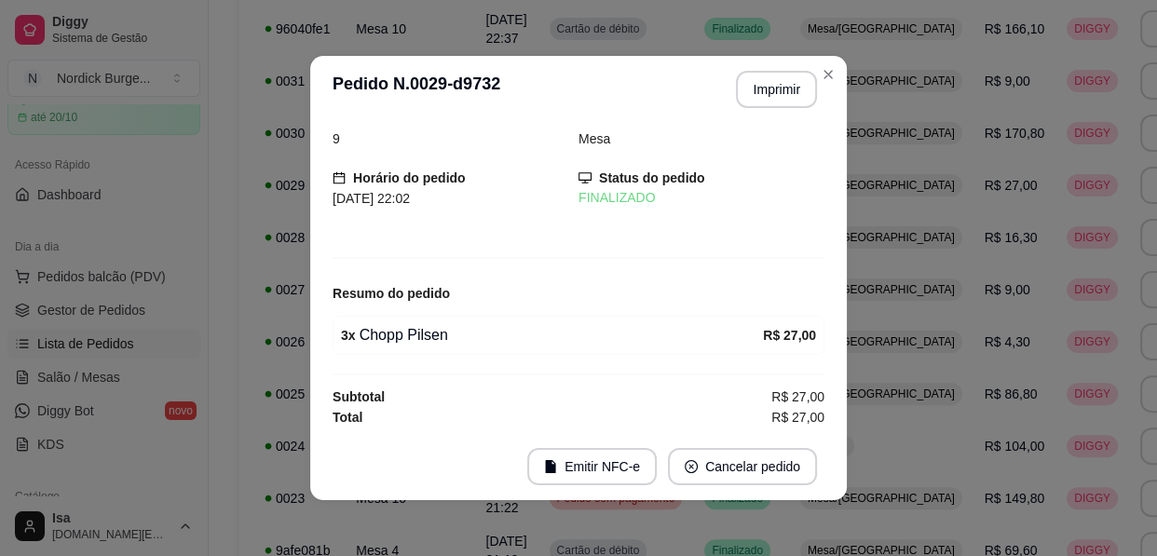
click at [834, 189] on div "Número da Mesa 9 Tipo Mesa Horário do pedido [DATE] 22:02 Status do pedido FINA…" at bounding box center [578, 278] width 537 height 310
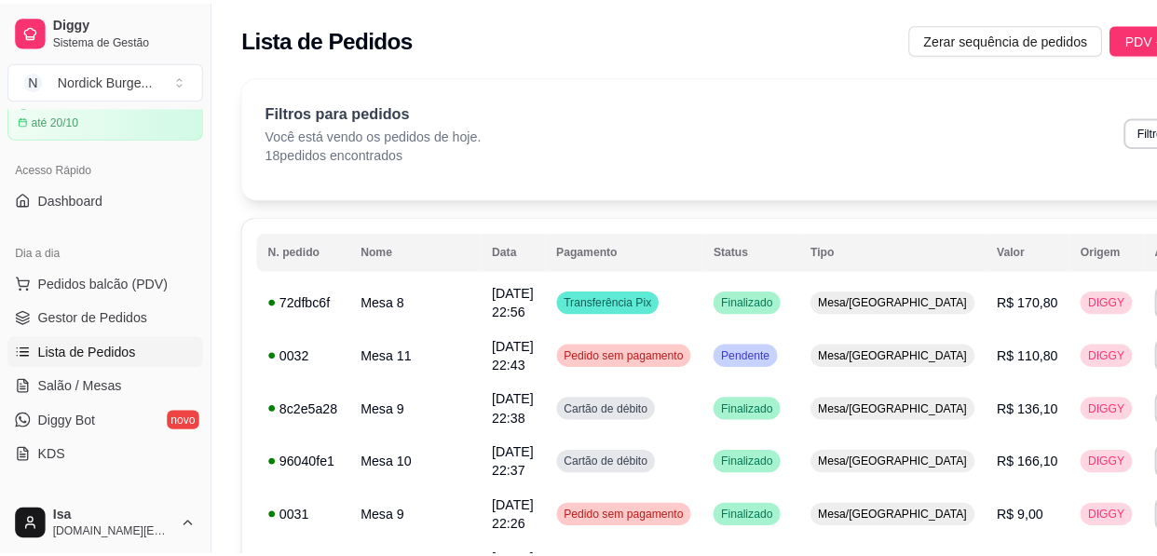
scroll to position [84, 0]
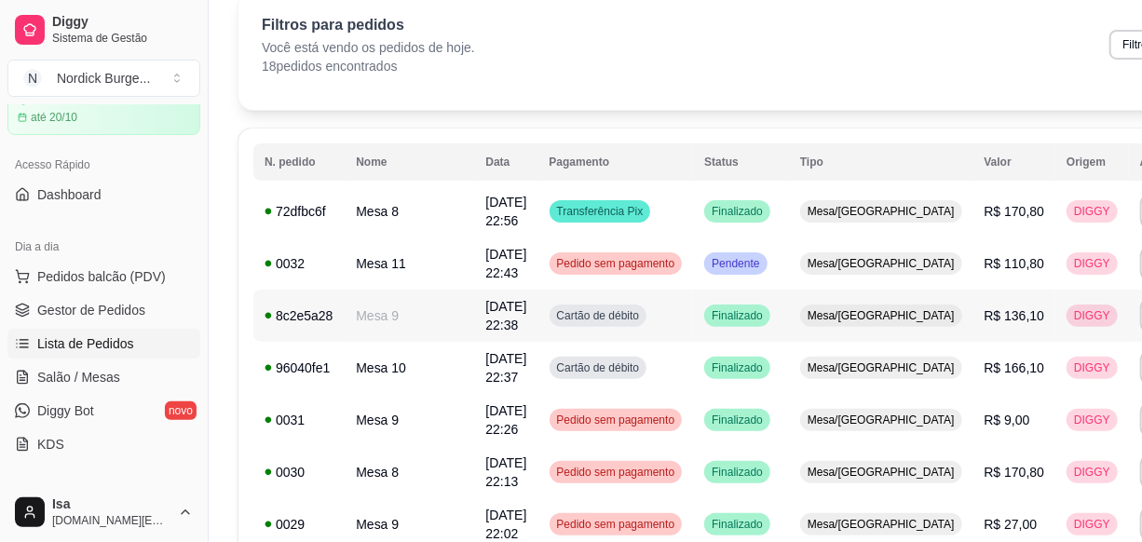
click at [396, 321] on td "Mesa 9" at bounding box center [410, 316] width 130 height 52
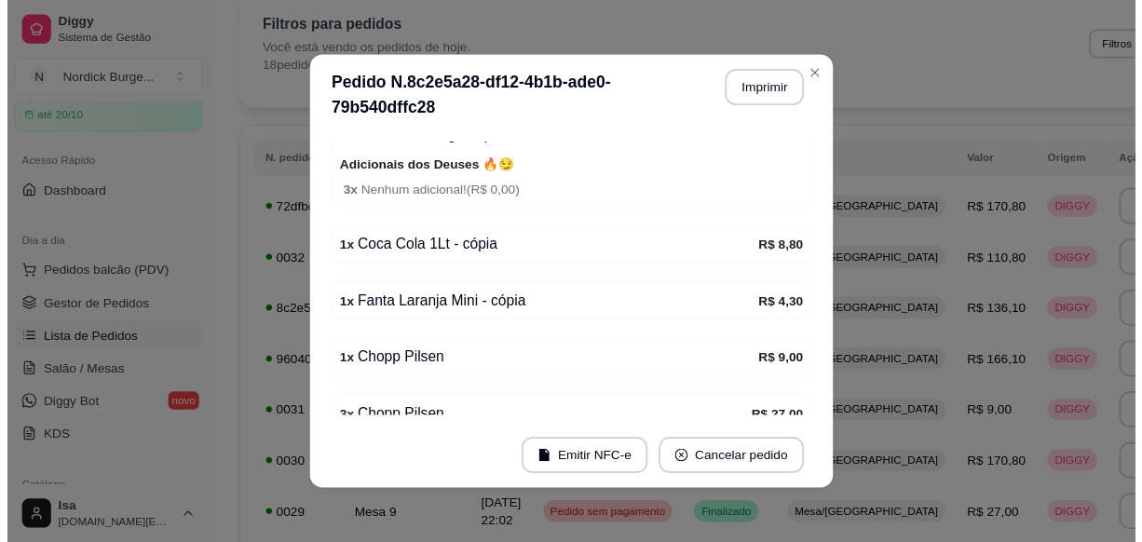
scroll to position [423, 0]
